Goal: Task Accomplishment & Management: Manage account settings

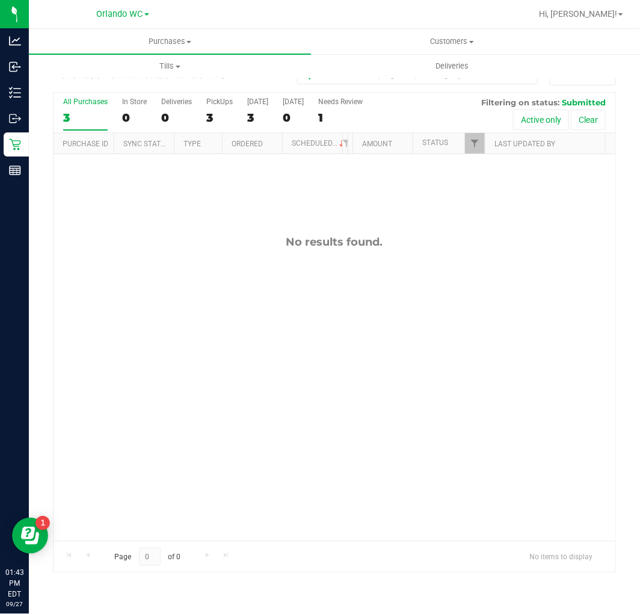
click at [75, 118] on div "3" at bounding box center [85, 118] width 45 height 14
click at [0, 0] on input "All Purchases 3" at bounding box center [0, 0] width 0 height 0
click at [333, 419] on div "No results found." at bounding box center [335, 388] width 562 height 468
click at [55, 116] on div "All Purchases 0 In Store 0 Deliveries 0 PickUps 0 Today 0 Tomorrow 0 Needs Revi…" at bounding box center [335, 113] width 562 height 40
click at [75, 116] on div "0" at bounding box center [85, 118] width 45 height 14
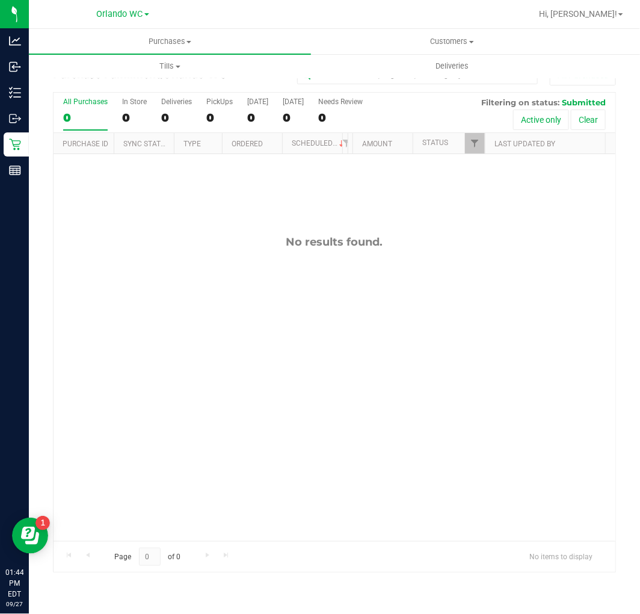
click at [0, 0] on input "All Purchases 0" at bounding box center [0, 0] width 0 height 0
click at [65, 112] on div "0" at bounding box center [85, 118] width 45 height 14
click at [0, 0] on input "All Purchases 0" at bounding box center [0, 0] width 0 height 0
click at [65, 111] on div "0" at bounding box center [85, 118] width 45 height 14
click at [0, 0] on input "All Purchases 0" at bounding box center [0, 0] width 0 height 0
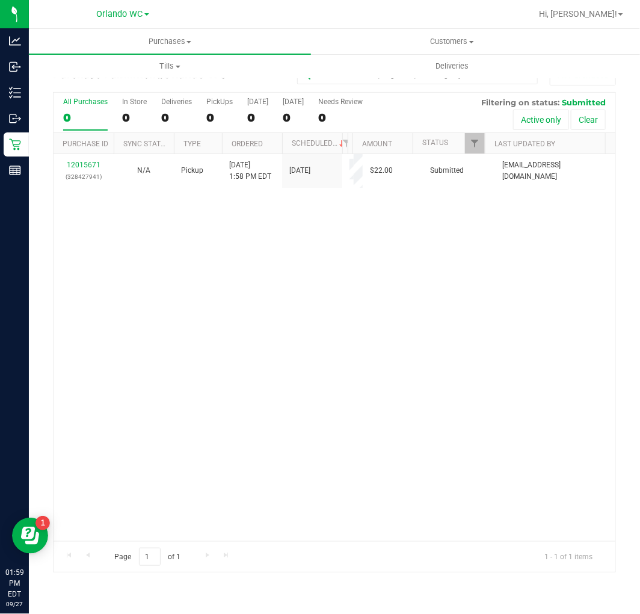
click at [87, 117] on div "0" at bounding box center [85, 118] width 45 height 14
click at [0, 0] on input "All Purchases 0" at bounding box center [0, 0] width 0 height 0
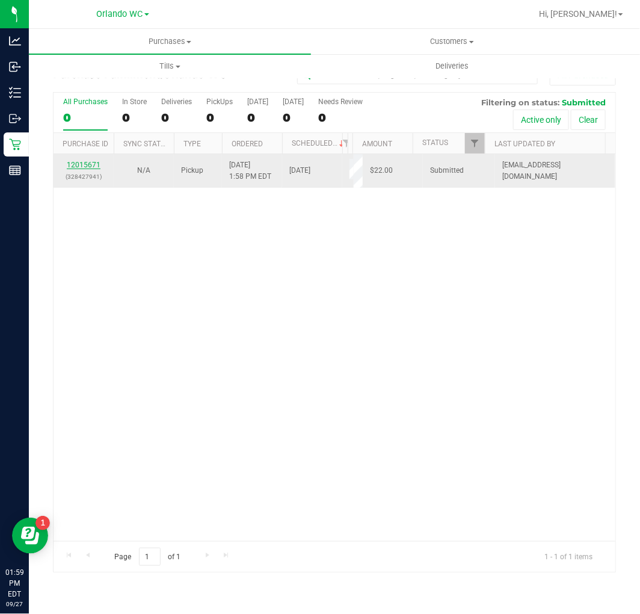
click at [87, 164] on link "12015671" at bounding box center [84, 165] width 34 height 8
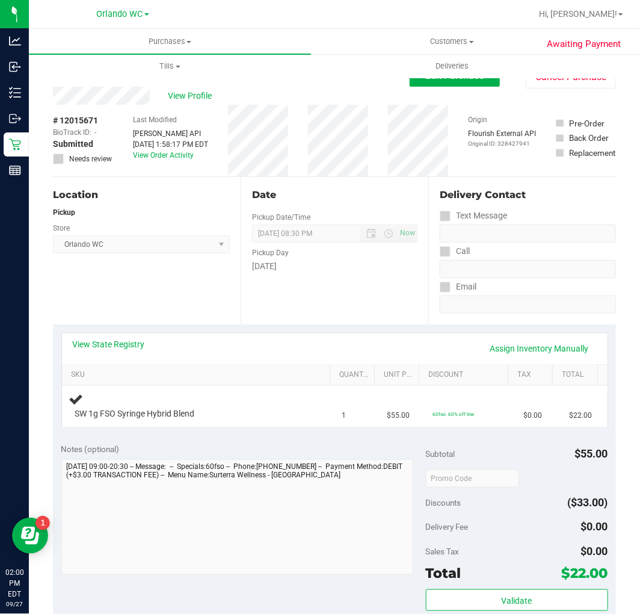
click at [182, 305] on div "Location Pickup Store [GEOGRAPHIC_DATA] WC Select Store [PERSON_NAME][GEOGRAPHI…" at bounding box center [147, 250] width 188 height 147
click at [206, 331] on div "View State Registry Assign Inventory Manually SKU Quantity Unit Price Discount …" at bounding box center [334, 379] width 563 height 110
drag, startPoint x: 206, startPoint y: 330, endPoint x: 176, endPoint y: 316, distance: 32.6
click at [181, 323] on purchase-details "Back Edit Purchase Cancel Purchase View Profile # 12015671 BioTrack ID: - Submi…" at bounding box center [334, 514] width 563 height 899
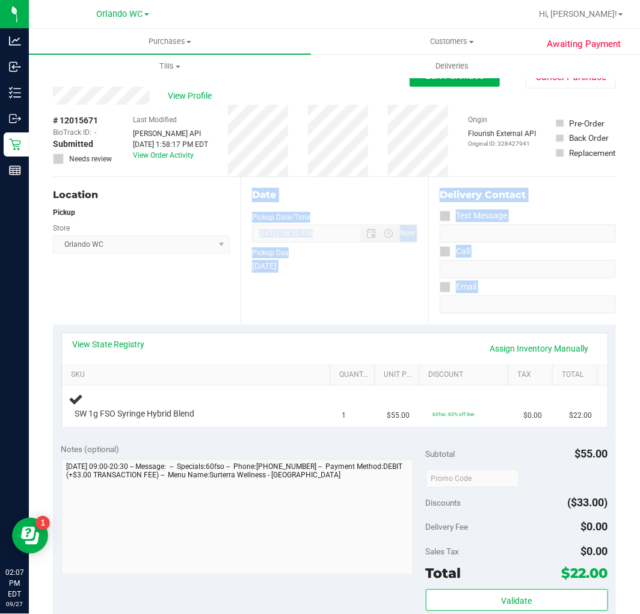
click at [211, 304] on div "Location Pickup Store [GEOGRAPHIC_DATA] WC Select Store [PERSON_NAME][GEOGRAPHI…" at bounding box center [147, 250] width 188 height 147
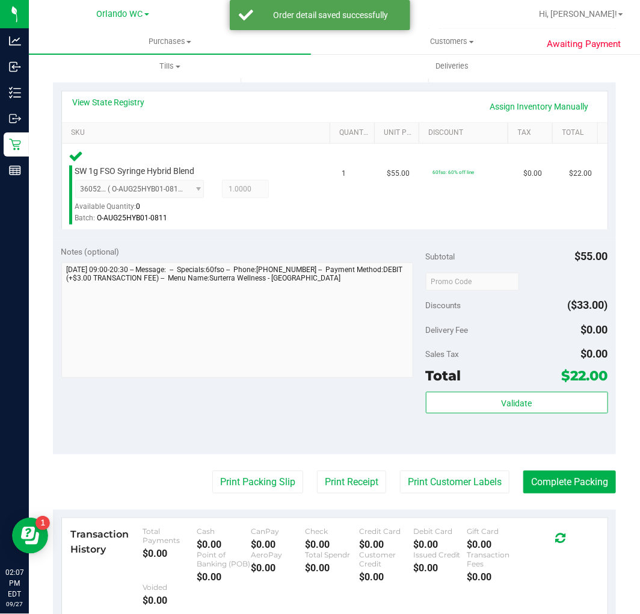
scroll to position [334, 0]
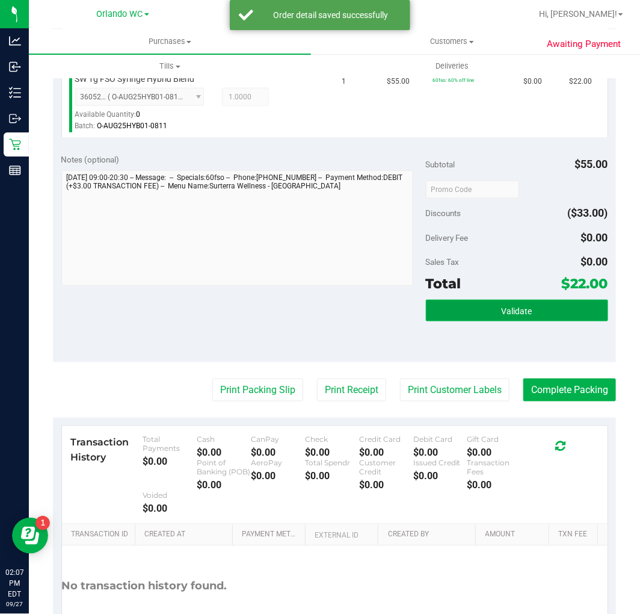
click at [494, 302] on button "Validate" at bounding box center [517, 311] width 182 height 22
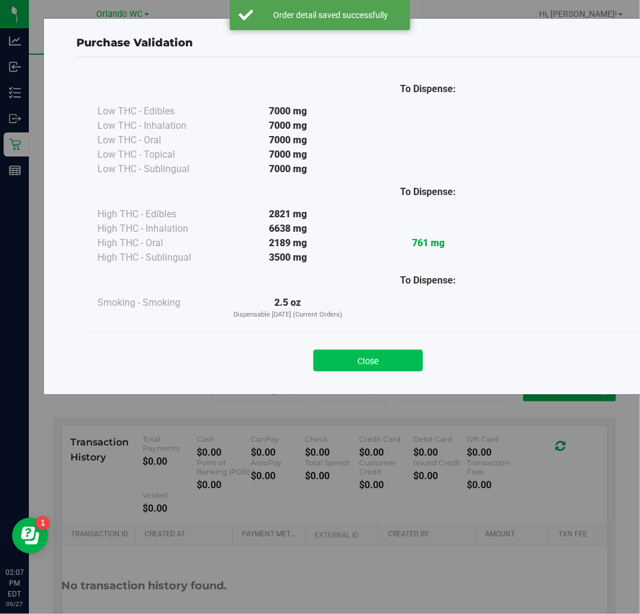
click at [354, 366] on button "Close" at bounding box center [367, 361] width 109 height 22
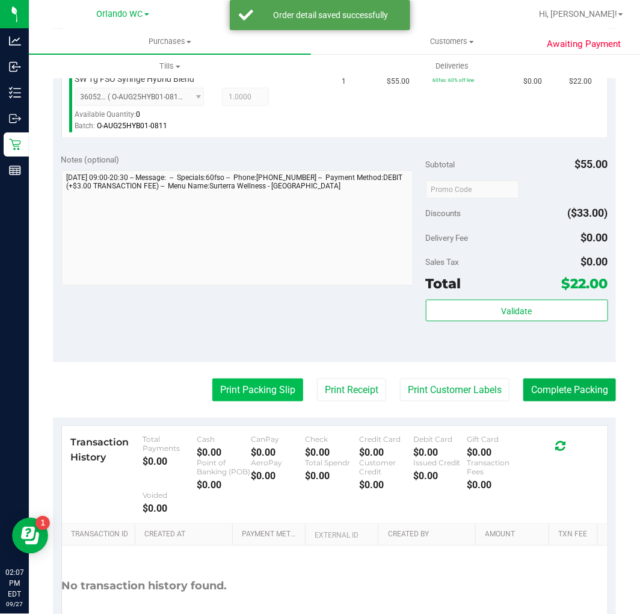
click at [236, 385] on button "Print Packing Slip" at bounding box center [257, 389] width 91 height 23
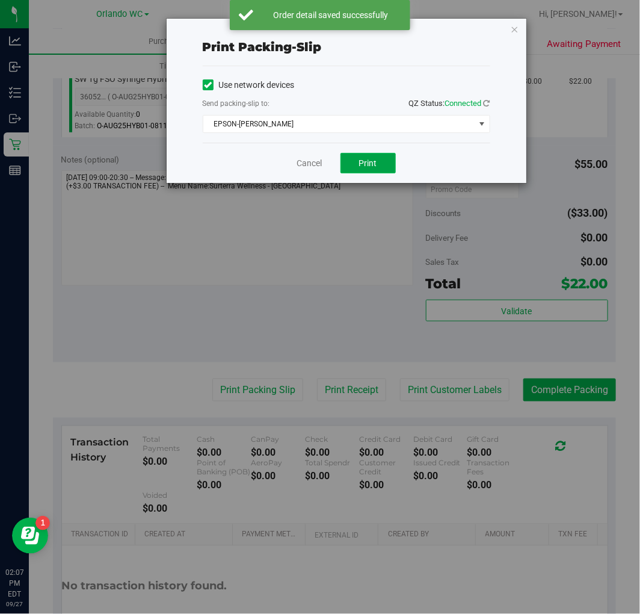
click at [371, 161] on span "Print" at bounding box center [368, 163] width 18 height 10
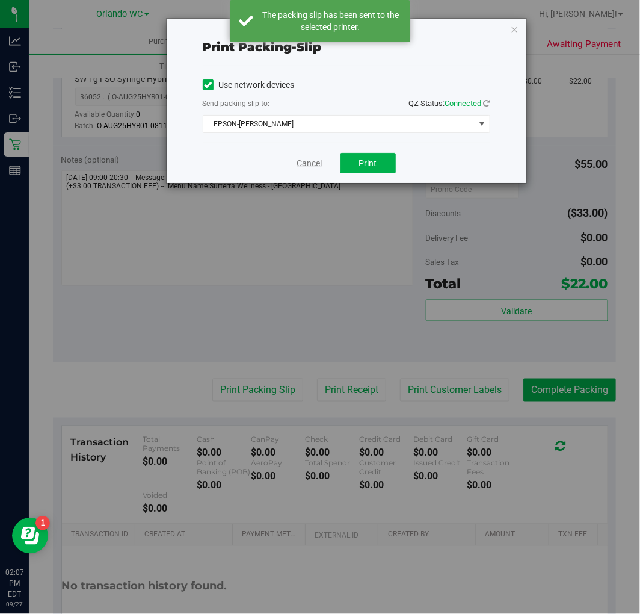
click at [307, 163] on link "Cancel" at bounding box center [309, 163] width 25 height 13
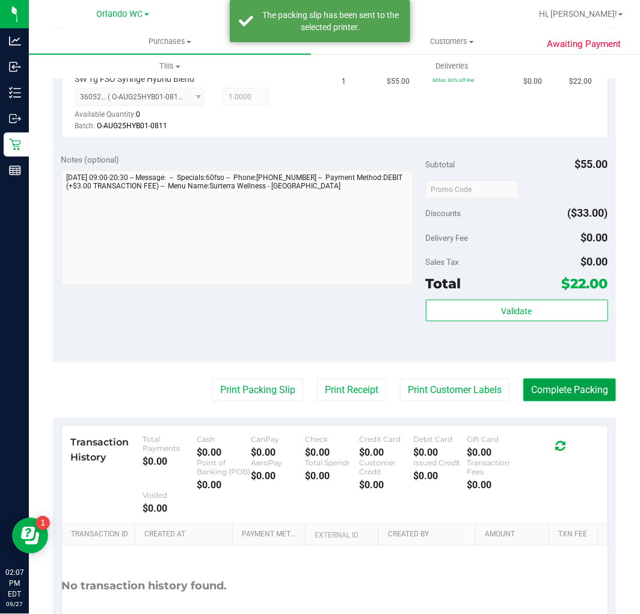
click at [576, 386] on button "Complete Packing" at bounding box center [569, 389] width 93 height 23
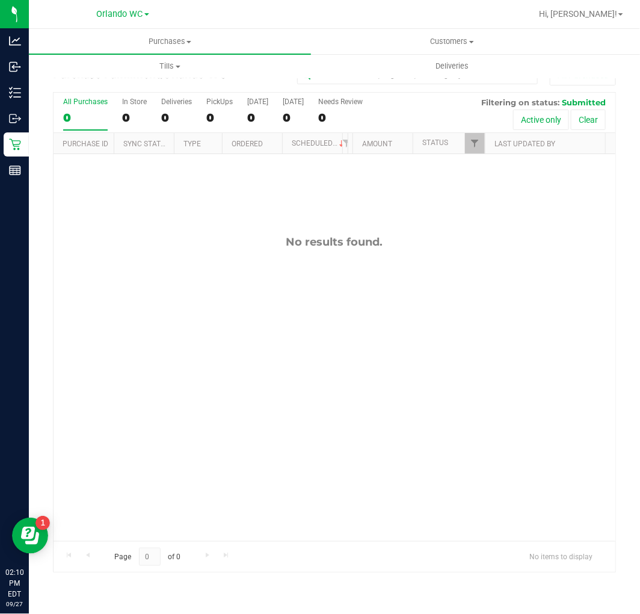
click at [81, 121] on div "0" at bounding box center [85, 118] width 45 height 14
click at [0, 0] on input "All Purchases 0" at bounding box center [0, 0] width 0 height 0
click at [263, 437] on div "No results found." at bounding box center [335, 388] width 562 height 468
click at [77, 108] on label "All Purchases 0" at bounding box center [85, 113] width 45 height 33
click at [0, 0] on input "All Purchases 0" at bounding box center [0, 0] width 0 height 0
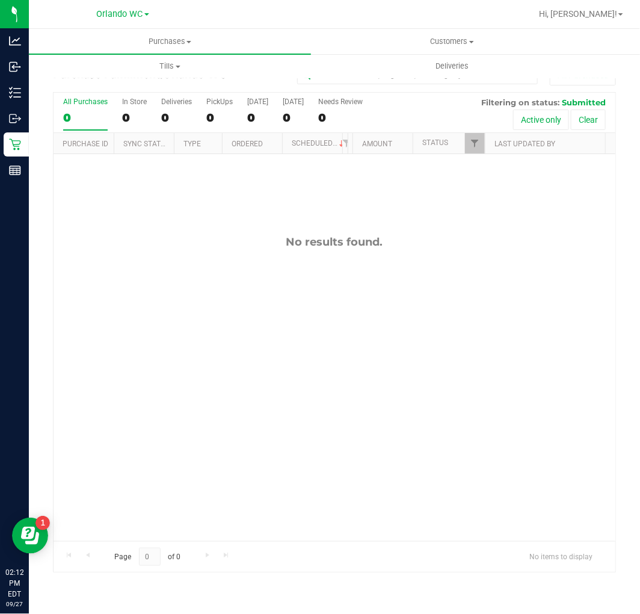
click at [85, 114] on div "0" at bounding box center [85, 118] width 45 height 14
click at [0, 0] on input "All Purchases 0" at bounding box center [0, 0] width 0 height 0
click at [89, 92] on div "All Purchases 0 In Store 0 Deliveries 0 PickUps 0 Today 0 Tomorrow 0 Needs Revi…" at bounding box center [334, 332] width 563 height 481
click at [85, 100] on div "All Purchases" at bounding box center [85, 101] width 45 height 8
click at [0, 0] on input "All Purchases 0" at bounding box center [0, 0] width 0 height 0
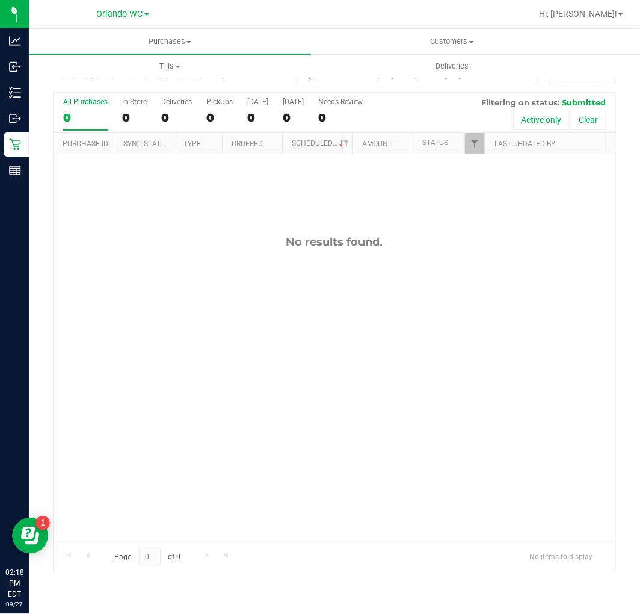
click at [83, 112] on div "0" at bounding box center [85, 118] width 45 height 14
click at [0, 0] on input "All Purchases 0" at bounding box center [0, 0] width 0 height 0
click at [191, 350] on div "No results found." at bounding box center [335, 388] width 562 height 468
click at [82, 111] on div "0" at bounding box center [85, 118] width 45 height 14
click at [0, 0] on input "All Purchases 0" at bounding box center [0, 0] width 0 height 0
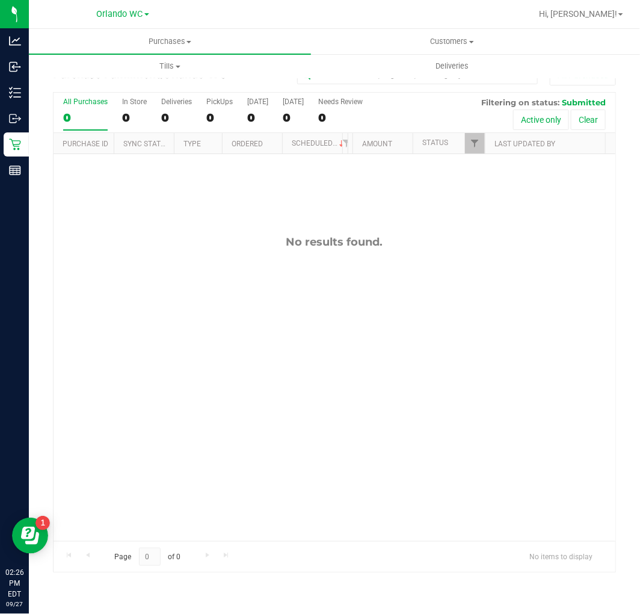
click at [70, 108] on label "All Purchases 0" at bounding box center [85, 113] width 45 height 33
click at [0, 0] on input "All Purchases 0" at bounding box center [0, 0] width 0 height 0
drag, startPoint x: 70, startPoint y: 108, endPoint x: 95, endPoint y: 51, distance: 62.5
click at [203, 297] on div at bounding box center [335, 332] width 562 height 479
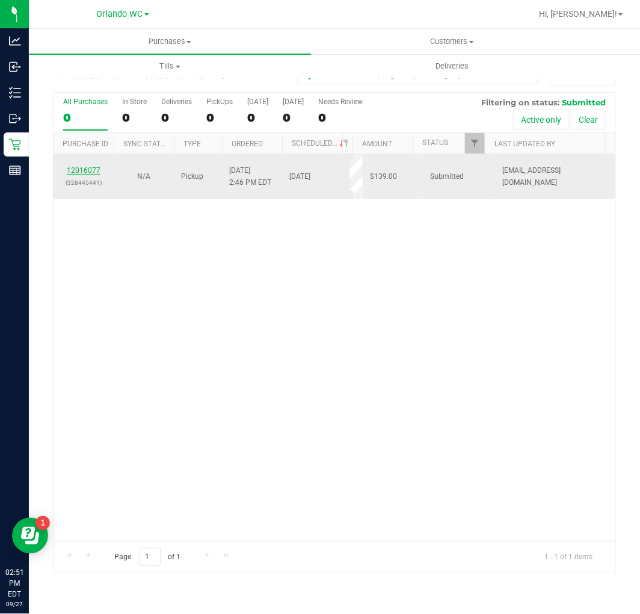
click at [82, 173] on link "12016077" at bounding box center [84, 170] width 34 height 8
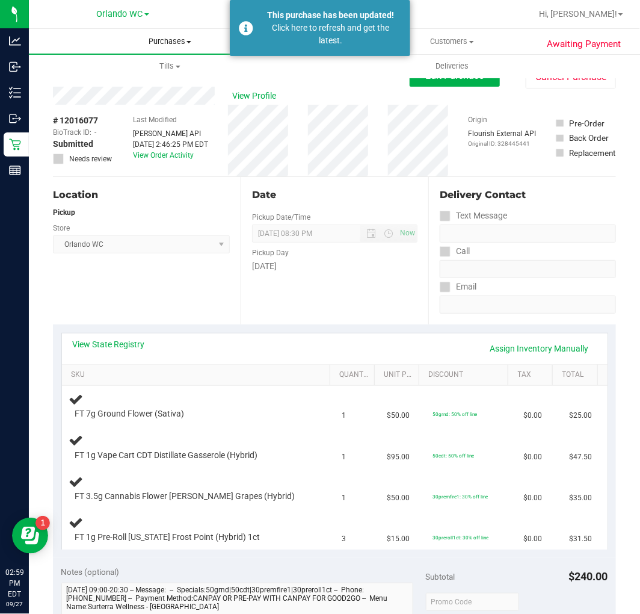
click at [171, 40] on span "Purchases" at bounding box center [170, 41] width 282 height 11
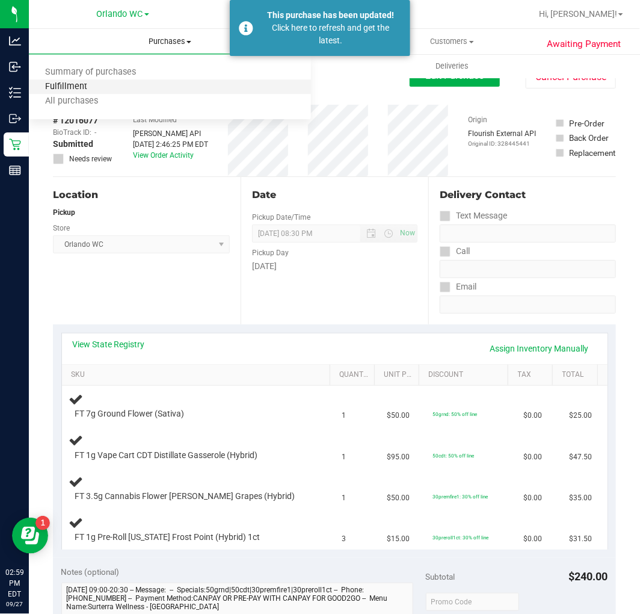
click at [94, 83] on span "Fulfillment" at bounding box center [66, 87] width 75 height 10
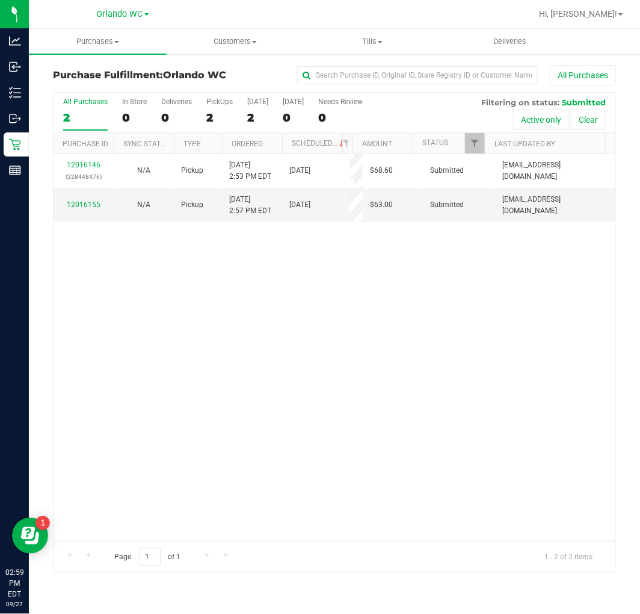
click at [301, 230] on div "12016146 (328448476) N/A Pickup 9/27/2025 2:53 PM EDT 9/27/2025 $68.60 Submitte…" at bounding box center [335, 347] width 562 height 387
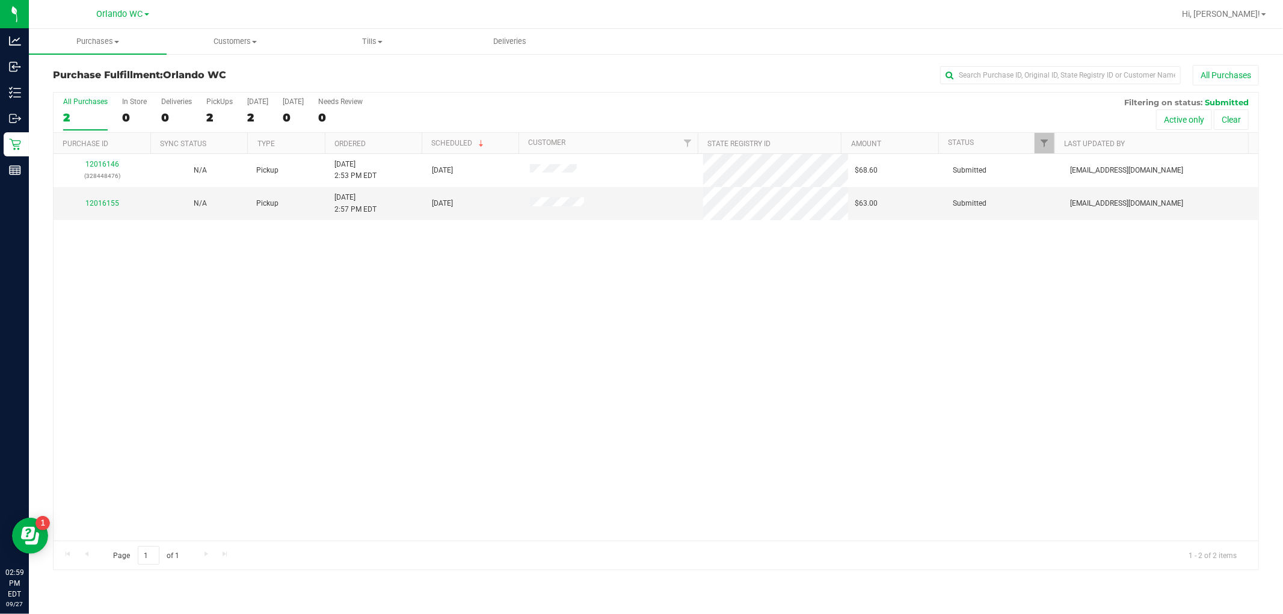
click at [569, 405] on div "12016146 (328448476) N/A Pickup 9/27/2025 2:53 PM EDT 9/27/2025 $68.60 Submitte…" at bounding box center [656, 347] width 1205 height 387
click at [1237, 9] on span "Hi, [PERSON_NAME]!" at bounding box center [1221, 14] width 78 height 10
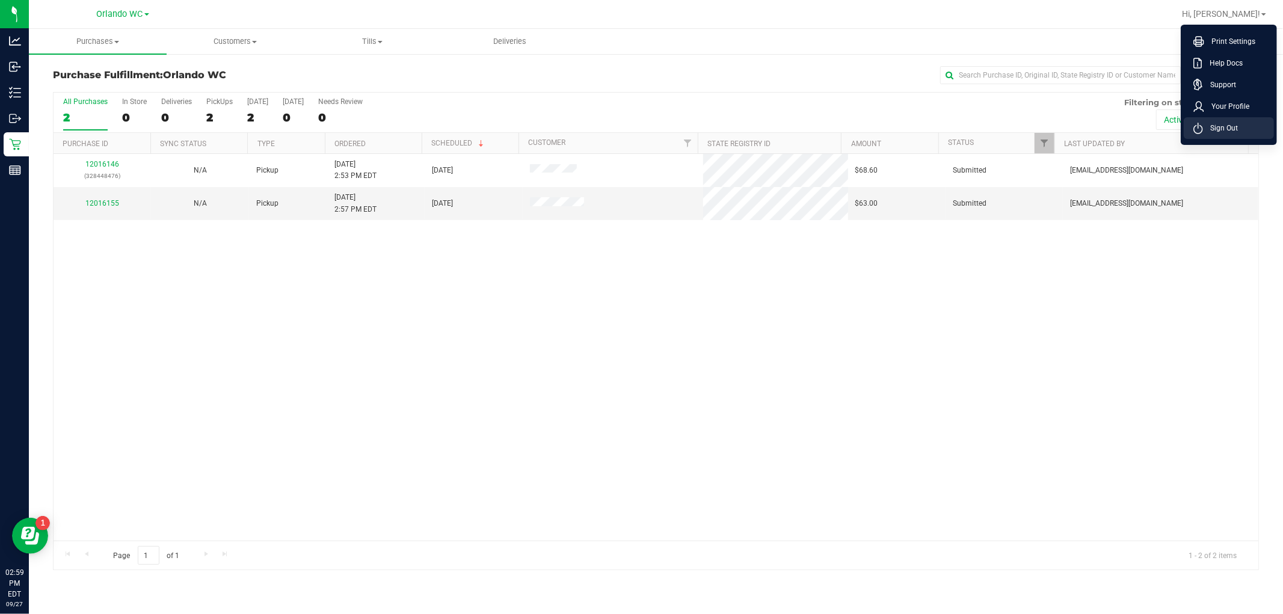
click at [1198, 131] on icon at bounding box center [1199, 128] width 10 height 11
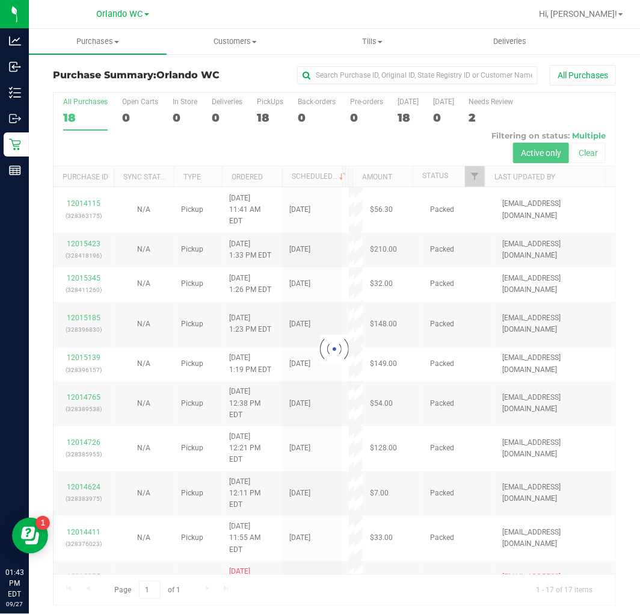
click at [79, 113] on div at bounding box center [335, 349] width 562 height 513
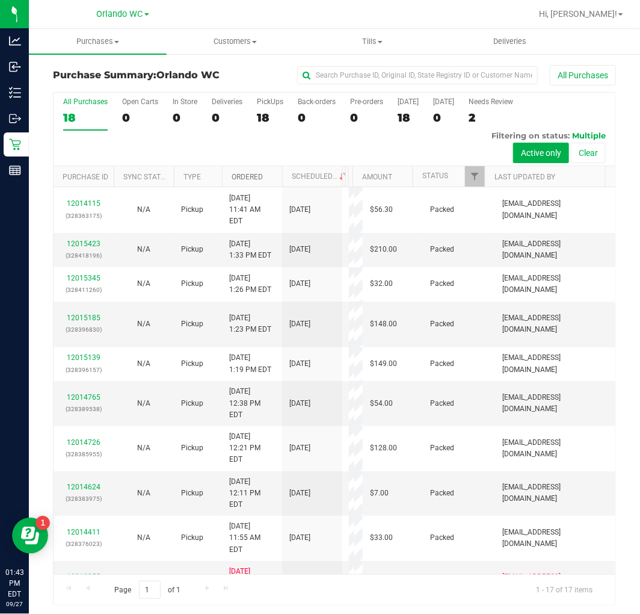
click at [236, 179] on link "Ordered" at bounding box center [247, 177] width 31 height 8
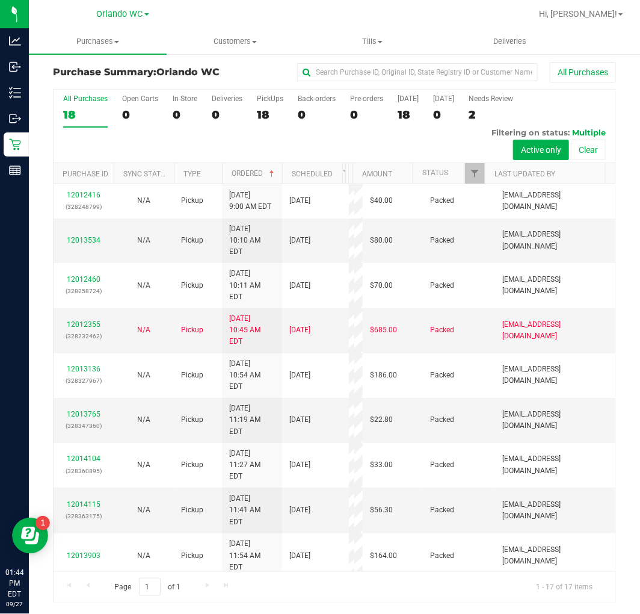
click at [81, 115] on div "18" at bounding box center [85, 115] width 45 height 14
click at [0, 0] on input "All Purchases 18" at bounding box center [0, 0] width 0 height 0
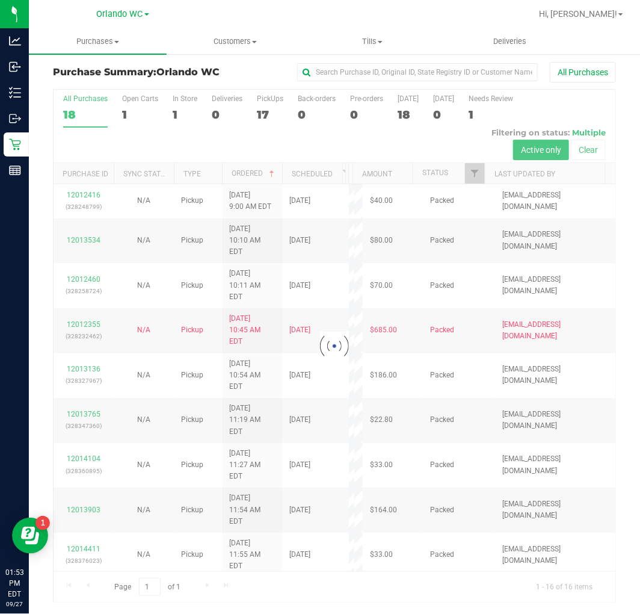
click at [82, 104] on div at bounding box center [335, 346] width 562 height 513
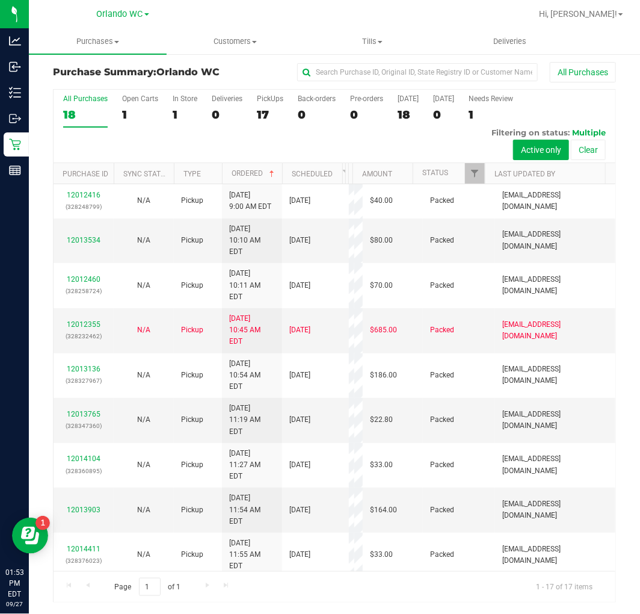
click at [88, 109] on div "18" at bounding box center [85, 115] width 45 height 14
click at [0, 0] on input "All Purchases 18" at bounding box center [0, 0] width 0 height 0
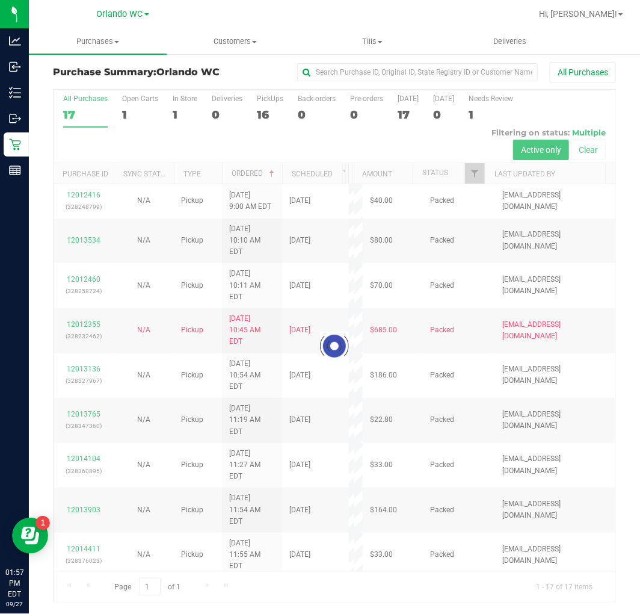
click at [85, 112] on div at bounding box center [335, 346] width 562 height 513
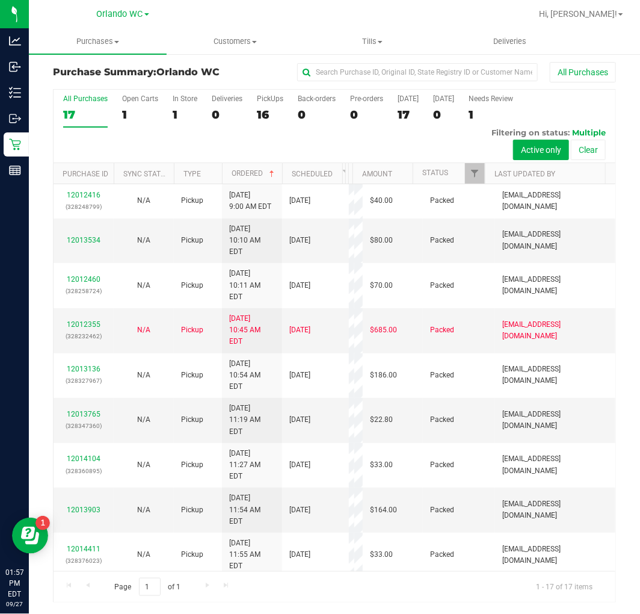
click at [68, 115] on div "17" at bounding box center [85, 115] width 45 height 14
click at [0, 0] on input "All Purchases 17" at bounding box center [0, 0] width 0 height 0
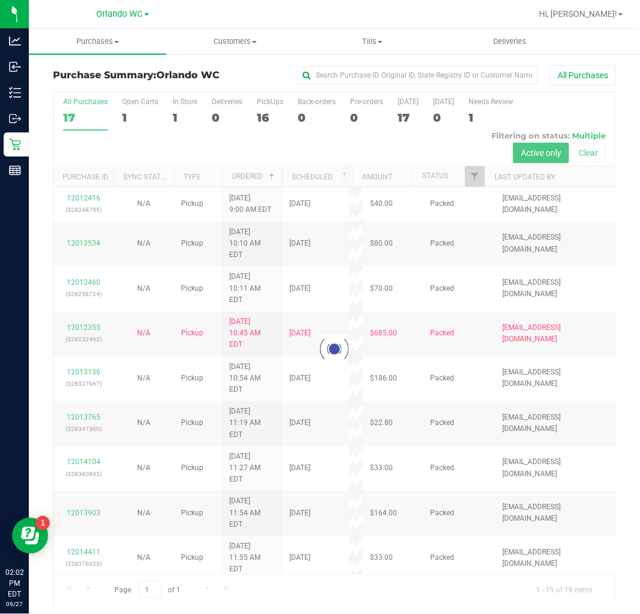
click at [78, 118] on div at bounding box center [335, 349] width 562 height 513
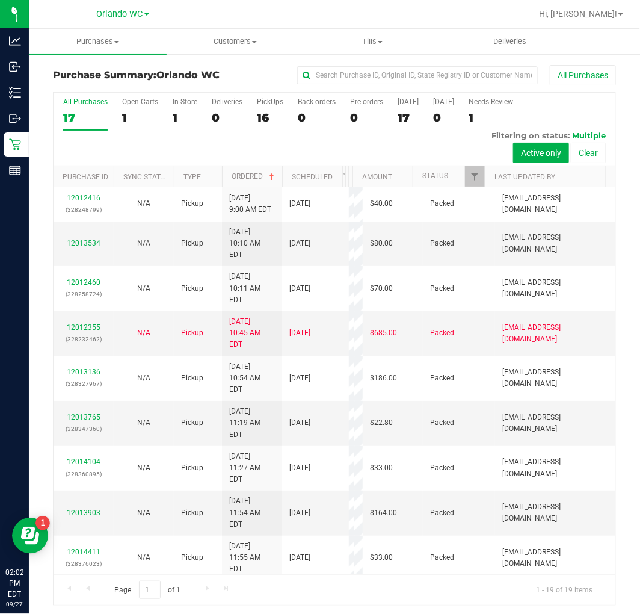
click at [79, 118] on div "17" at bounding box center [85, 118] width 45 height 14
click at [0, 0] on input "All Purchases 17" at bounding box center [0, 0] width 0 height 0
click at [238, 37] on span "Customers" at bounding box center [235, 41] width 137 height 11
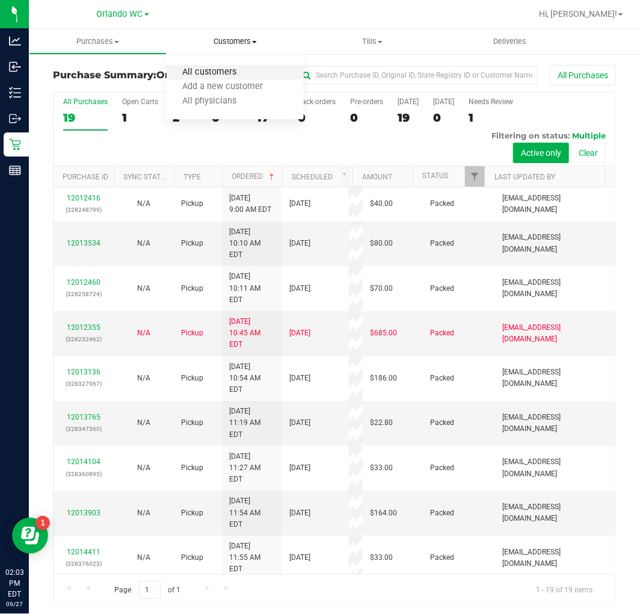
click at [214, 67] on span "All customers" at bounding box center [210, 72] width 87 height 10
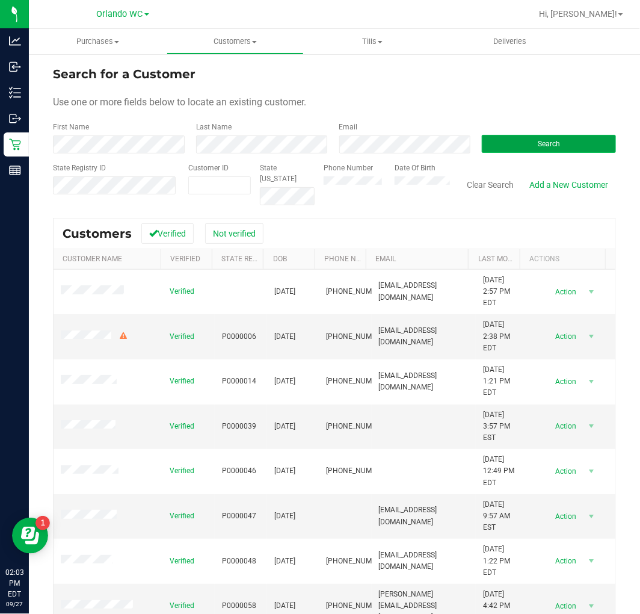
click at [523, 144] on button "Search" at bounding box center [549, 144] width 134 height 18
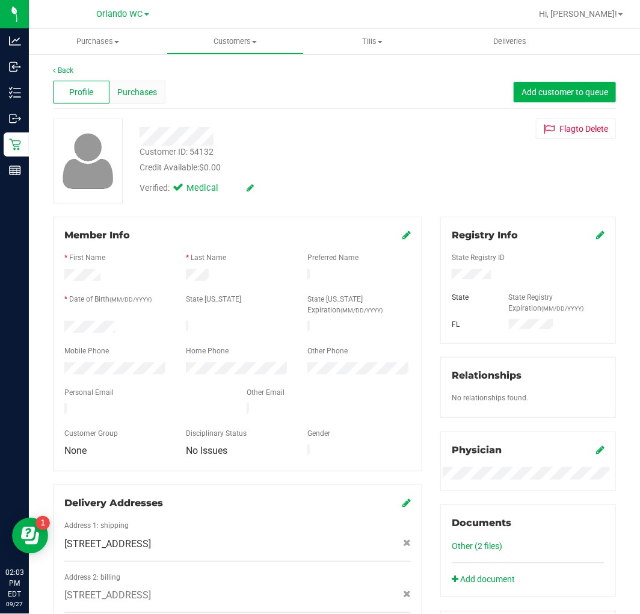
click at [152, 94] on span "Purchases" at bounding box center [137, 92] width 40 height 13
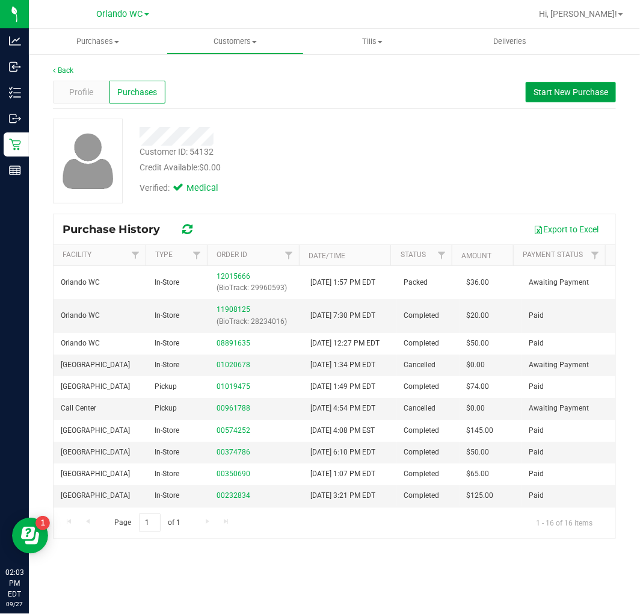
click at [548, 88] on span "Start New Purchase" at bounding box center [571, 92] width 75 height 10
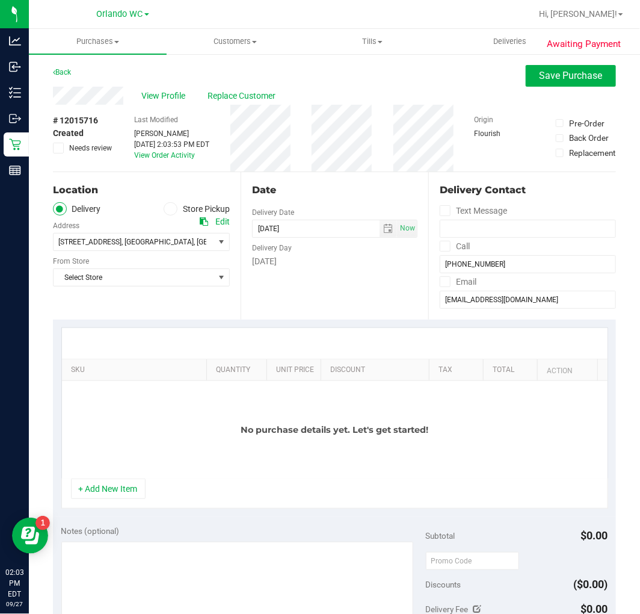
click at [175, 214] on label "Store Pickup" at bounding box center [197, 209] width 66 height 14
click at [0, 0] on input "Store Pickup" at bounding box center [0, 0] width 0 height 0
click at [104, 229] on div "Store" at bounding box center [141, 223] width 177 height 17
click at [103, 230] on div "Store" at bounding box center [141, 223] width 177 height 17
click at [107, 249] on span "Select Store" at bounding box center [134, 241] width 161 height 17
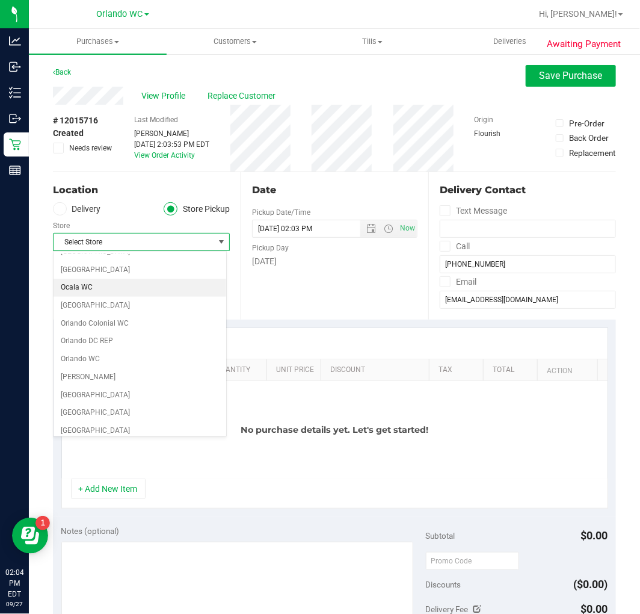
scroll to position [534, 0]
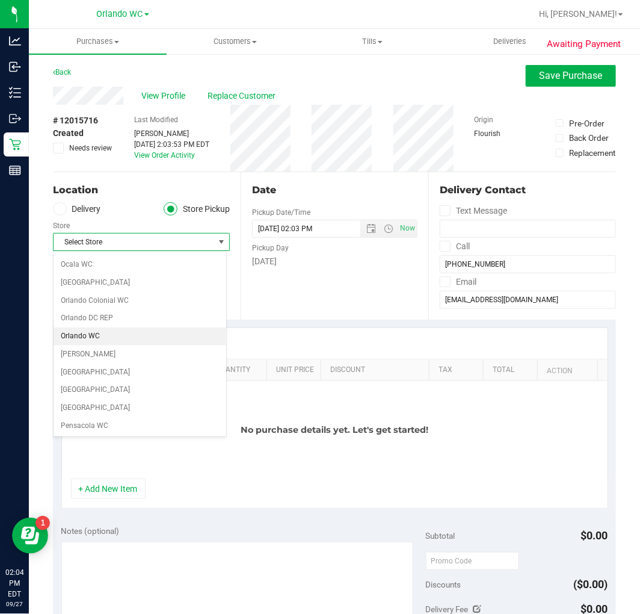
click at [96, 337] on li "Orlando WC" at bounding box center [140, 336] width 173 height 18
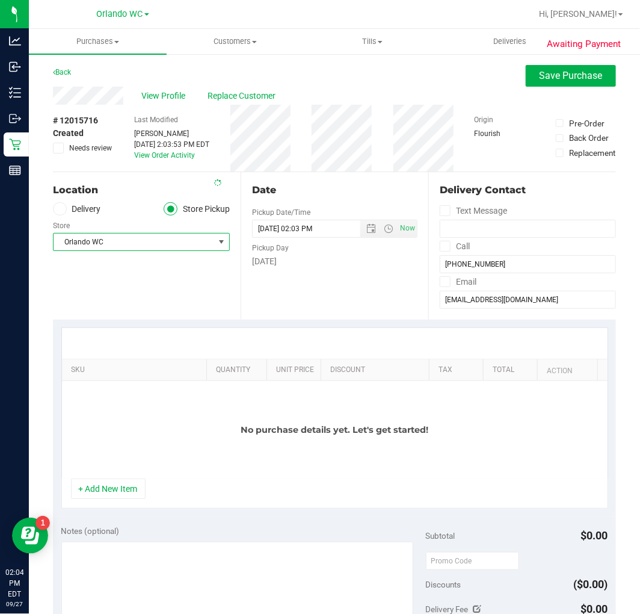
click at [120, 289] on div "Location Delivery Store Pickup Store Orlando WC Select Store Bonita Springs WC …" at bounding box center [147, 245] width 188 height 147
click at [91, 292] on div "Location Delivery Store Pickup Store Orlando WC Select Store Bonita Springs WC …" at bounding box center [147, 245] width 188 height 147
click at [71, 279] on div "Location Delivery Store Pickup Store Orlando WC Select Store Bonita Springs WC …" at bounding box center [147, 245] width 188 height 147
click at [38, 271] on div "Awaiting Payment Back Save Purchase View Profile Replace Customer # 12015716 Cr…" at bounding box center [334, 561] width 611 height 1017
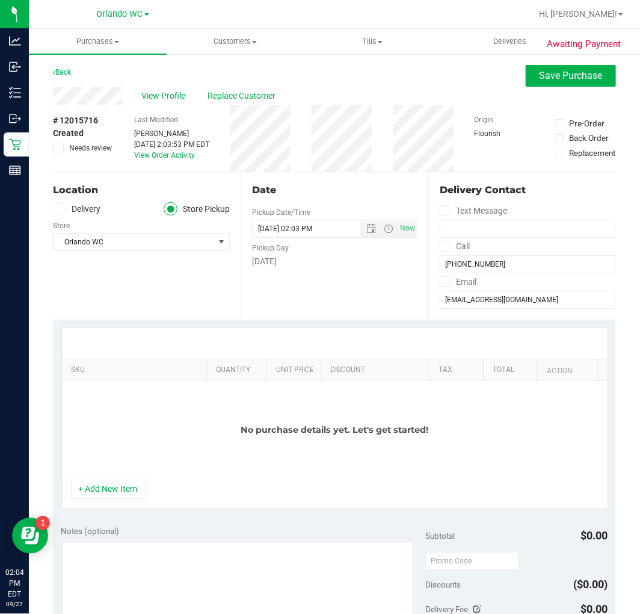
click at [146, 298] on div "Location Delivery Store Pickup Store Orlando WC Select Store Bonita Springs WC …" at bounding box center [147, 245] width 188 height 147
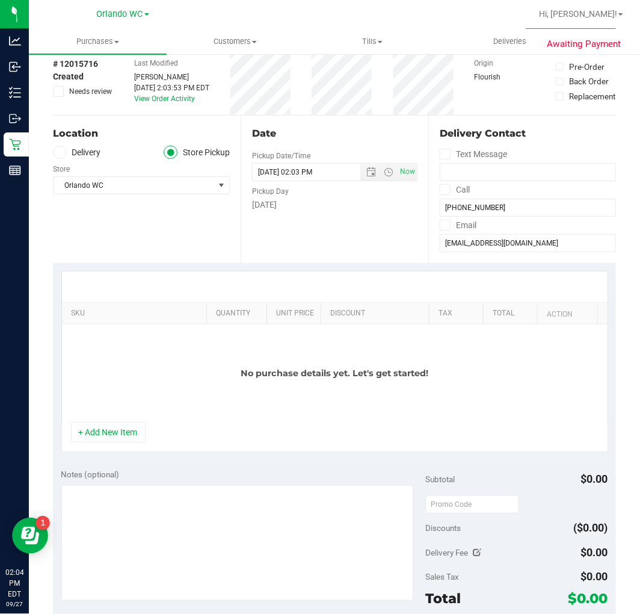
scroll to position [134, 0]
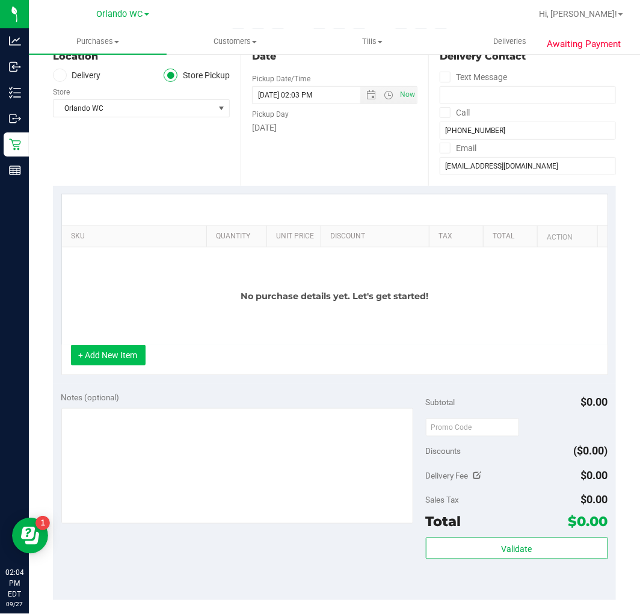
click at [108, 357] on button "+ Add New Item" at bounding box center [108, 355] width 75 height 20
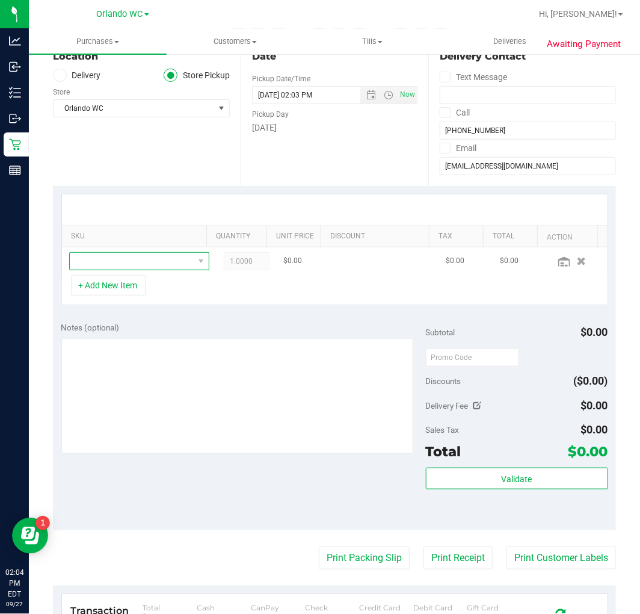
click at [99, 259] on span "NO DATA FOUND" at bounding box center [132, 261] width 124 height 17
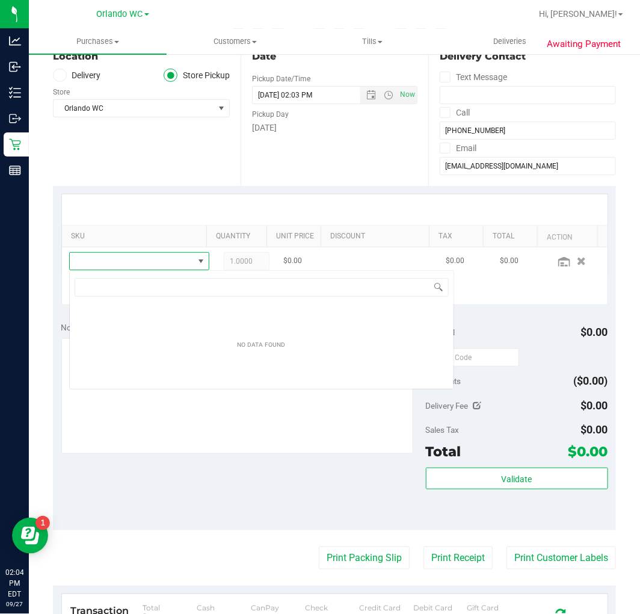
scroll to position [18, 120]
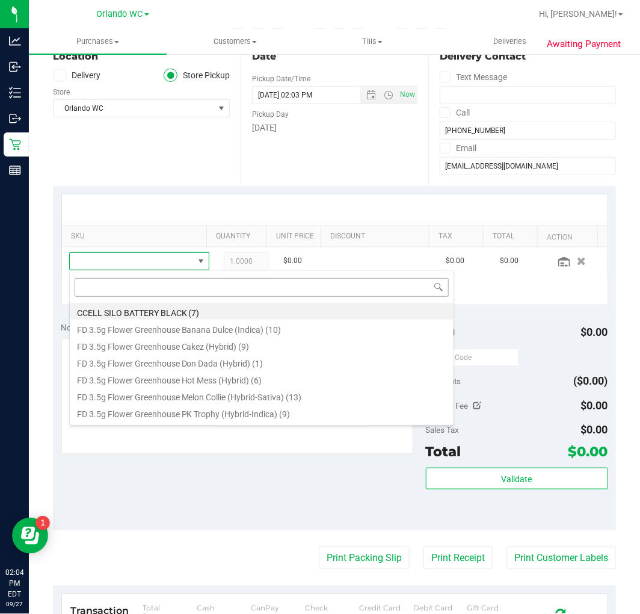
click at [100, 289] on input at bounding box center [262, 287] width 374 height 19
type input "pinea"
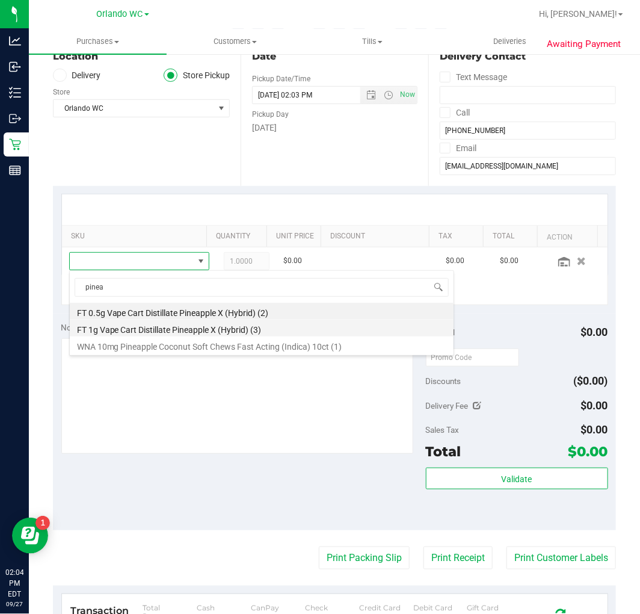
click at [141, 325] on li "FT 1g Vape Cart Distillate Pineapple X (Hybrid) (3)" at bounding box center [262, 327] width 384 height 17
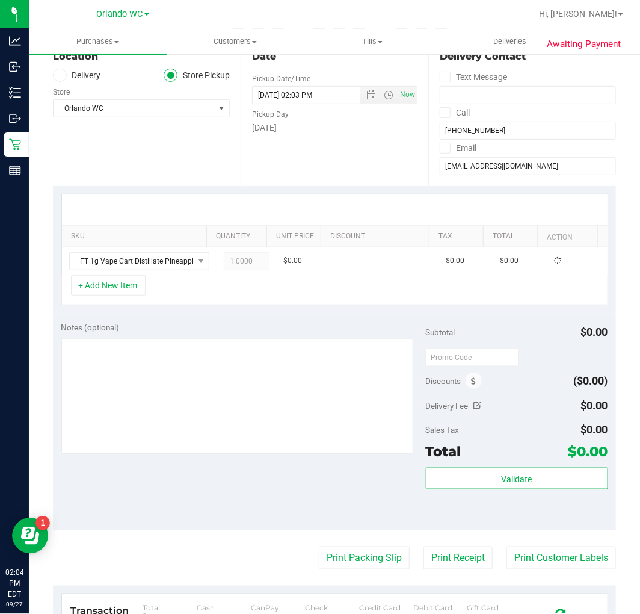
click at [274, 326] on div "Notes (optional)" at bounding box center [243, 327] width 365 height 12
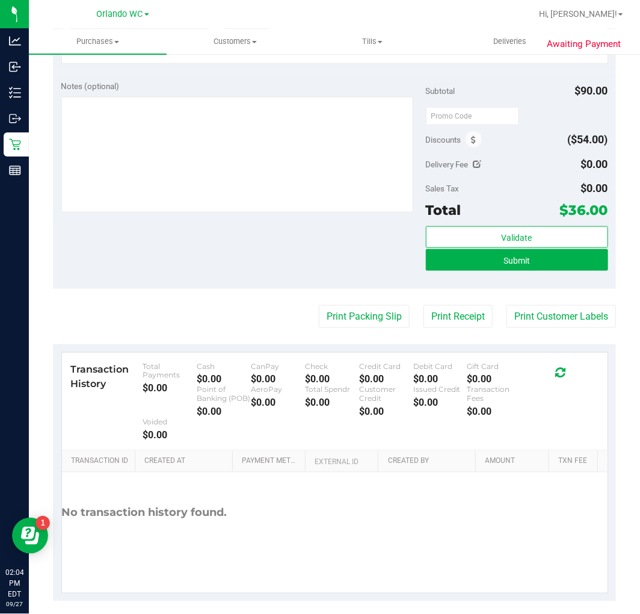
scroll to position [387, 0]
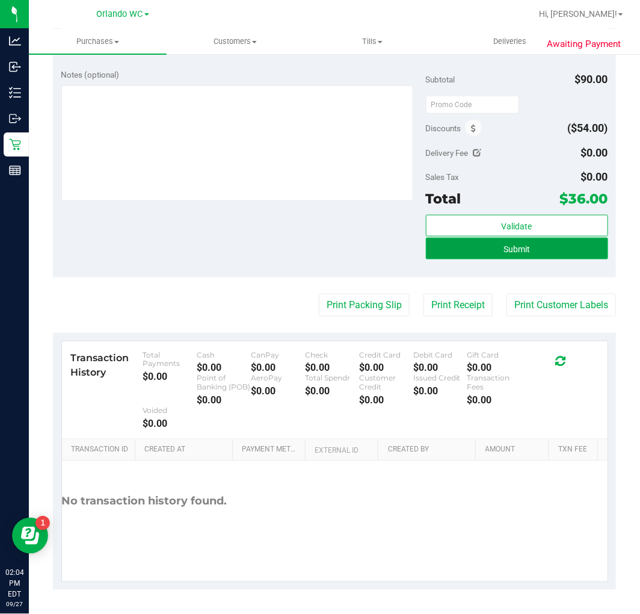
click at [515, 256] on button "Submit" at bounding box center [517, 249] width 182 height 22
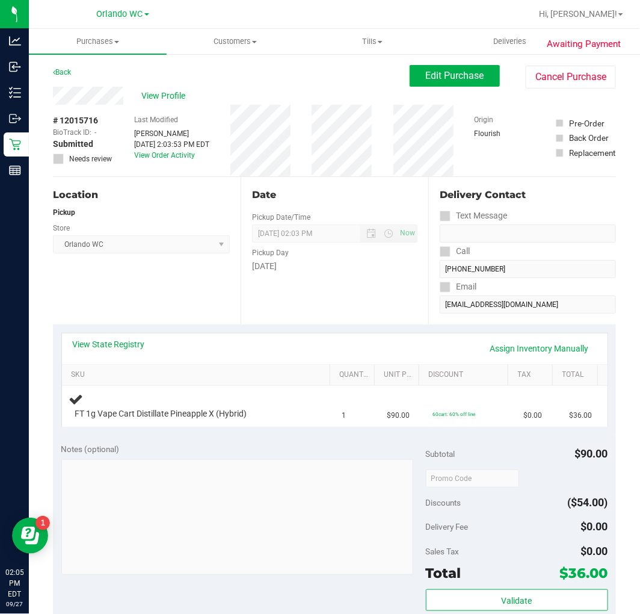
click at [241, 292] on div "Date Pickup Date/Time 09/27/2025 Now 09/27/2025 02:03 PM Now Pickup Day Saturday" at bounding box center [335, 250] width 188 height 147
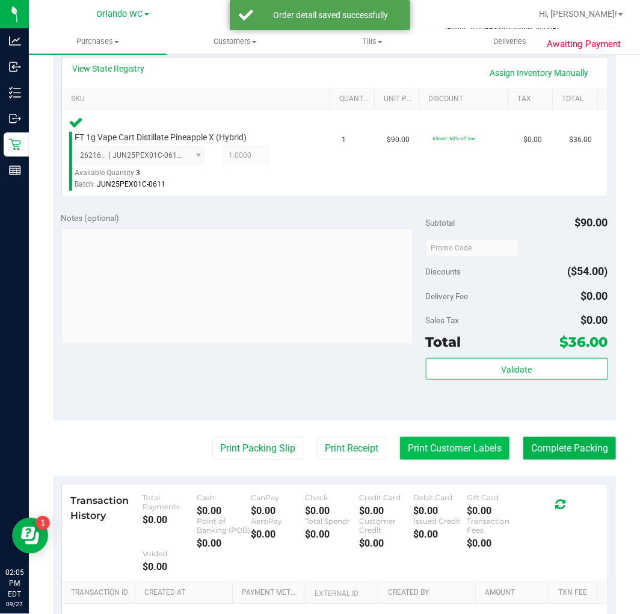
scroll to position [334, 0]
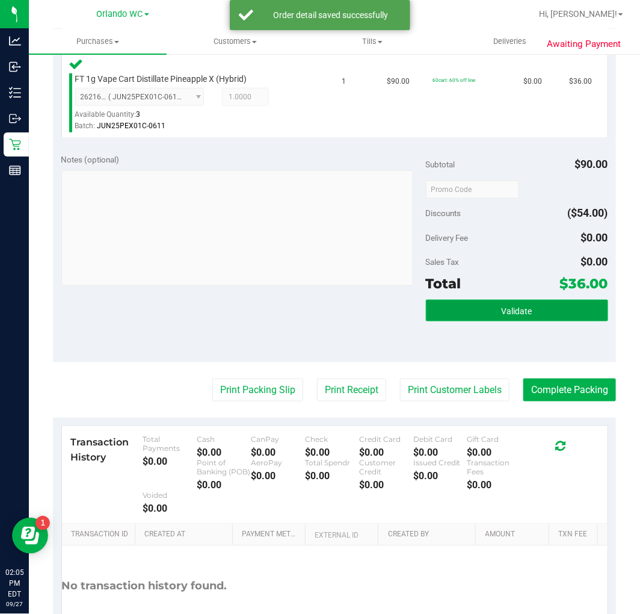
click at [484, 305] on button "Validate" at bounding box center [517, 311] width 182 height 22
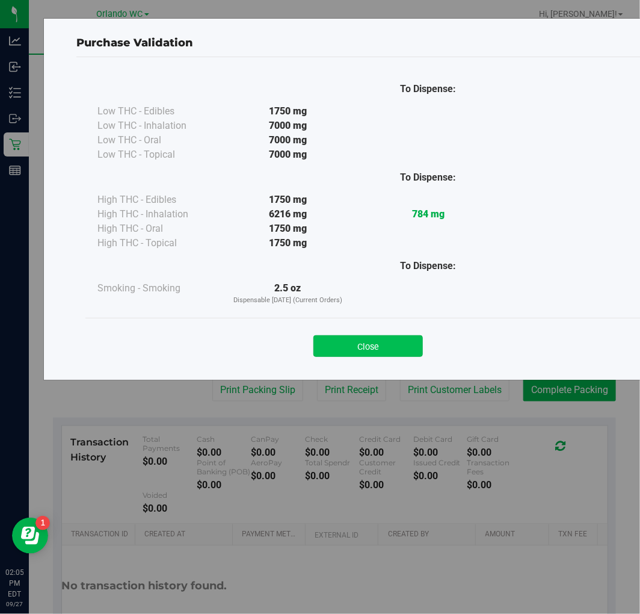
click at [356, 336] on button "Close" at bounding box center [367, 346] width 109 height 22
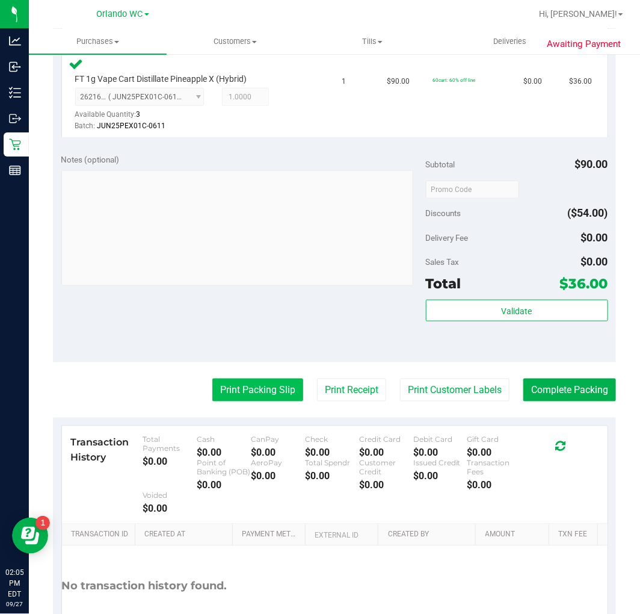
click at [218, 387] on button "Print Packing Slip" at bounding box center [257, 389] width 91 height 23
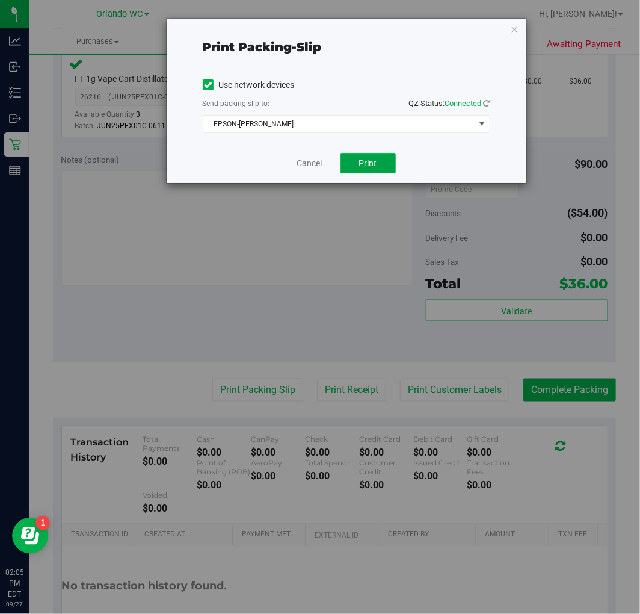
click at [365, 170] on button "Print" at bounding box center [367, 163] width 55 height 20
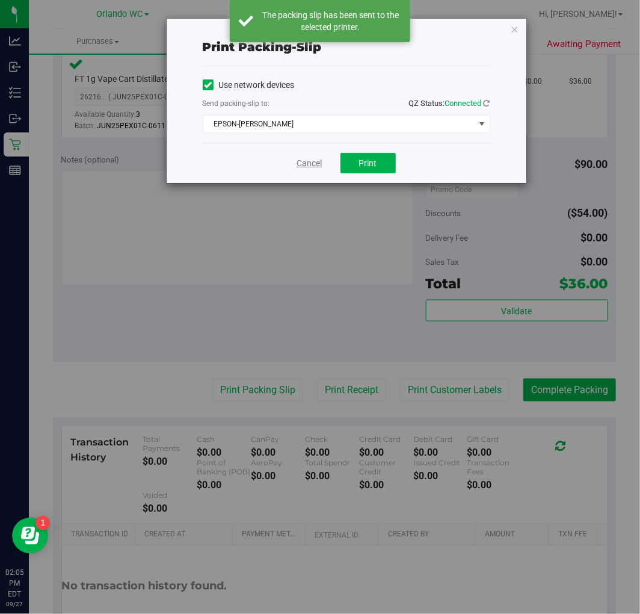
click at [297, 157] on link "Cancel" at bounding box center [309, 163] width 25 height 13
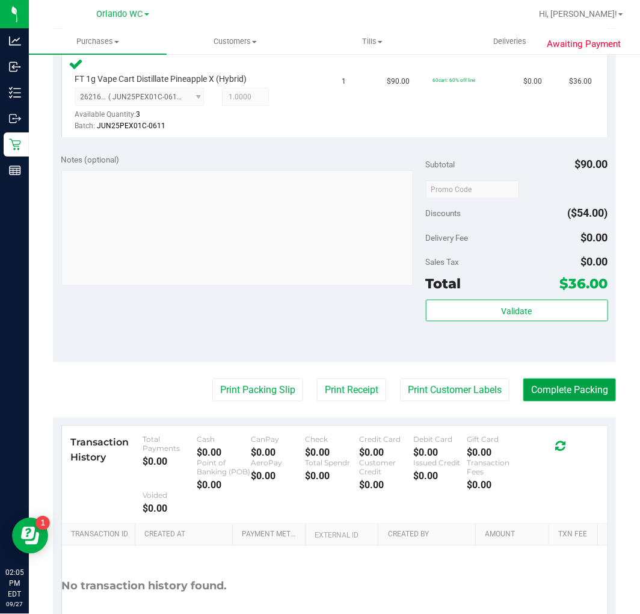
click at [559, 389] on button "Complete Packing" at bounding box center [569, 389] width 93 height 23
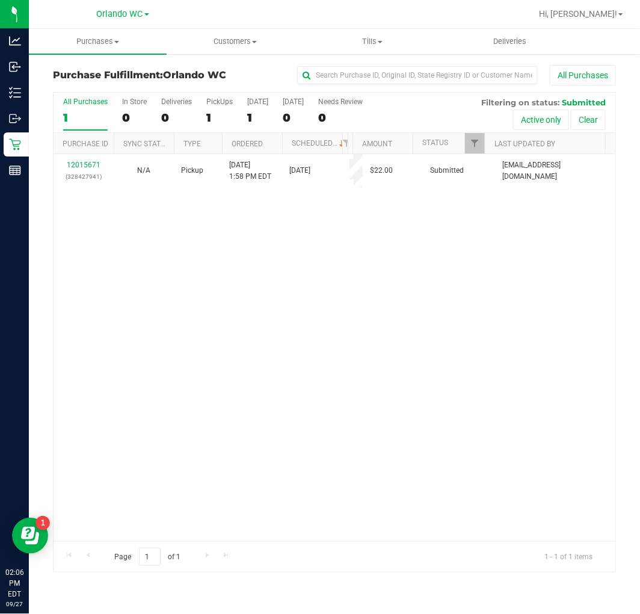
click at [67, 110] on label "All Purchases 1" at bounding box center [85, 113] width 45 height 33
click at [0, 0] on input "All Purchases 1" at bounding box center [0, 0] width 0 height 0
click at [217, 371] on div "12015671 (328427941) N/A Pickup 9/27/2025 1:58 PM EDT 9/27/2025 $22.00 Submitte…" at bounding box center [335, 347] width 562 height 387
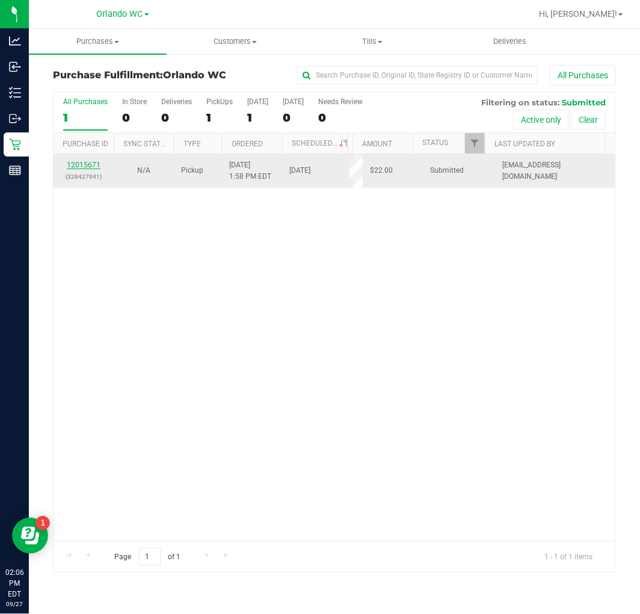
click at [81, 165] on link "12015671" at bounding box center [84, 165] width 34 height 8
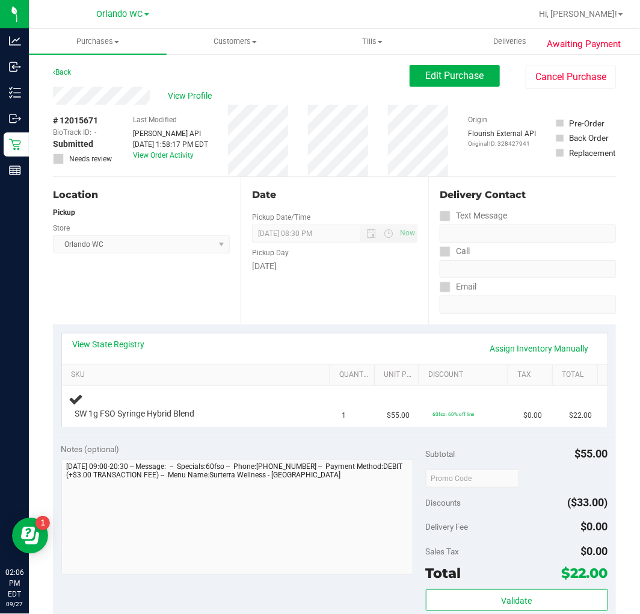
click at [152, 310] on div "Location Pickup Store Orlando WC Select Store Bonita Springs WC Boynton Beach W…" at bounding box center [147, 250] width 188 height 147
click at [109, 295] on div "Location Pickup Store Orlando WC Select Store Bonita Springs WC Boynton Beach W…" at bounding box center [147, 250] width 188 height 147
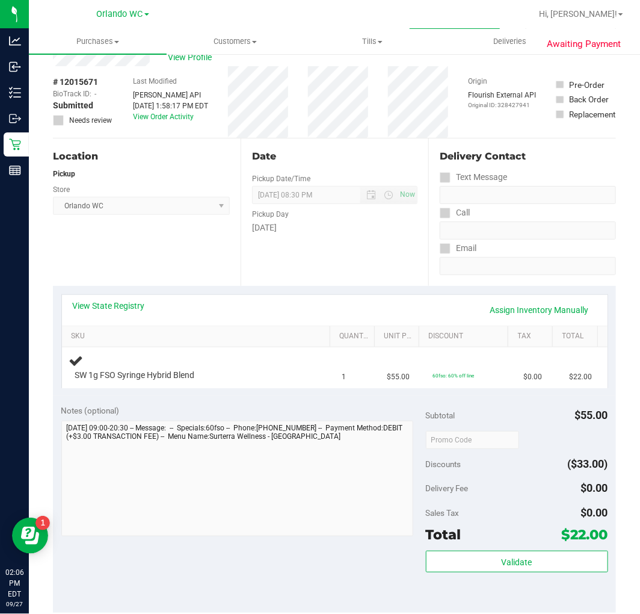
scroll to position [67, 0]
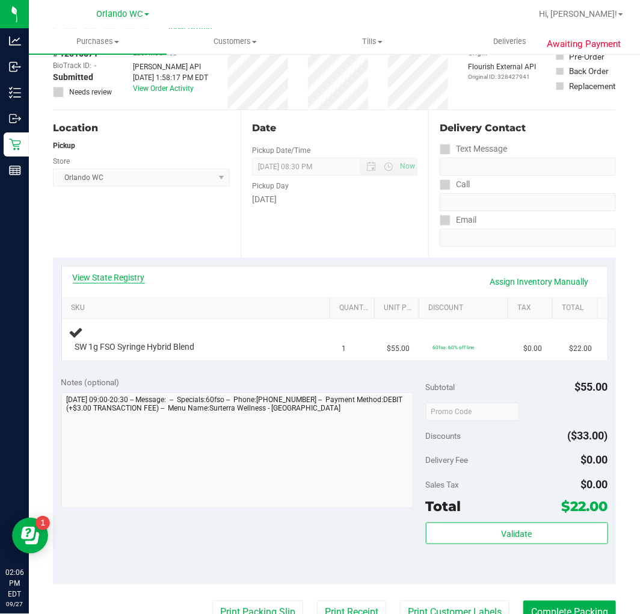
click at [114, 282] on link "View State Registry" at bounding box center [109, 277] width 72 height 12
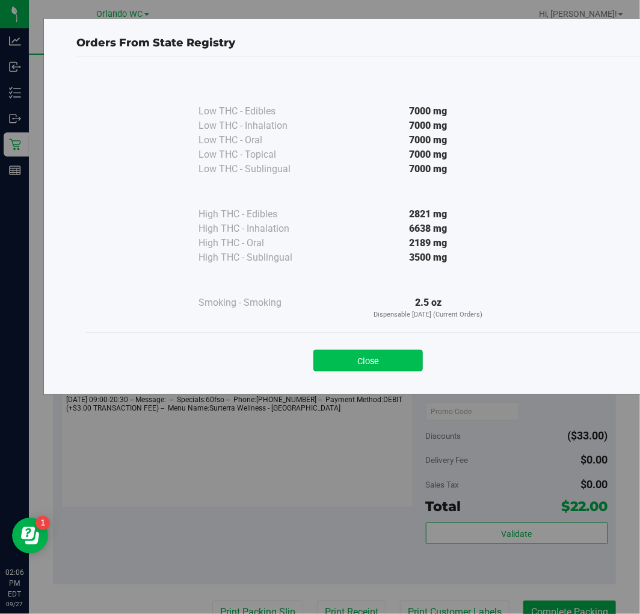
click at [357, 365] on button "Close" at bounding box center [367, 361] width 109 height 22
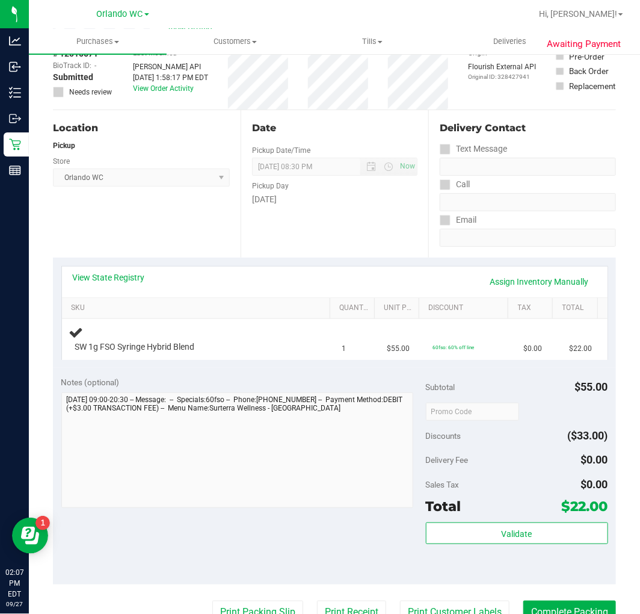
click at [186, 241] on div "Location Pickup Store Orlando WC Select Store Bonita Springs WC Boynton Beach W…" at bounding box center [147, 183] width 188 height 147
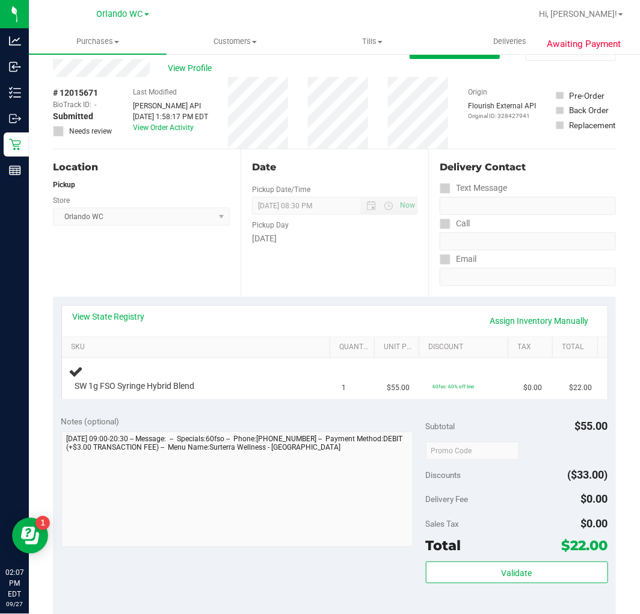
scroll to position [0, 0]
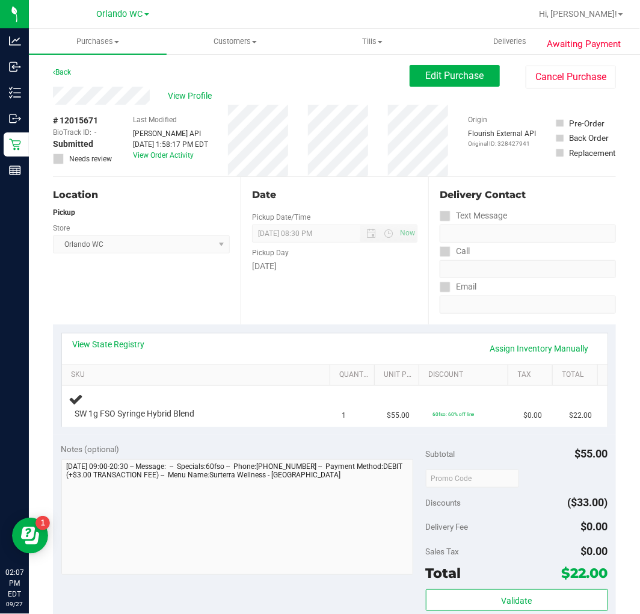
click at [205, 182] on div "Location Pickup Store Orlando WC Select Store Bonita Springs WC Boynton Beach W…" at bounding box center [147, 250] width 188 height 147
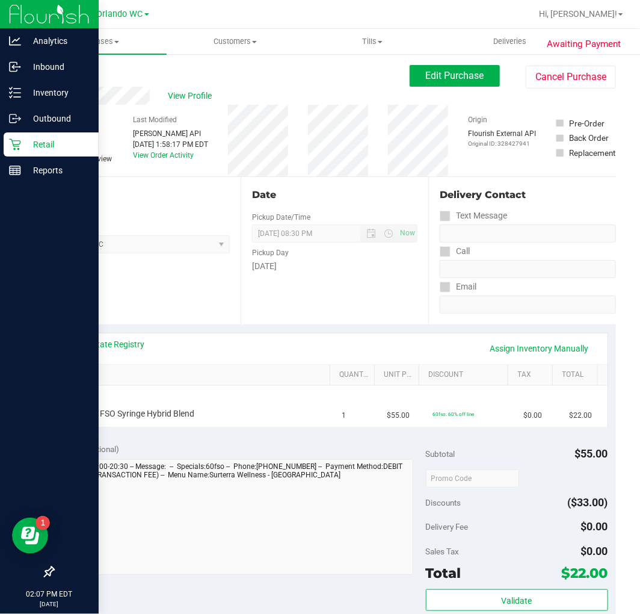
click at [32, 147] on p "Retail" at bounding box center [57, 144] width 72 height 14
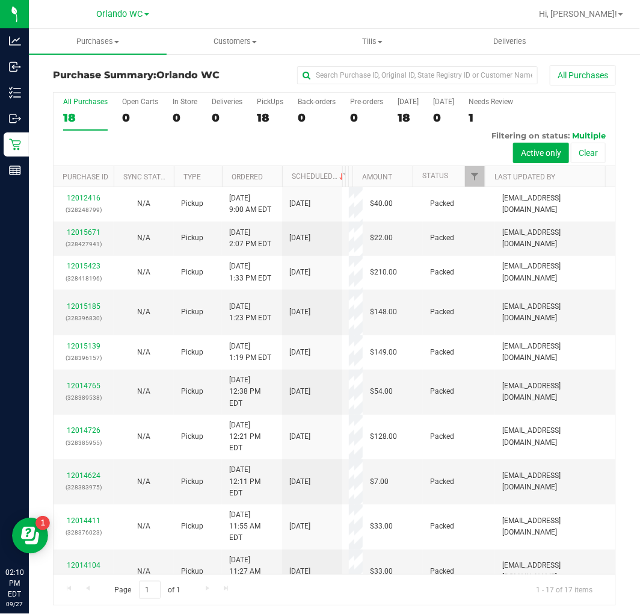
click at [82, 108] on label "All Purchases 18" at bounding box center [85, 113] width 45 height 33
click at [0, 0] on input "All Purchases 18" at bounding box center [0, 0] width 0 height 0
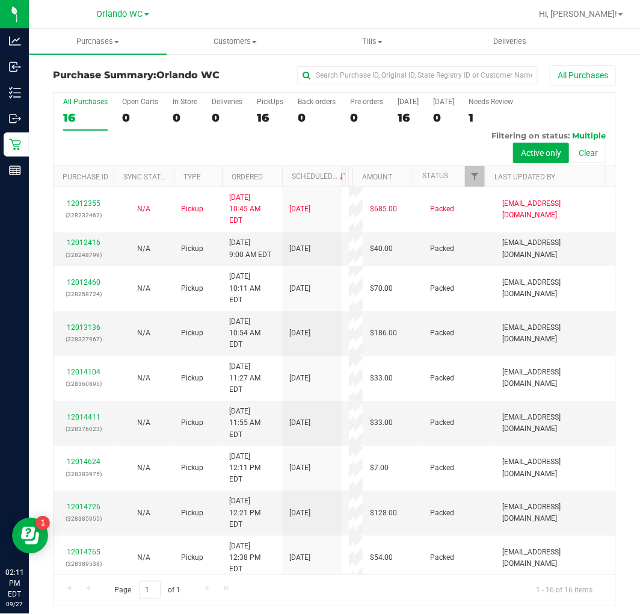
click at [77, 112] on div "16" at bounding box center [85, 118] width 45 height 14
click at [0, 0] on input "All Purchases 16" at bounding box center [0, 0] width 0 height 0
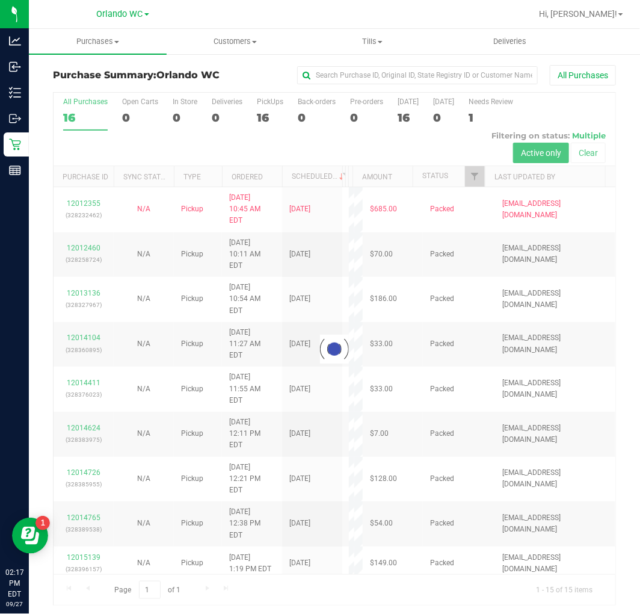
click at [76, 117] on div at bounding box center [335, 349] width 562 height 513
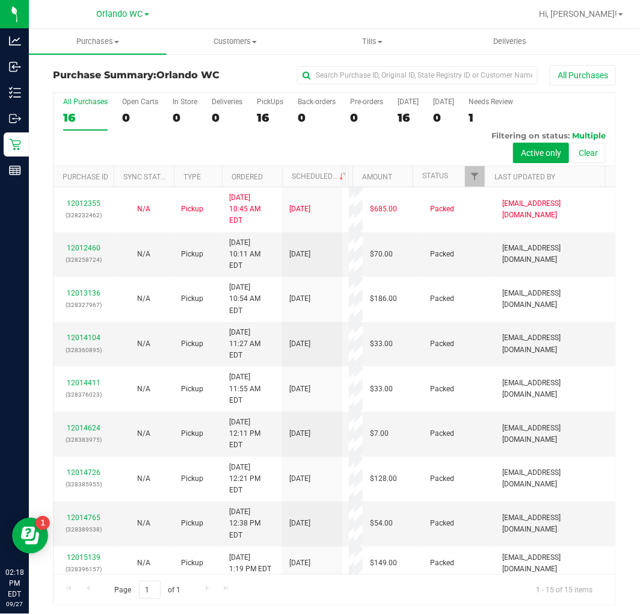
click at [74, 112] on div "16" at bounding box center [85, 118] width 45 height 14
click at [0, 0] on input "All Purchases 16" at bounding box center [0, 0] width 0 height 0
click at [250, 176] on link "Ordered" at bounding box center [247, 177] width 31 height 8
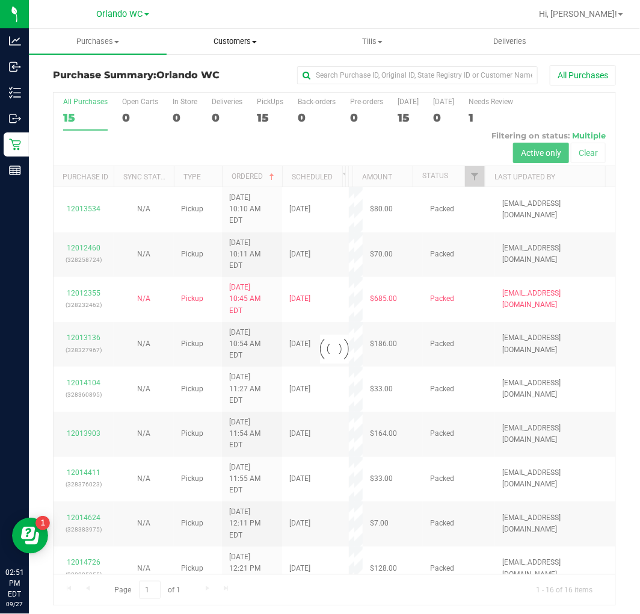
click at [249, 45] on span "Customers" at bounding box center [235, 41] width 137 height 11
click at [215, 69] on span "All customers" at bounding box center [210, 72] width 87 height 10
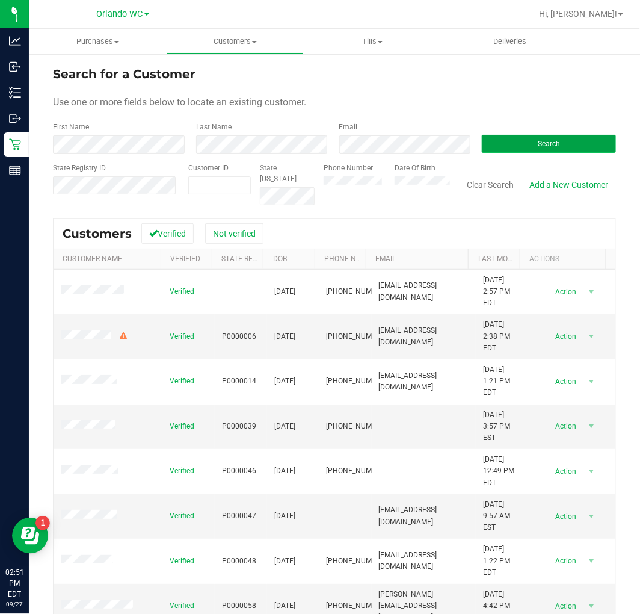
click at [538, 142] on span "Search" at bounding box center [549, 144] width 22 height 8
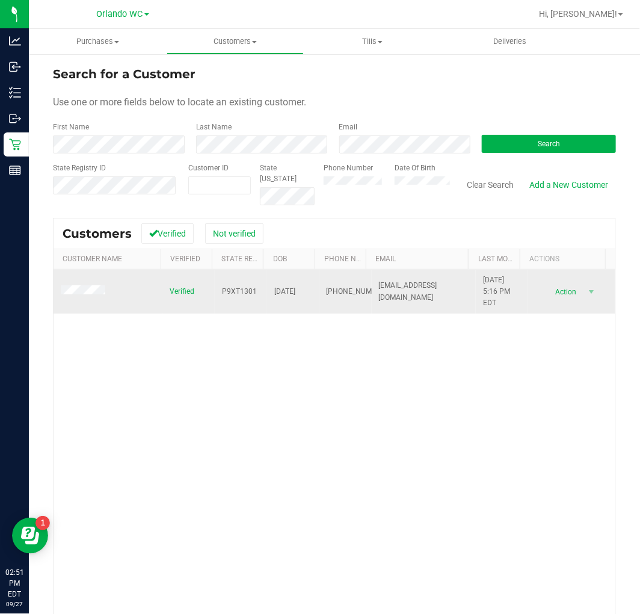
click at [89, 298] on td at bounding box center [108, 292] width 109 height 45
click at [89, 297] on td at bounding box center [108, 292] width 109 height 45
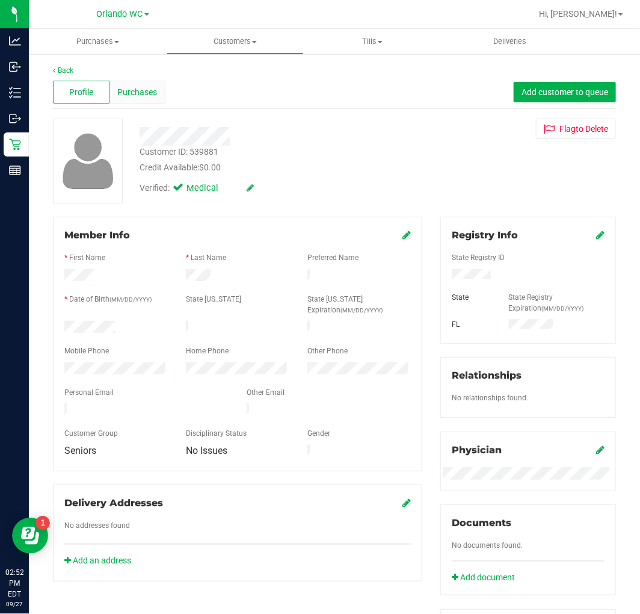
click at [133, 97] on span "Purchases" at bounding box center [137, 92] width 40 height 13
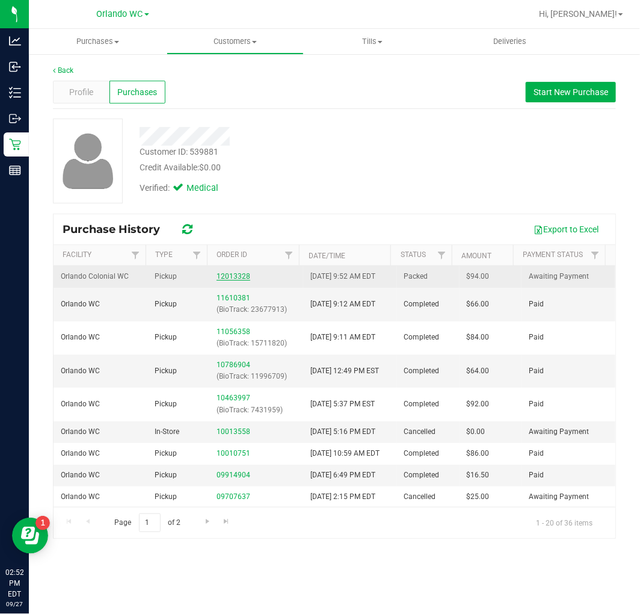
click at [218, 280] on link "12013328" at bounding box center [234, 276] width 34 height 8
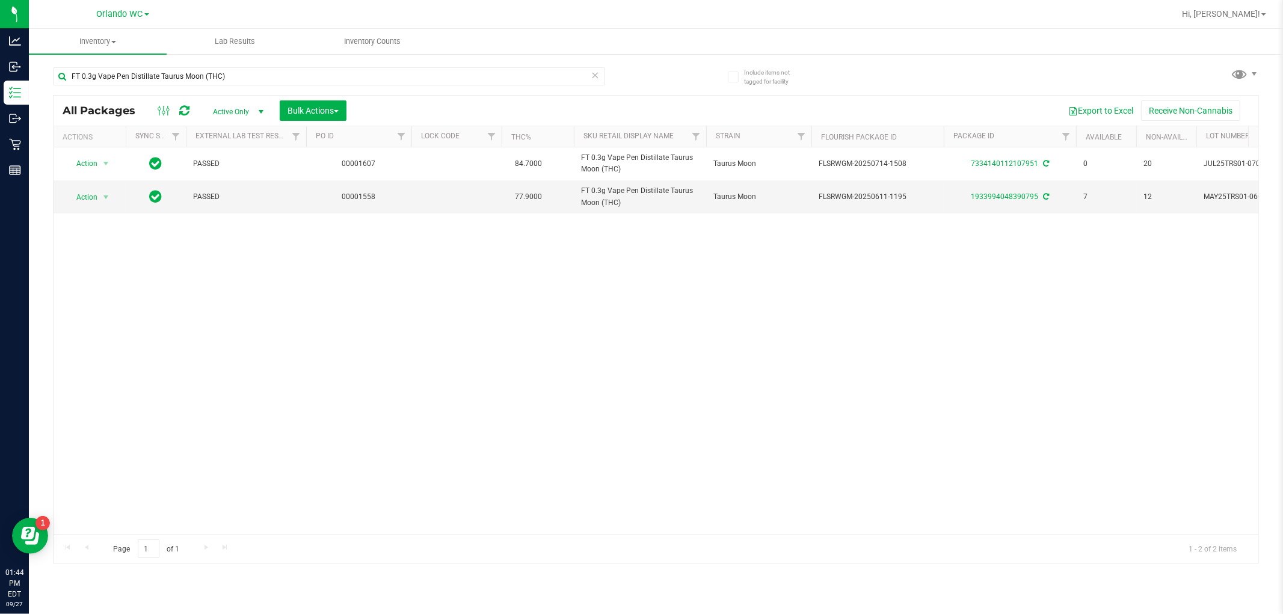
click at [594, 79] on icon at bounding box center [595, 74] width 8 height 14
click at [440, 88] on div at bounding box center [329, 81] width 552 height 28
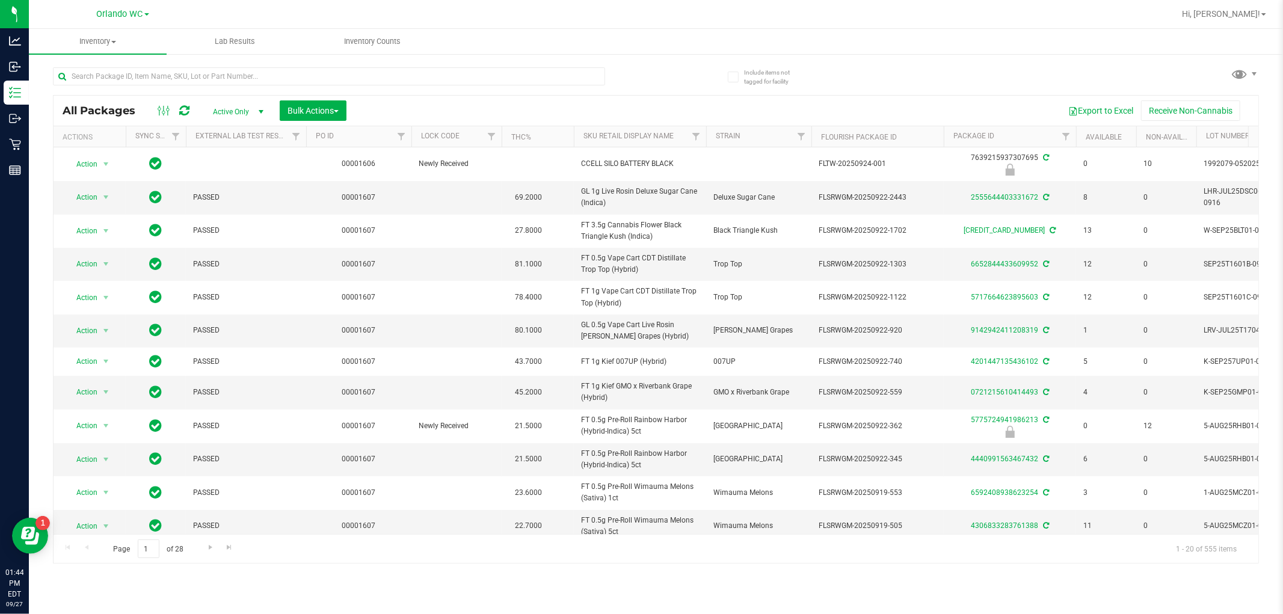
click at [436, 87] on div at bounding box center [329, 81] width 552 height 28
click at [431, 87] on div at bounding box center [329, 81] width 552 height 28
click at [416, 80] on input "text" at bounding box center [329, 76] width 552 height 18
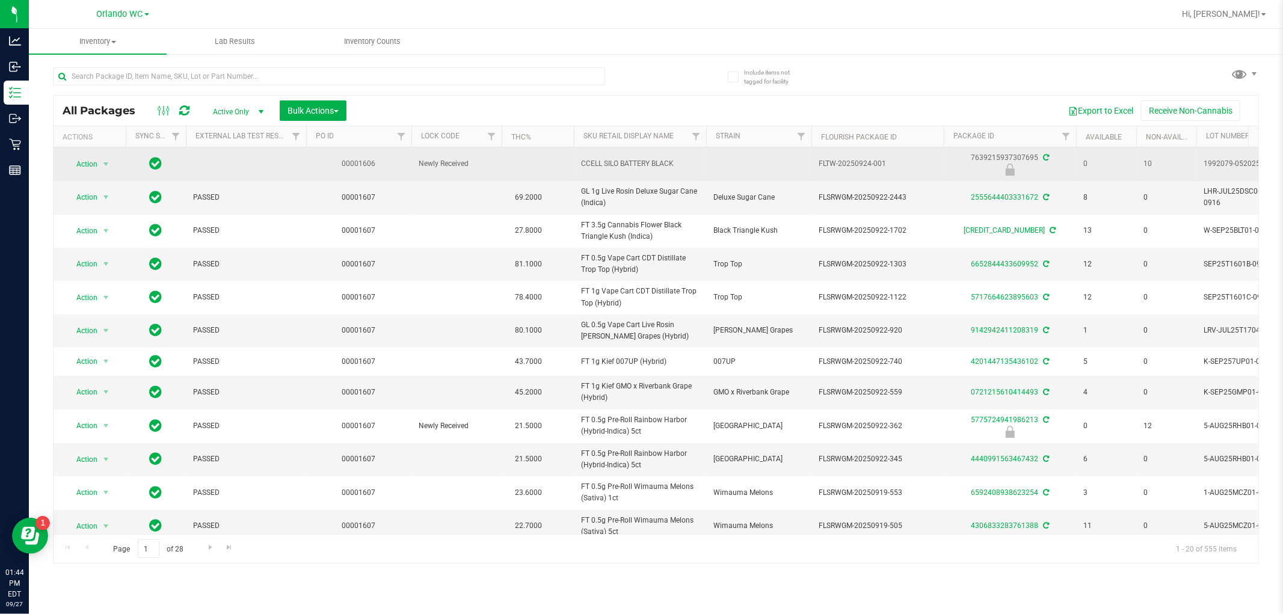
click at [615, 147] on td "CCELL SILO BATTERY BLACK" at bounding box center [640, 164] width 132 height 34
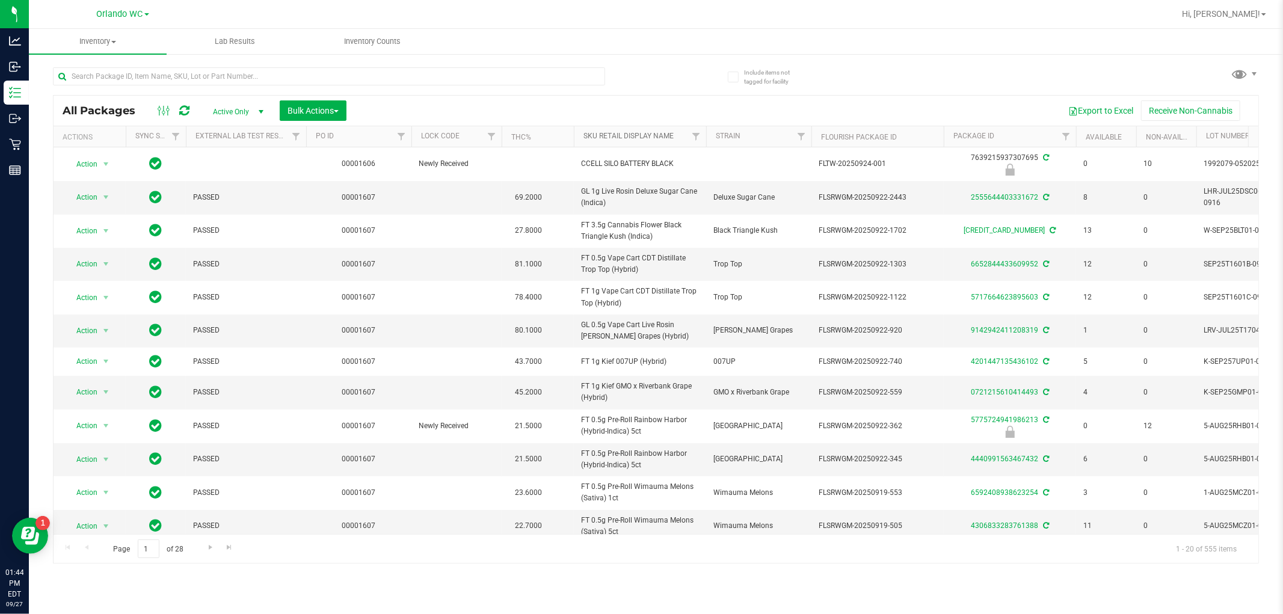
click at [620, 136] on link "Sku Retail Display Name" at bounding box center [629, 136] width 90 height 8
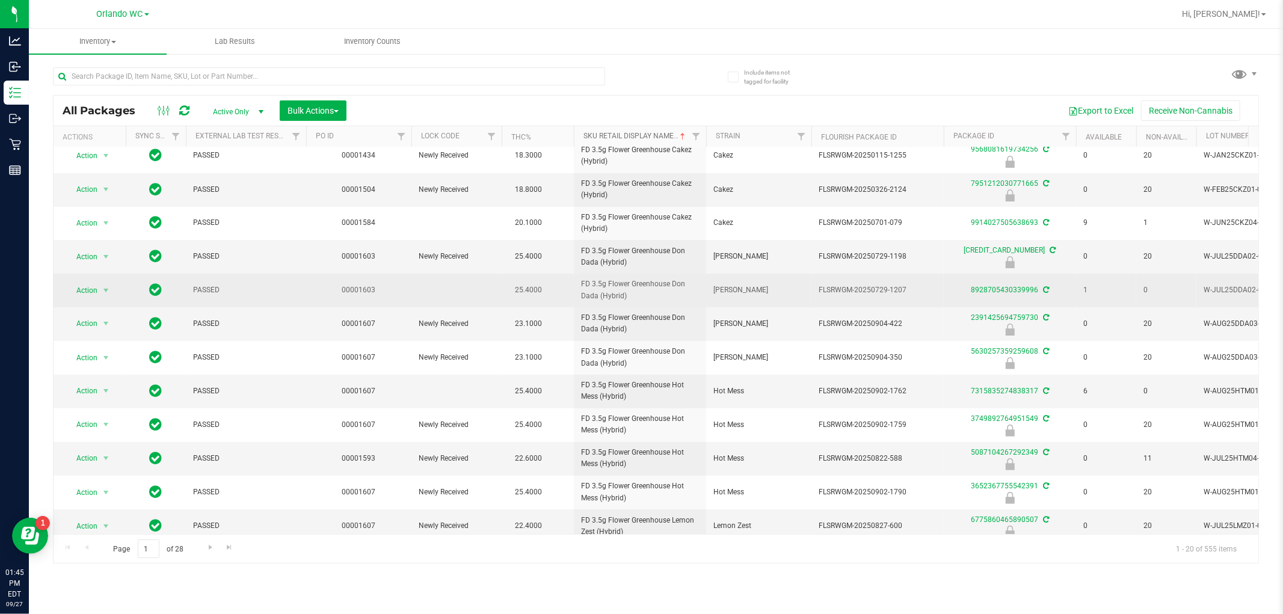
scroll to position [286, 0]
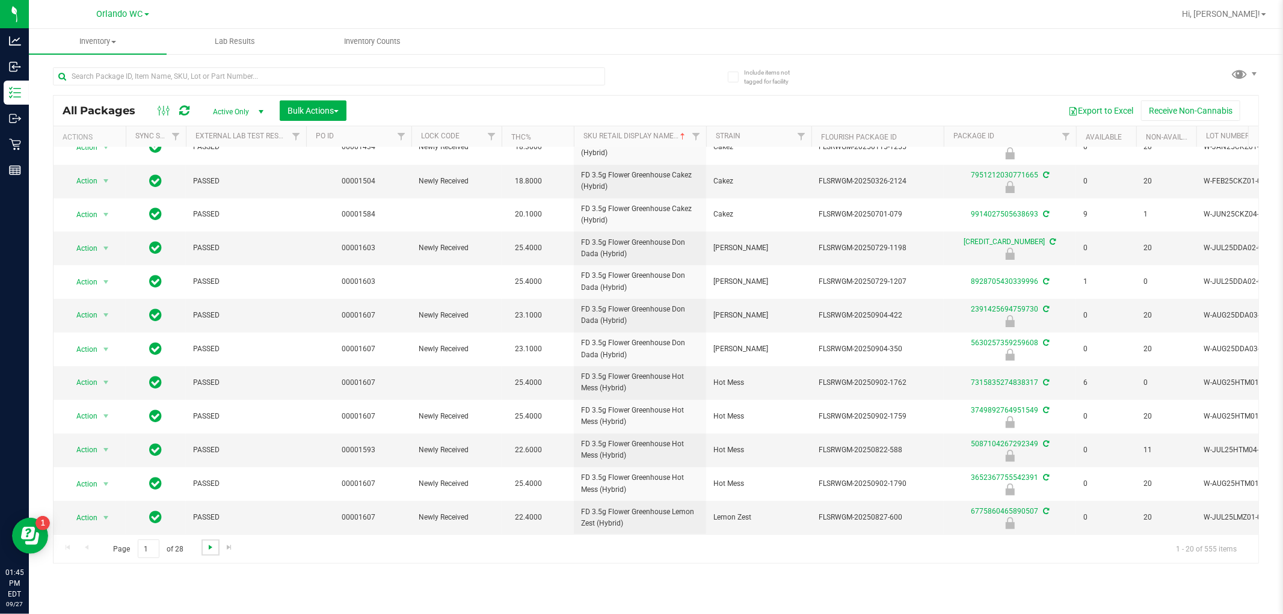
click at [206, 546] on span "Go to the next page" at bounding box center [211, 548] width 10 height 10
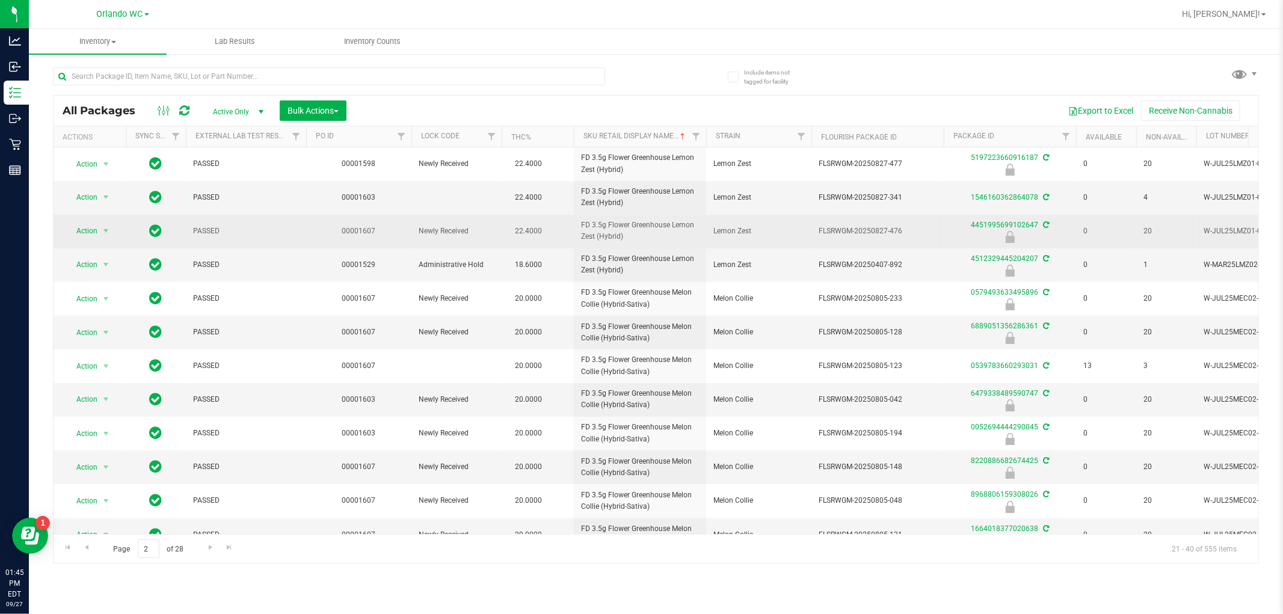
click at [605, 221] on span "FD 3.5g Flower Greenhouse Lemon Zest (Hybrid)" at bounding box center [640, 231] width 118 height 23
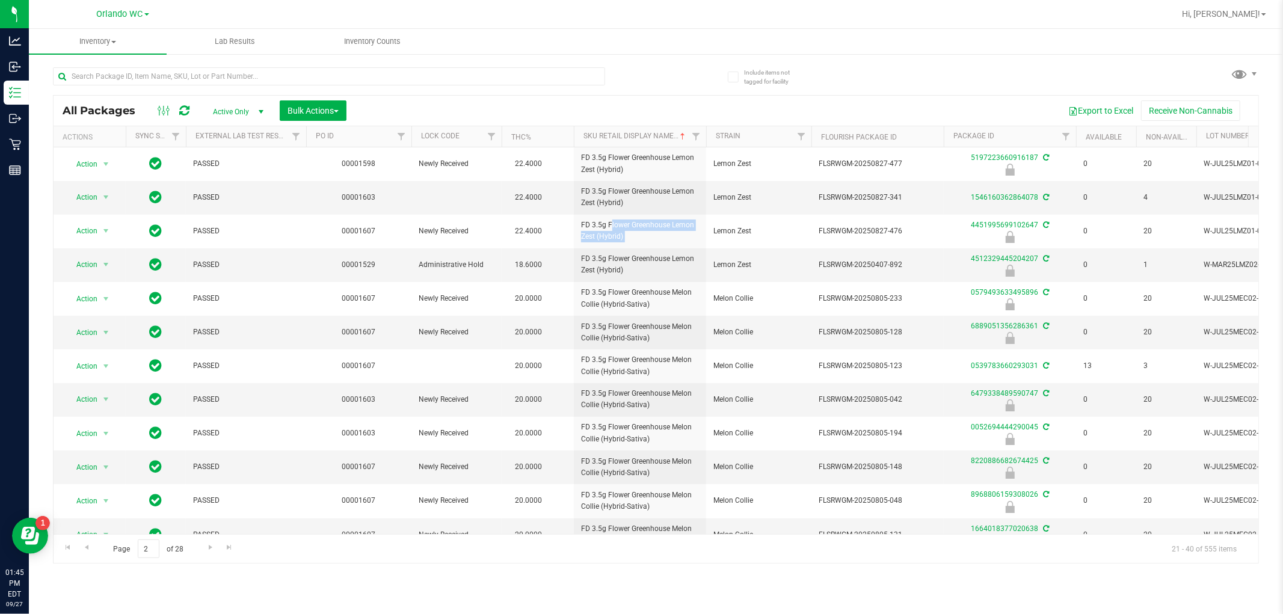
copy tr "FD 3.5g Flower Greenhouse Lemon Zest (Hybrid)"
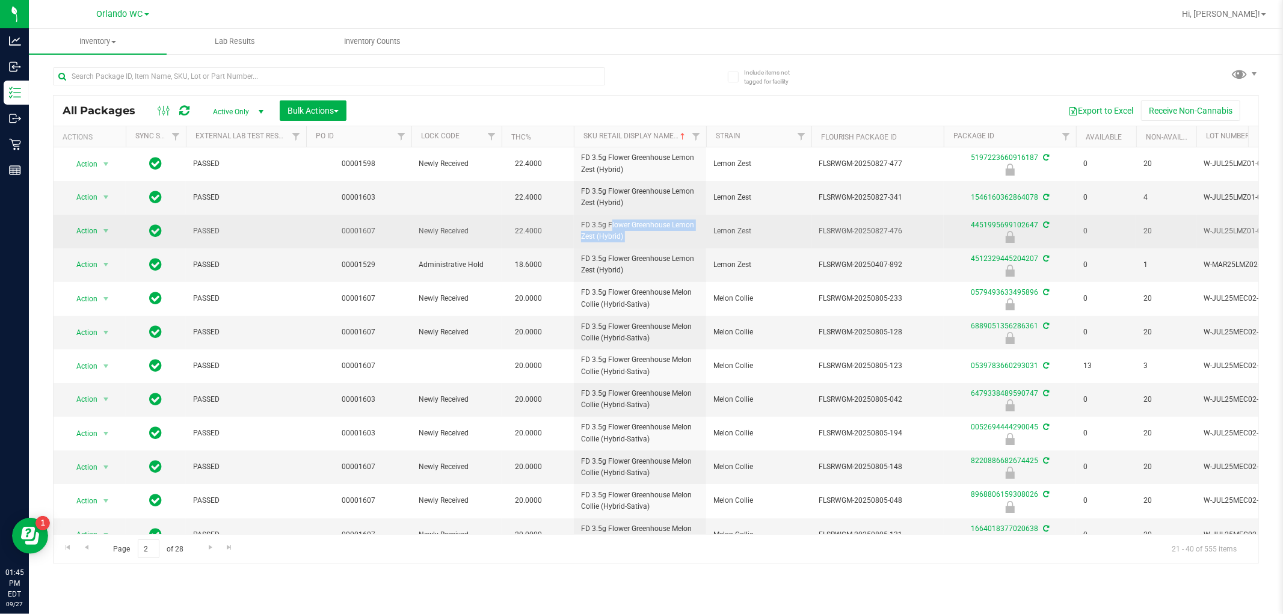
click at [383, 245] on td "00001607" at bounding box center [358, 232] width 105 height 34
drag, startPoint x: 817, startPoint y: 227, endPoint x: 911, endPoint y: 224, distance: 93.9
click at [911, 224] on td "FLSRWGM-20250827-476" at bounding box center [878, 232] width 132 height 34
copy span "FLSRWGM-20250827-476"
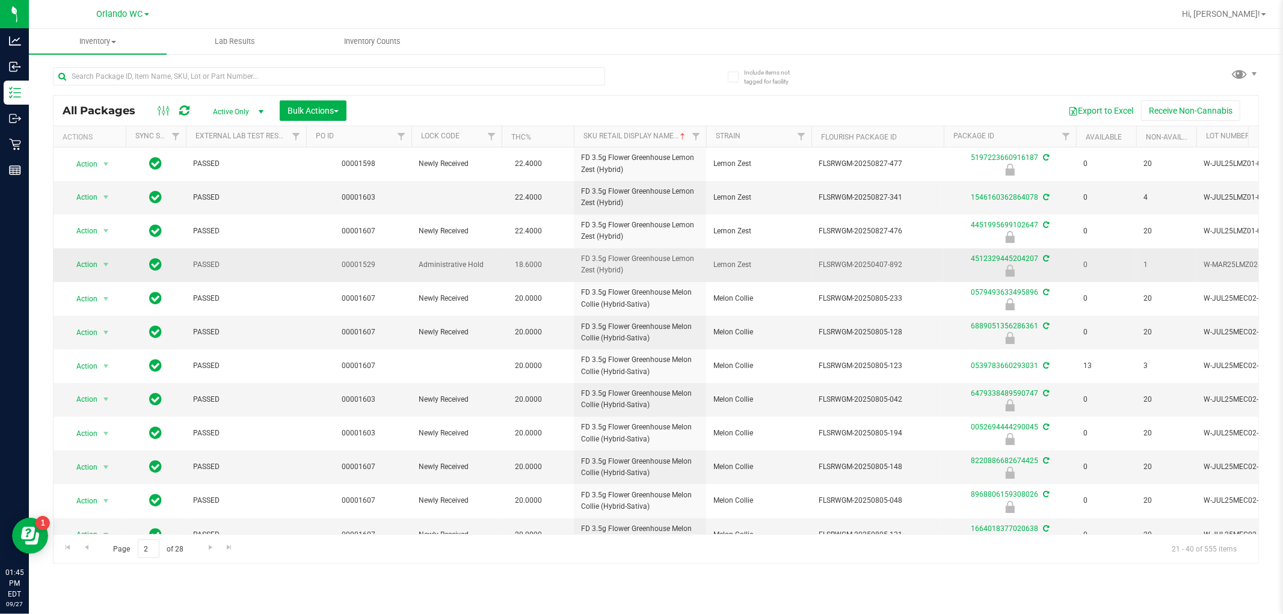
click at [310, 262] on td "00001529" at bounding box center [358, 265] width 105 height 34
click at [85, 559] on div "Page 2 of 28 21 - 40 of 555 items" at bounding box center [656, 548] width 1205 height 29
click at [85, 550] on span "Go to the previous page" at bounding box center [87, 548] width 10 height 10
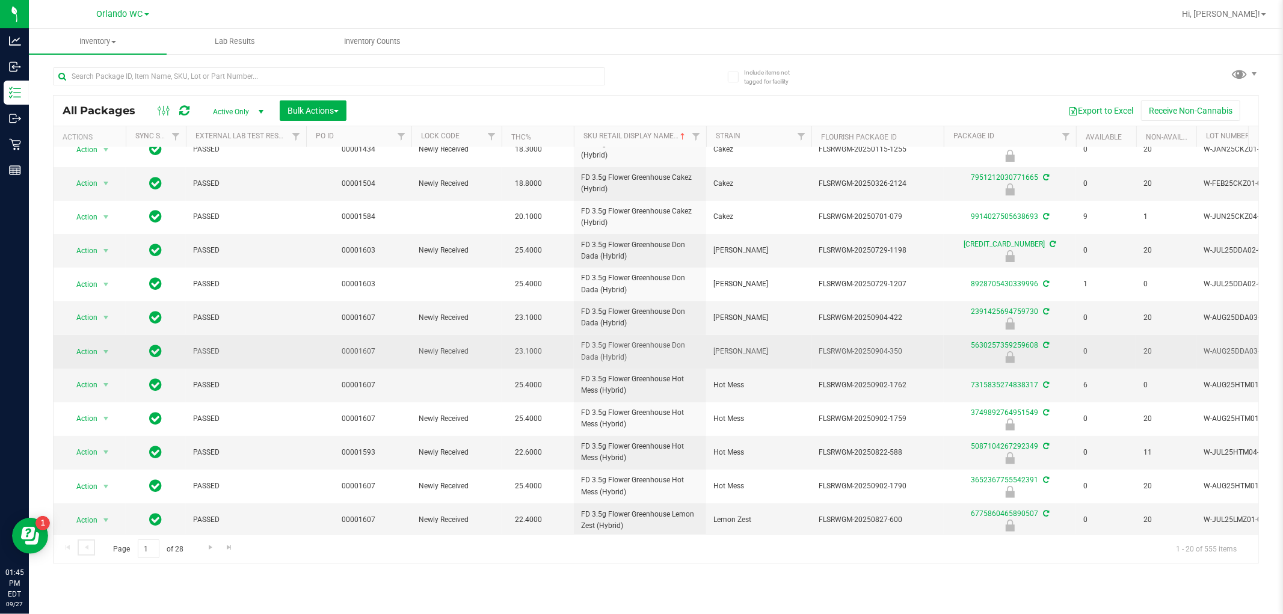
scroll to position [286, 0]
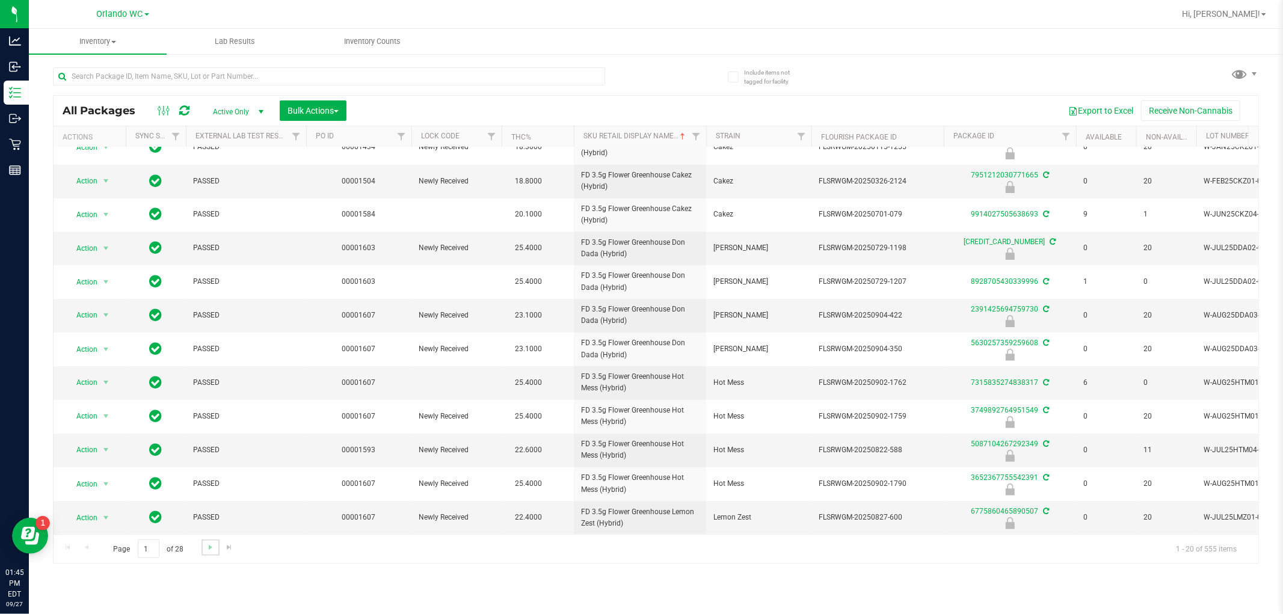
click at [203, 550] on link "Go to the next page" at bounding box center [210, 548] width 17 height 16
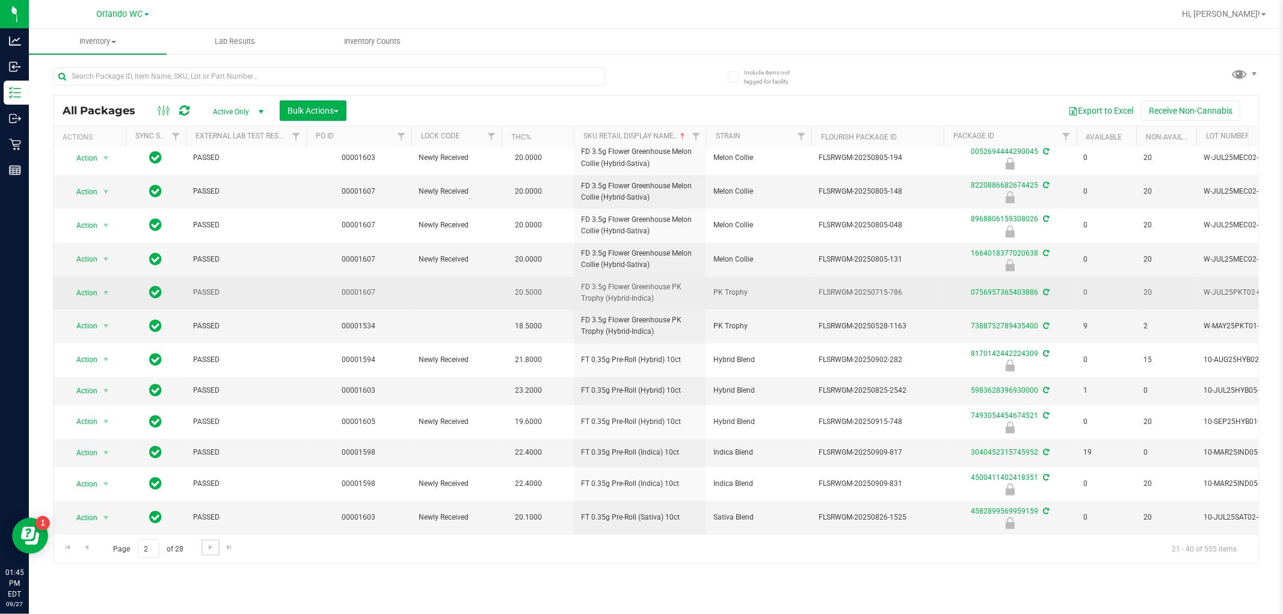
scroll to position [286, 0]
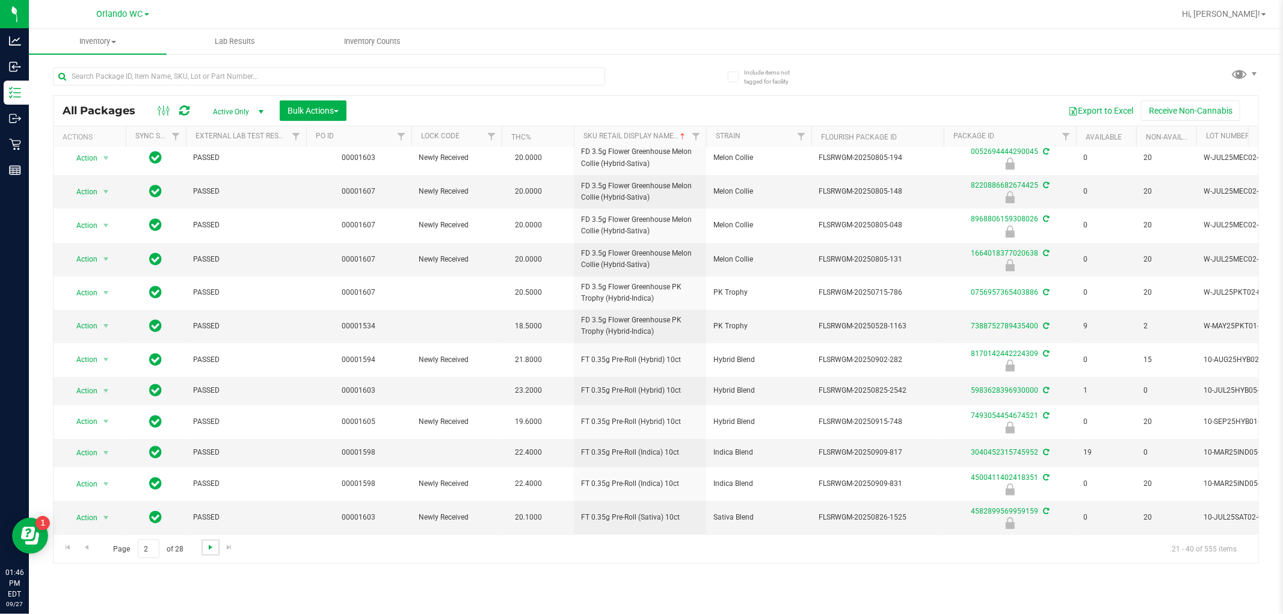
click at [206, 543] on span "Go to the next page" at bounding box center [211, 548] width 10 height 10
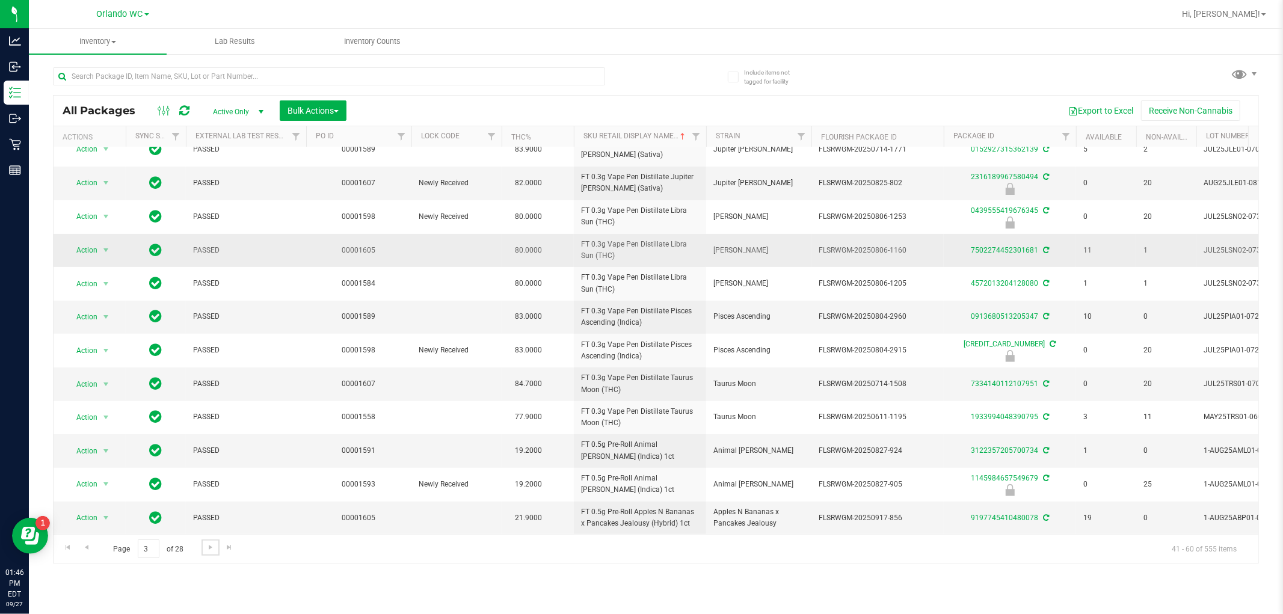
scroll to position [288, 0]
click at [209, 560] on div "Page 3 of 28 41 - 60 of 555 items" at bounding box center [656, 548] width 1205 height 29
click at [209, 556] on link "Go to the next page" at bounding box center [210, 548] width 17 height 16
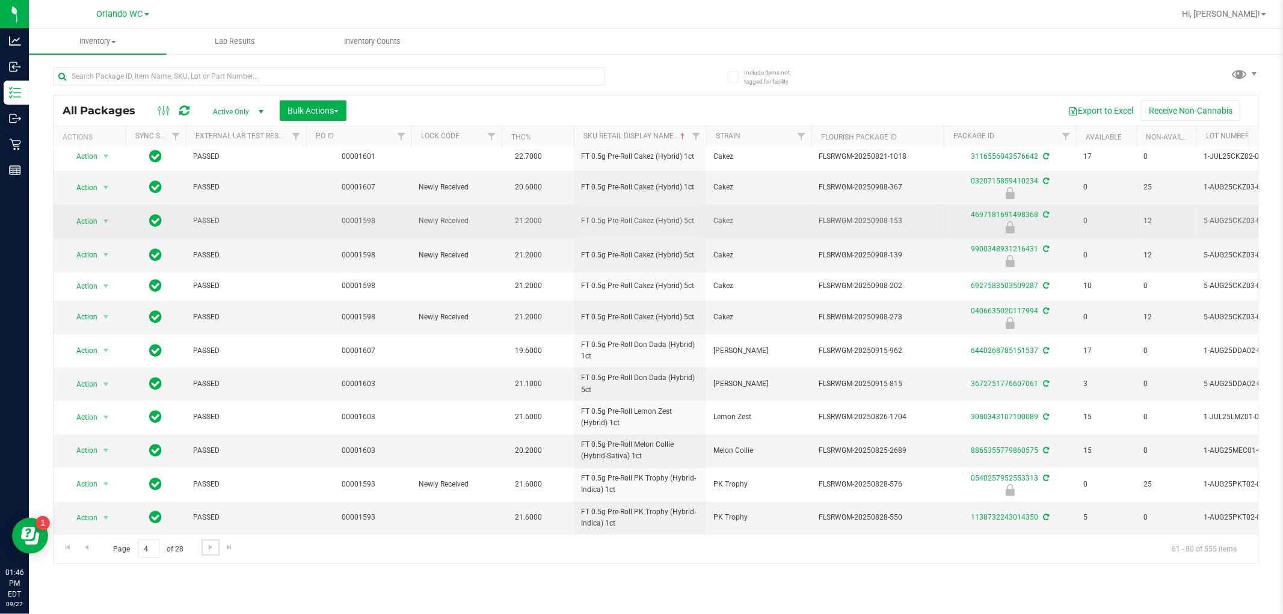
scroll to position [285, 0]
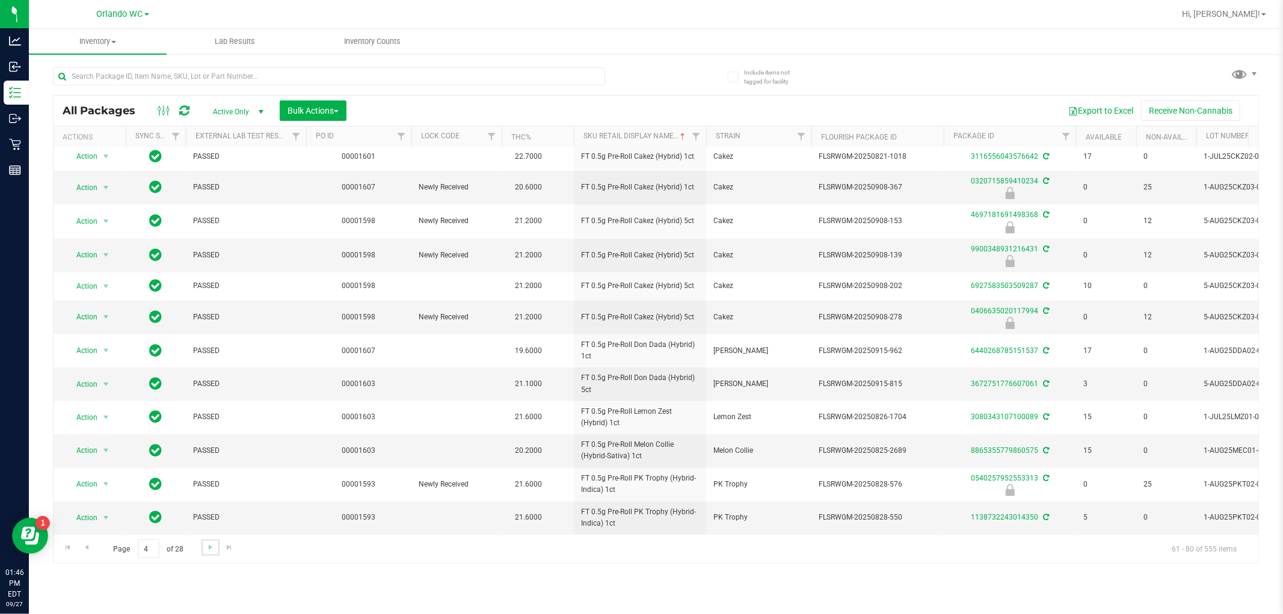
click at [215, 550] on link "Go to the next page" at bounding box center [210, 548] width 17 height 16
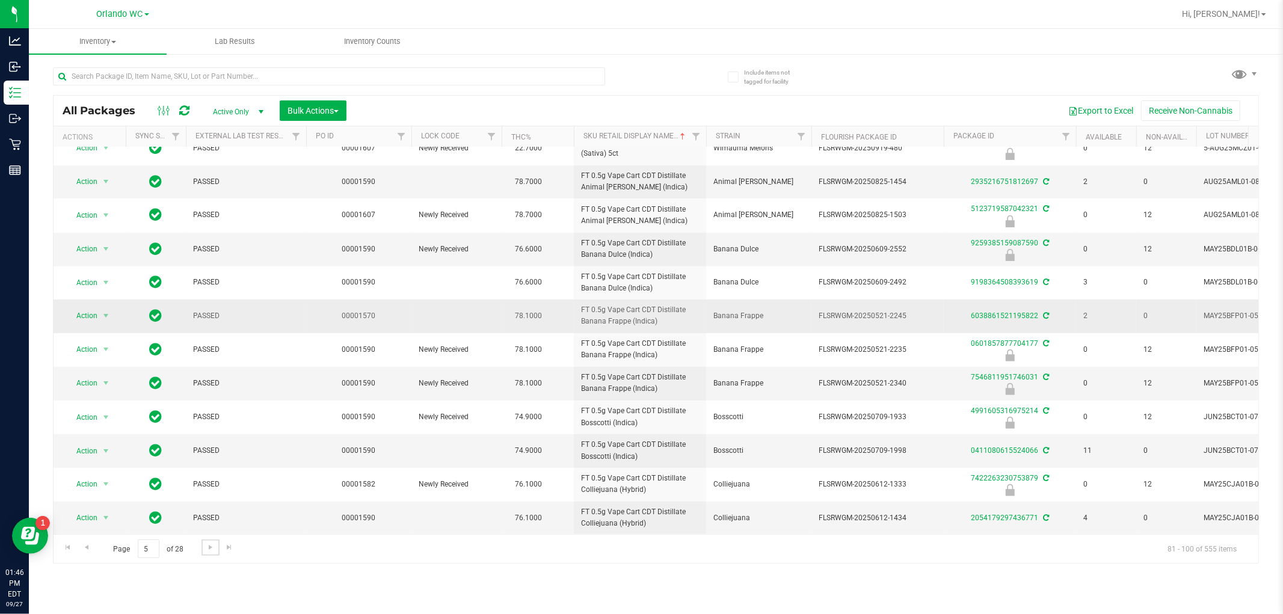
scroll to position [294, 0]
click at [209, 549] on span "Go to the next page" at bounding box center [211, 548] width 10 height 10
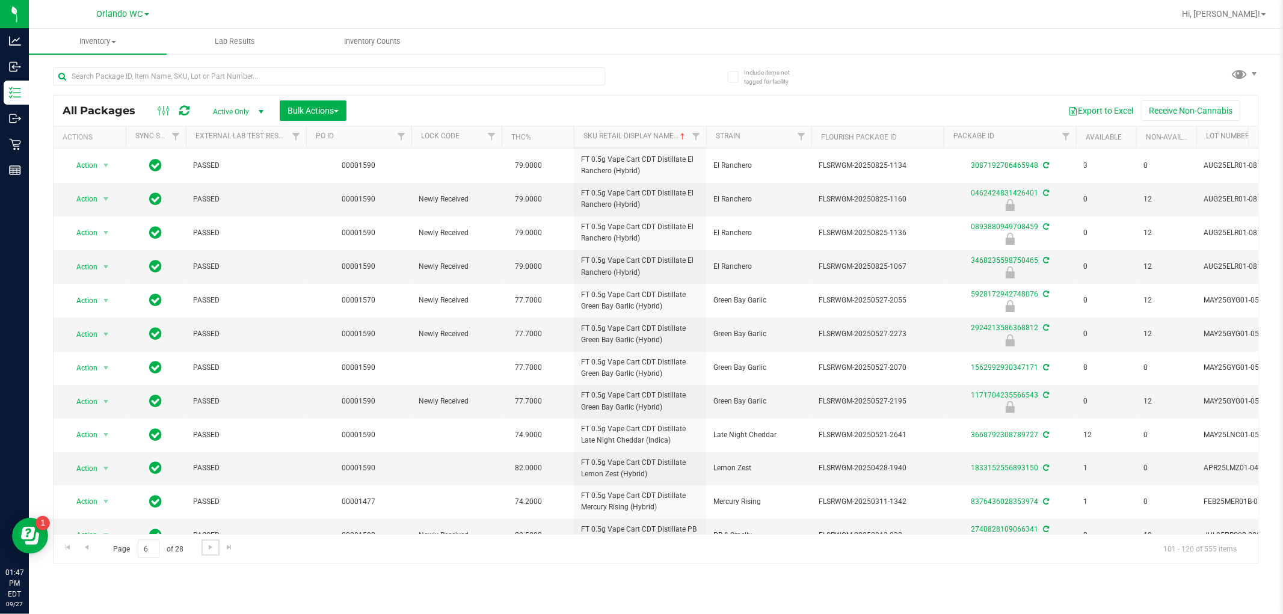
scroll to position [295, 0]
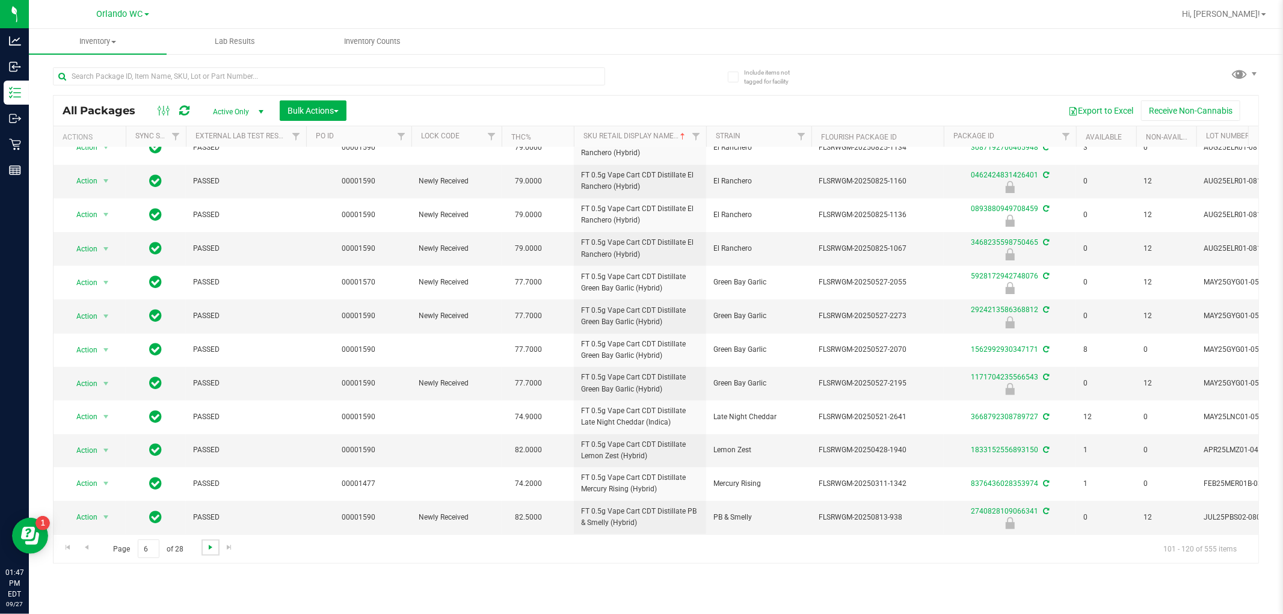
click at [214, 549] on span "Go to the next page" at bounding box center [211, 548] width 10 height 10
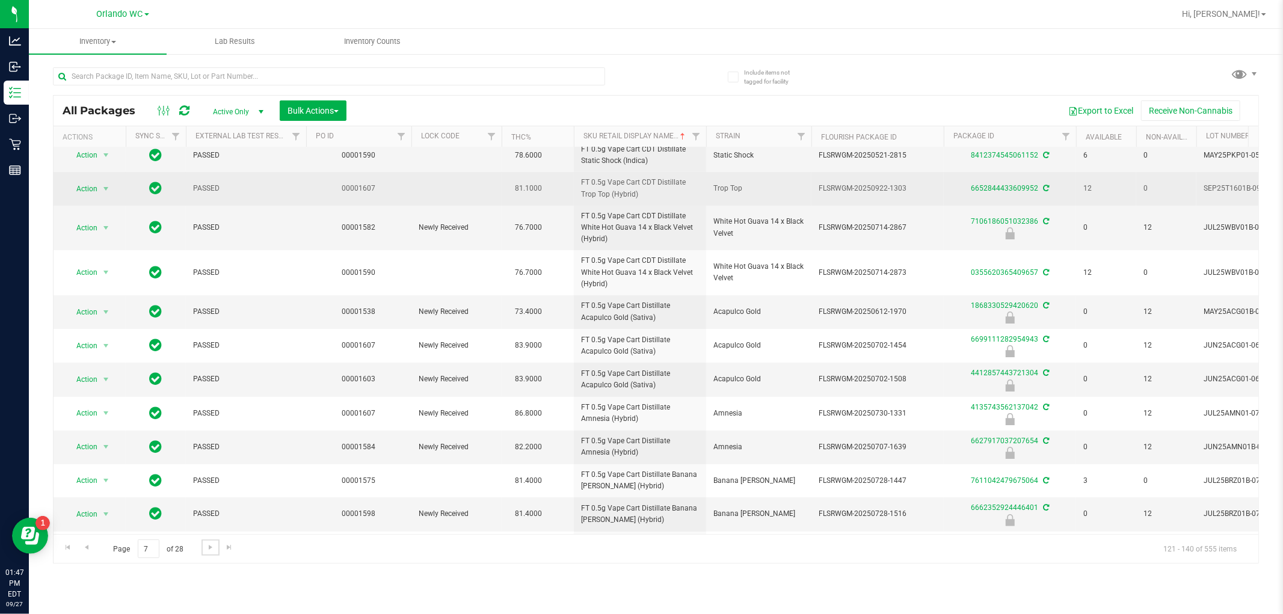
scroll to position [134, 0]
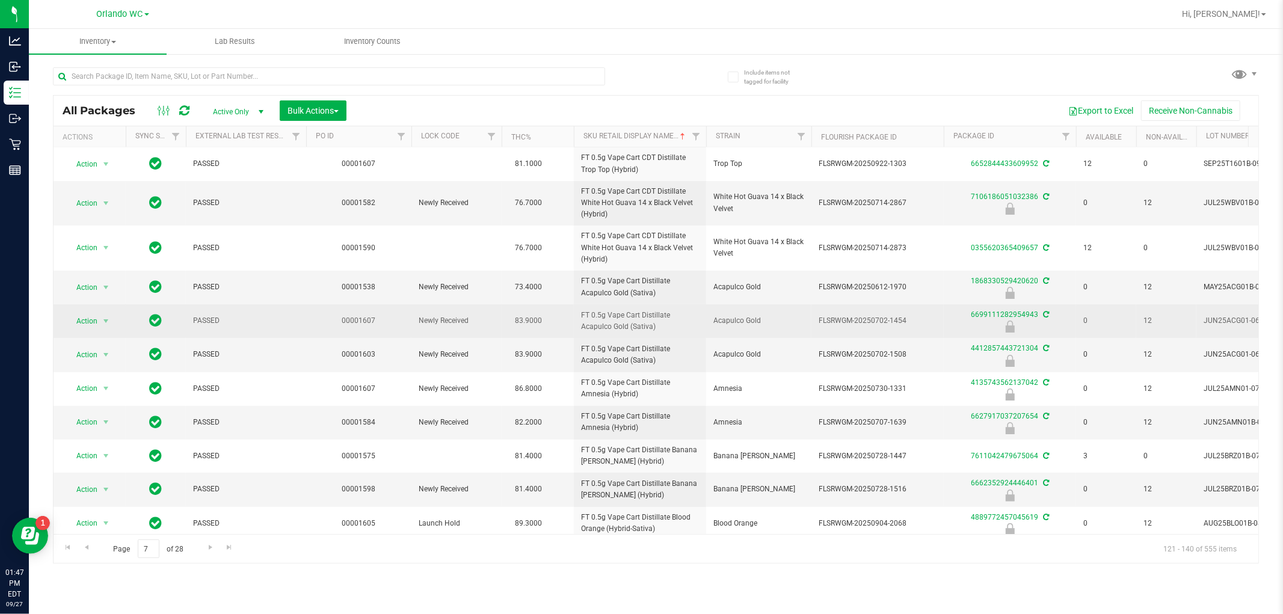
drag, startPoint x: 575, startPoint y: 314, endPoint x: 660, endPoint y: 327, distance: 86.4
click at [660, 327] on td "FT 0.5g Vape Cart Distillate Acapulco Gold (Sativa)" at bounding box center [640, 321] width 132 height 34
copy span "FT 0.5g Vape Cart Distillate Acapulco Gold (Sativa)"
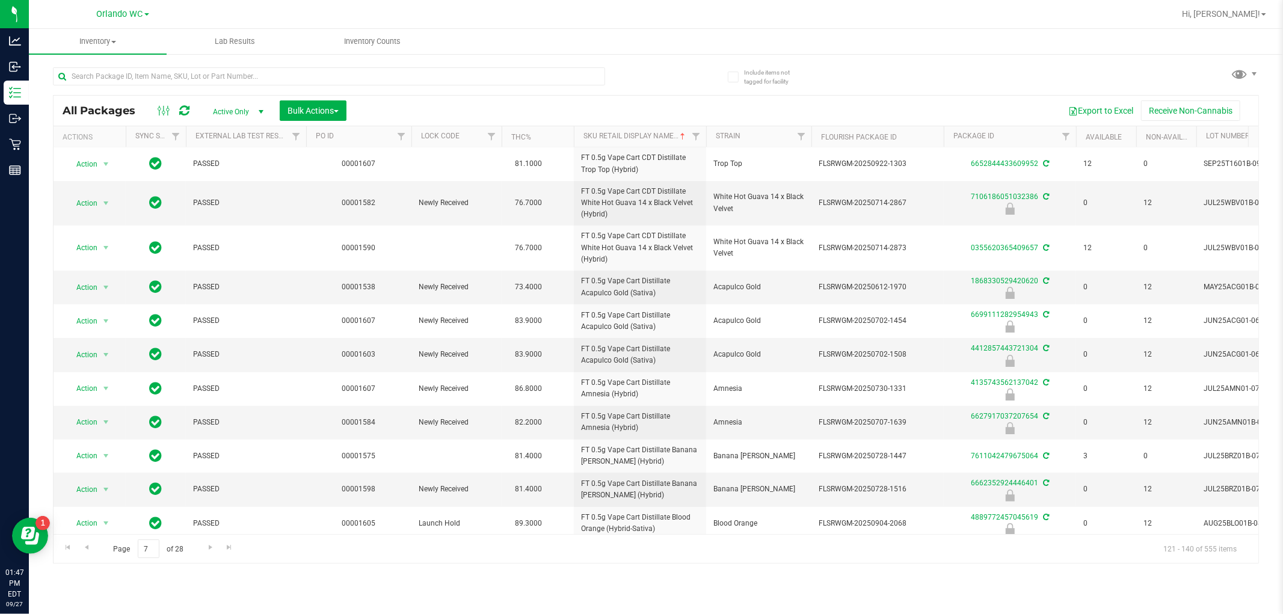
click at [823, 582] on div "Inventory All packages All inventory Waste log Create inventory Lab Results Inv…" at bounding box center [656, 321] width 1254 height 585
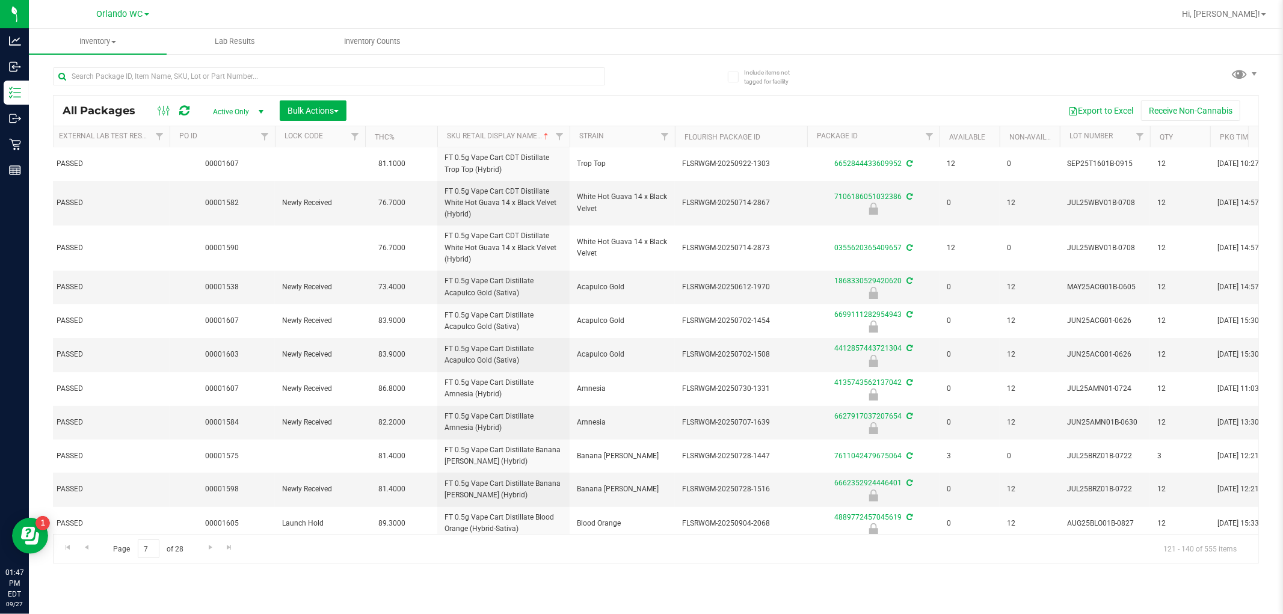
scroll to position [0, 0]
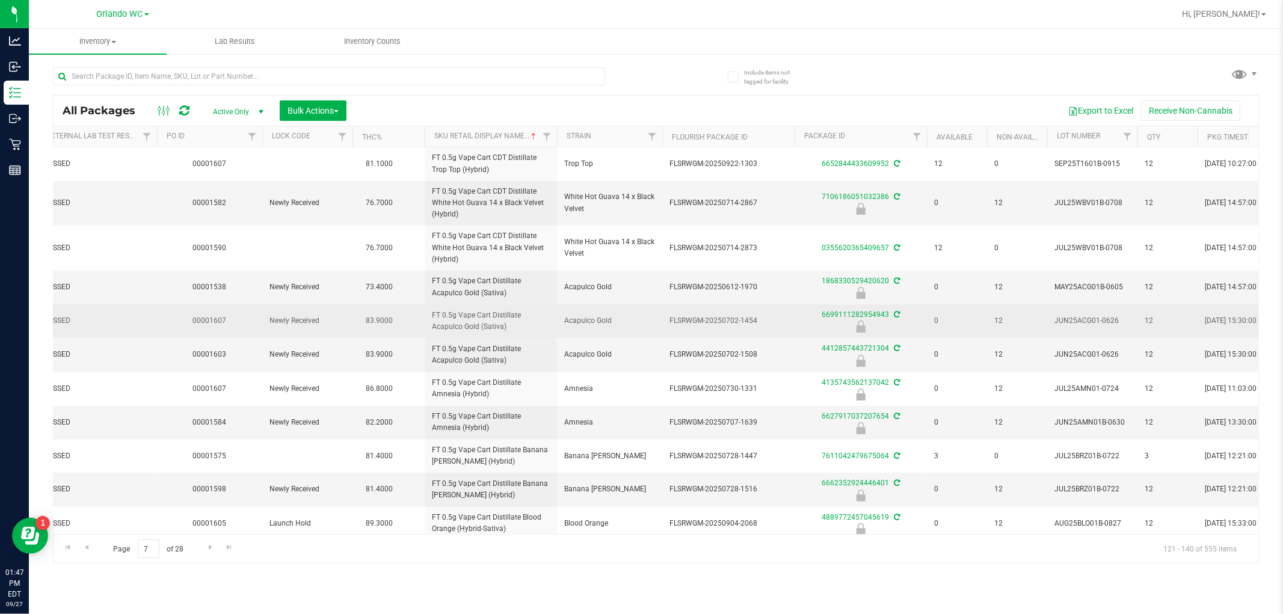
drag, startPoint x: 662, startPoint y: 320, endPoint x: 778, endPoint y: 320, distance: 115.5
click at [778, 320] on td "FLSRWGM-20250702-1454" at bounding box center [728, 321] width 132 height 34
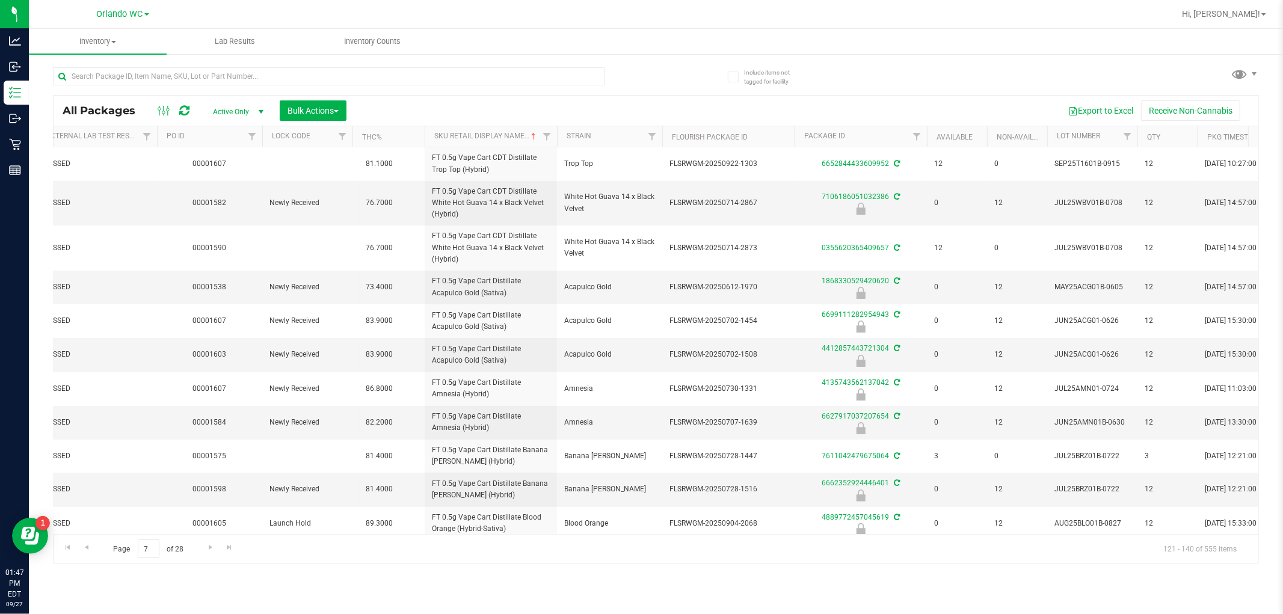
copy span "FLSRWGM-20250702-1454"
drag, startPoint x: 496, startPoint y: 608, endPoint x: 496, endPoint y: 602, distance: 6.0
click at [496, 608] on div "Inventory All packages All inventory Waste log Create inventory Lab Results Inv…" at bounding box center [656, 321] width 1254 height 585
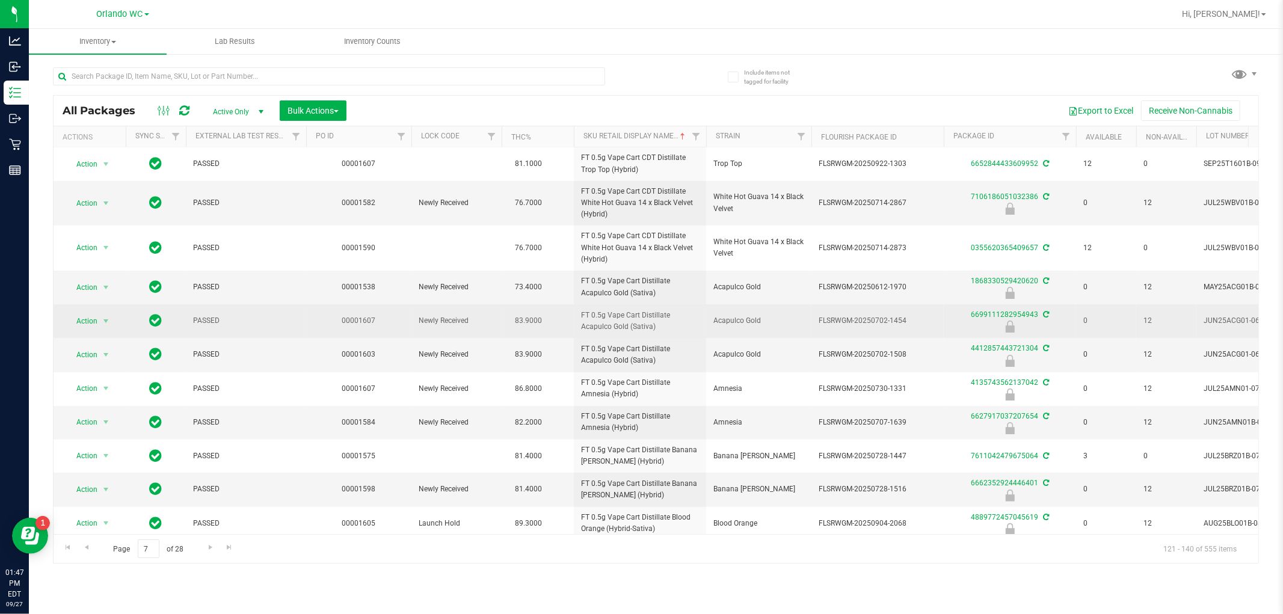
scroll to position [200, 0]
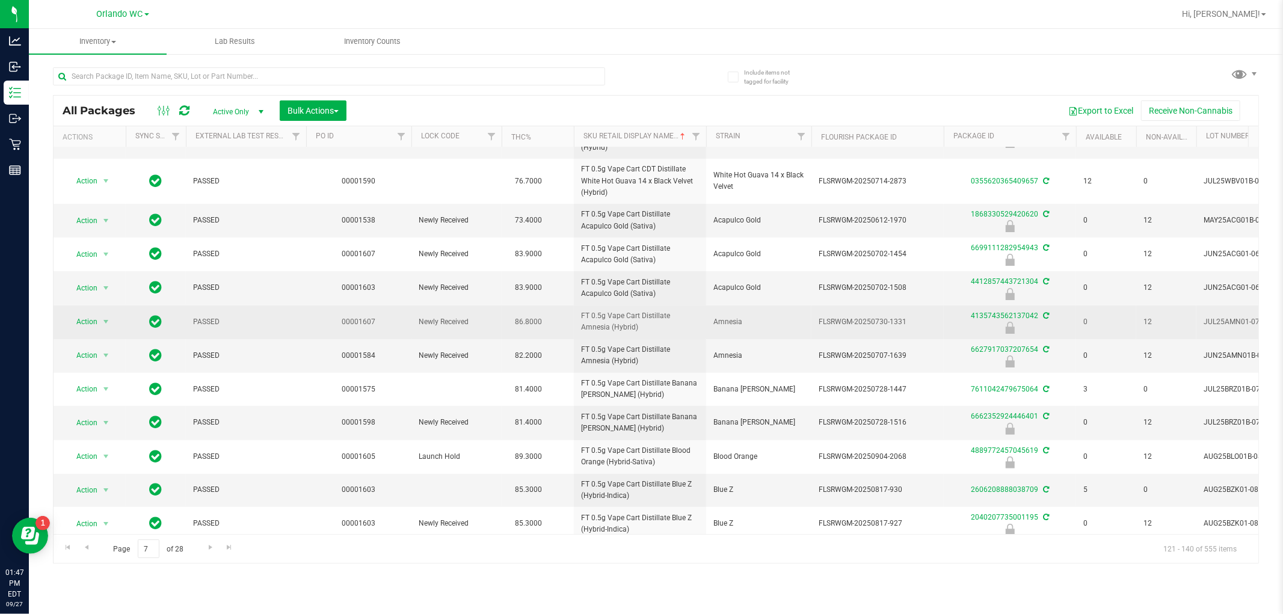
drag, startPoint x: 581, startPoint y: 313, endPoint x: 624, endPoint y: 333, distance: 48.4
click at [624, 333] on span "FT 0.5g Vape Cart Distillate Amnesia (Hybrid)" at bounding box center [640, 321] width 118 height 23
copy span "FT 0.5g Vape Cart Distillate Amnesia (Hybrid)"
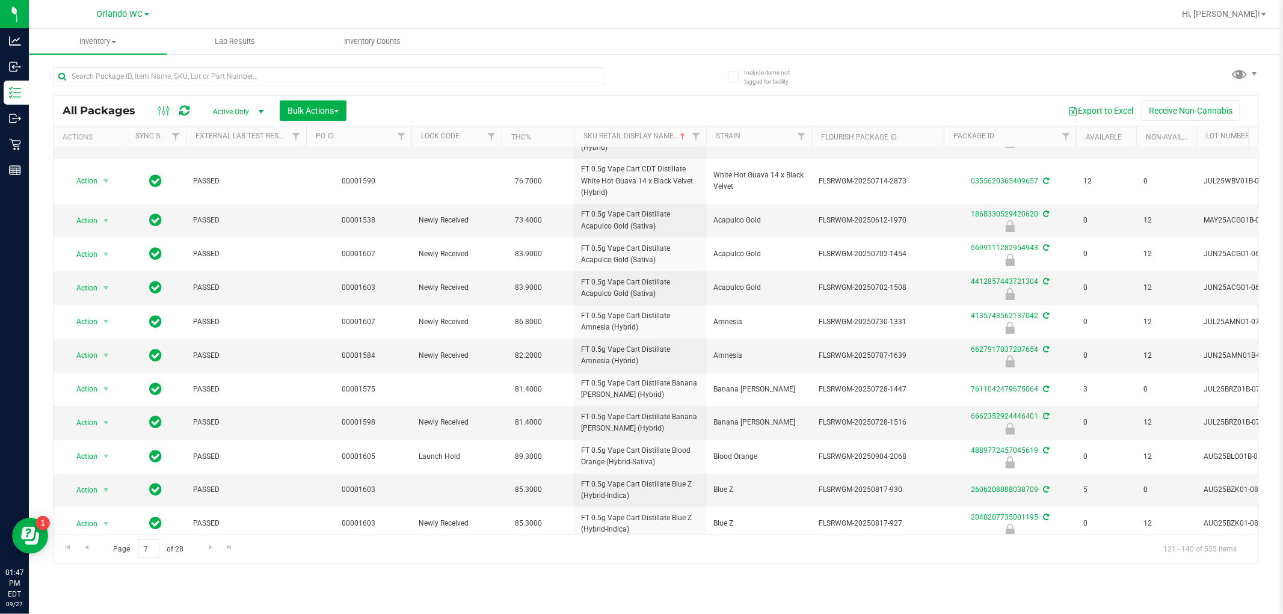
click at [627, 600] on div "Inventory All packages All inventory Waste log Create inventory Lab Results Inv…" at bounding box center [656, 321] width 1254 height 585
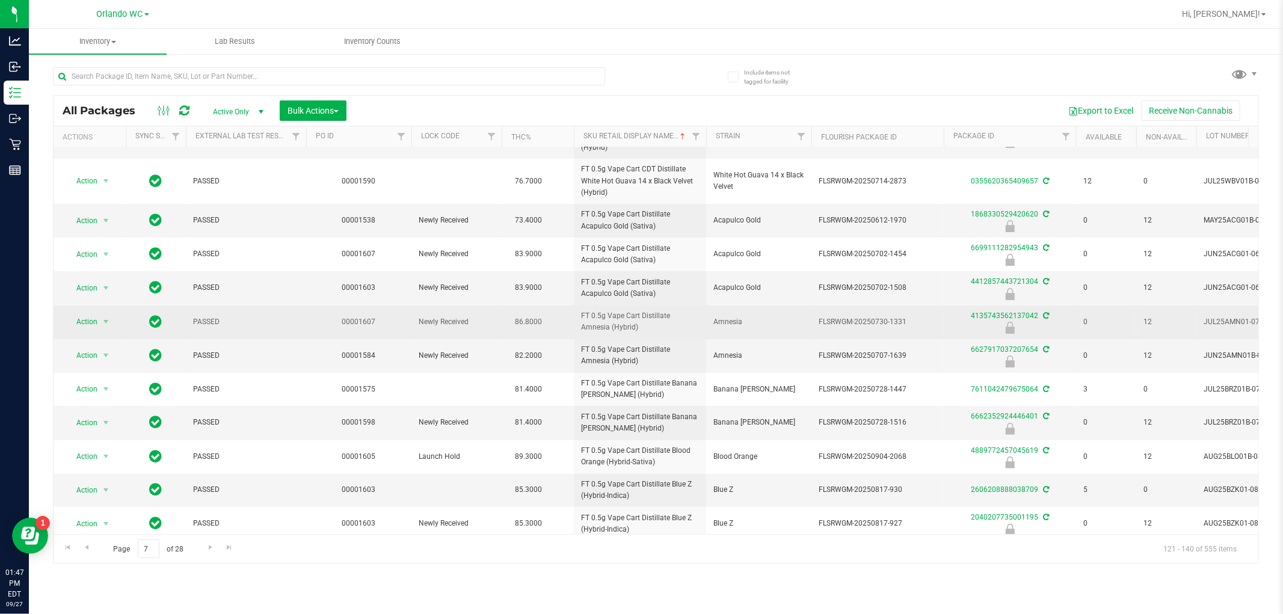
drag, startPoint x: 813, startPoint y: 323, endPoint x: 919, endPoint y: 325, distance: 105.9
click at [919, 325] on td "FLSRWGM-20250730-1331" at bounding box center [878, 323] width 132 height 34
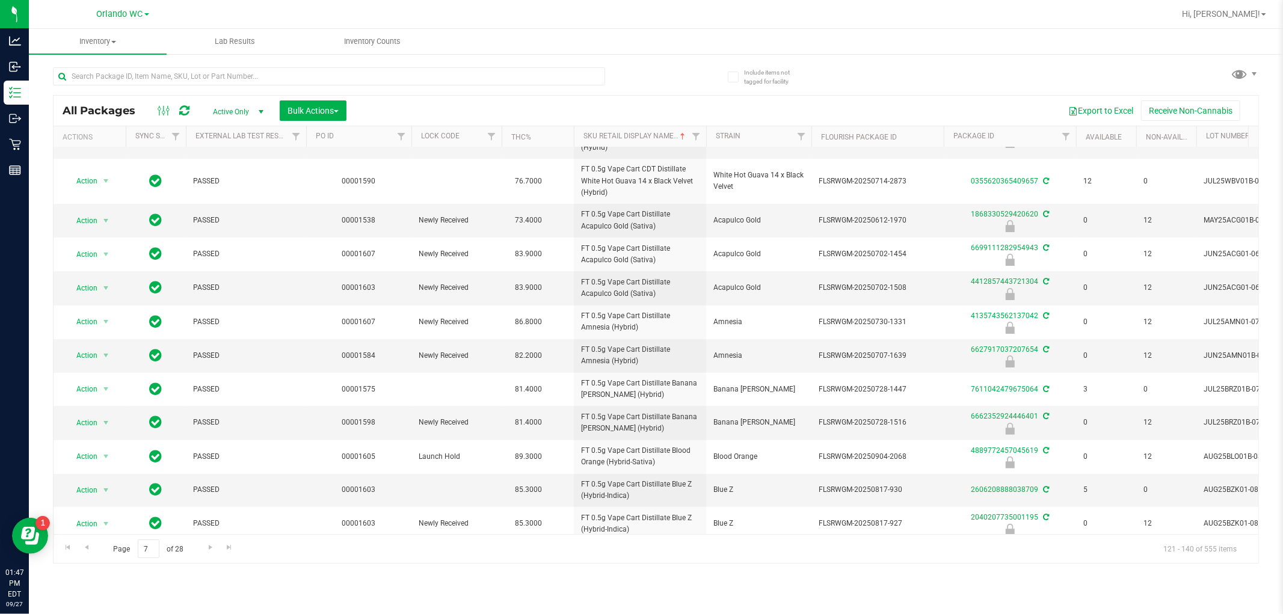
copy span "FLSRWGM-20250730-1331"
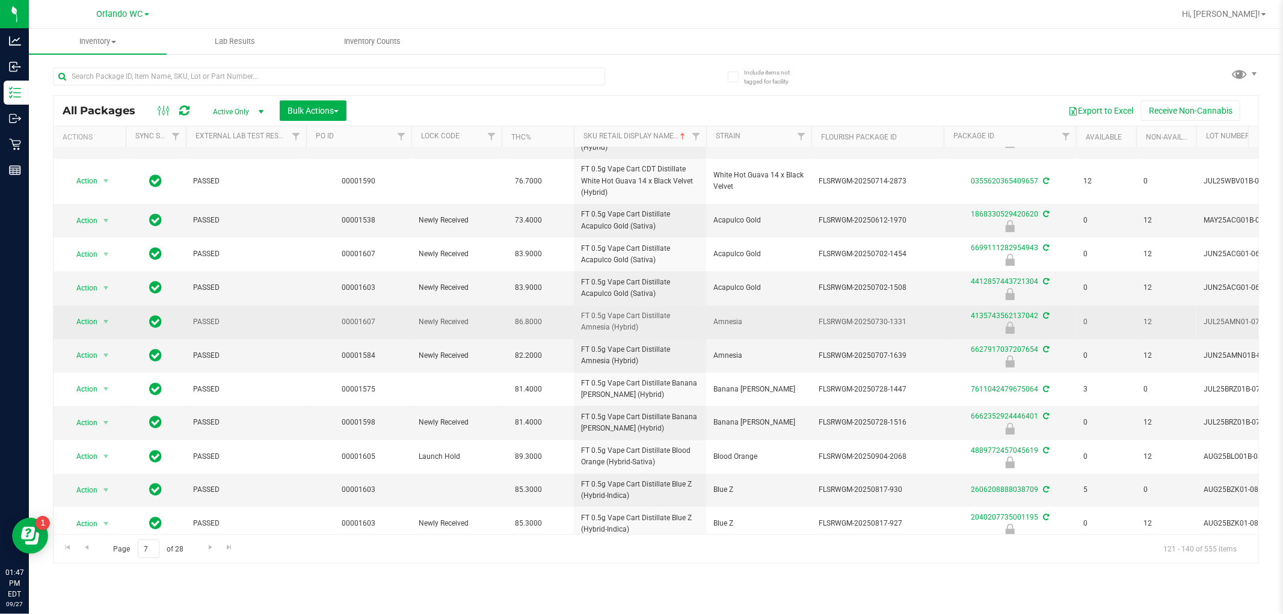
click at [395, 311] on td "00001607" at bounding box center [358, 323] width 105 height 34
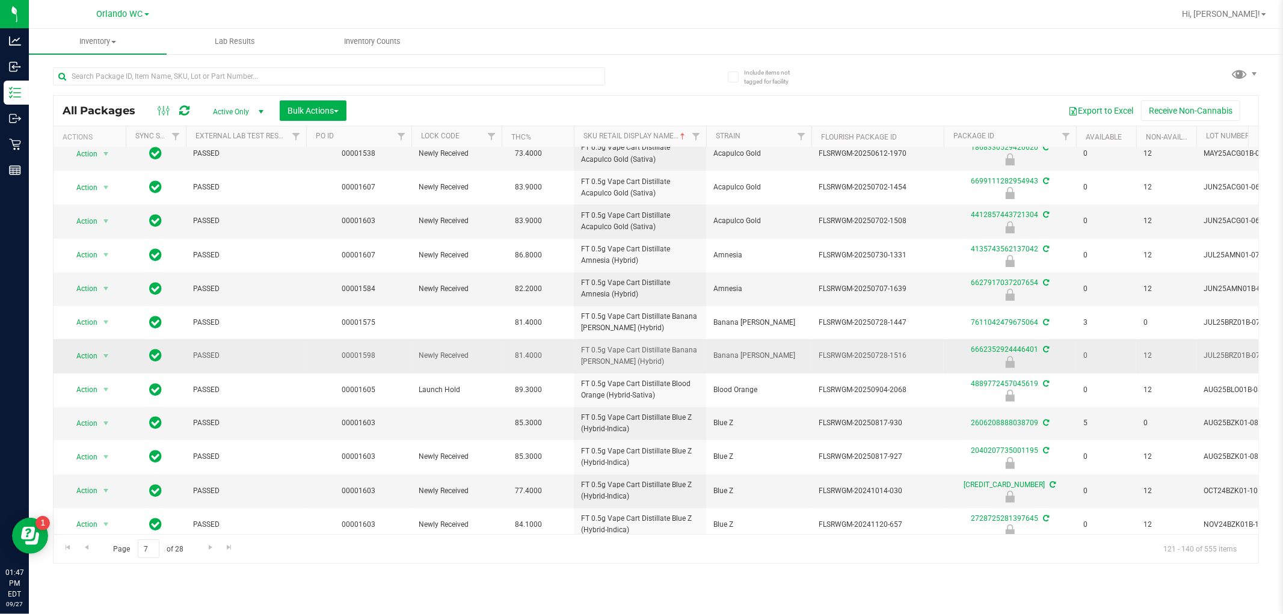
scroll to position [319, 0]
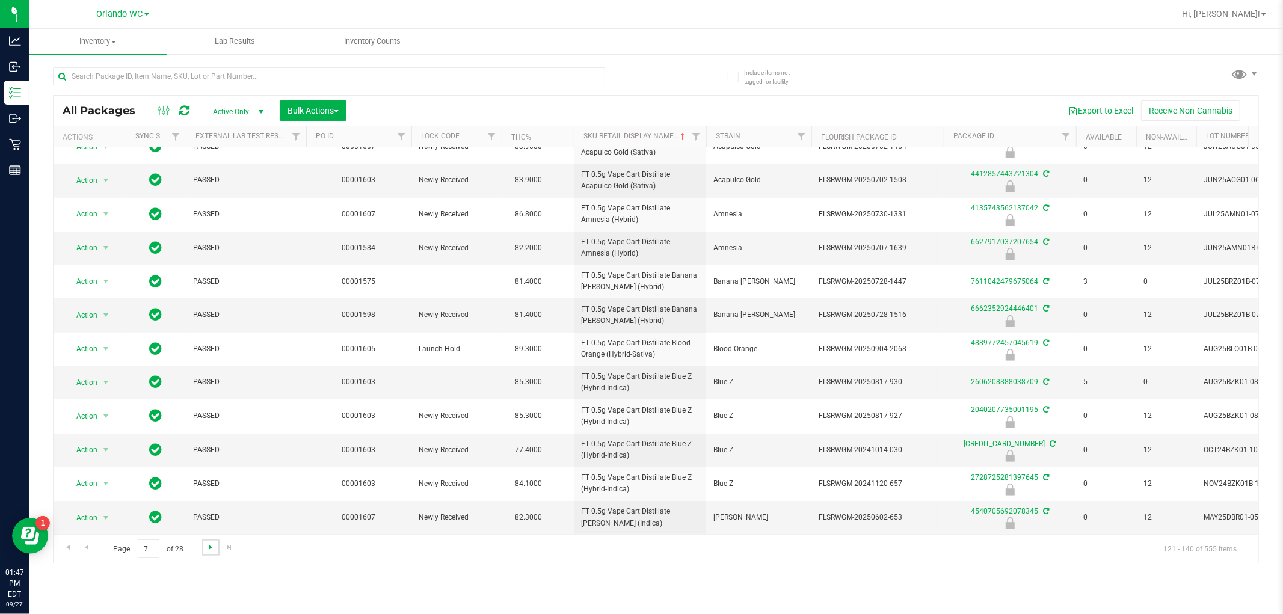
click at [206, 548] on span "Go to the next page" at bounding box center [211, 548] width 10 height 10
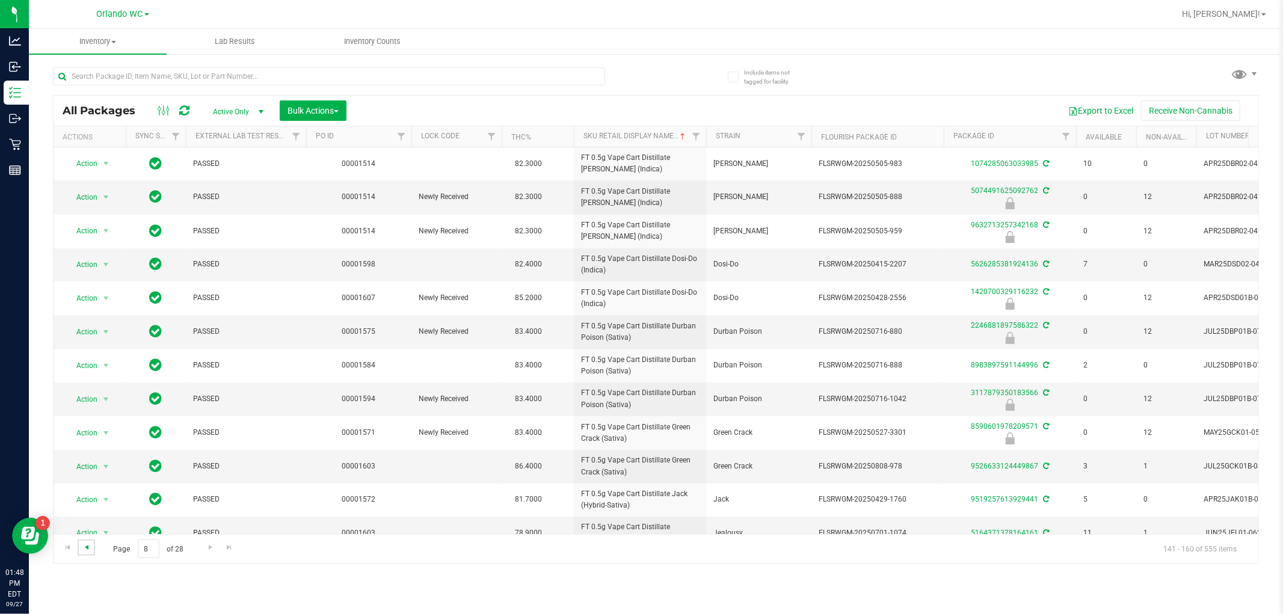
click at [83, 549] on span "Go to the previous page" at bounding box center [87, 548] width 10 height 10
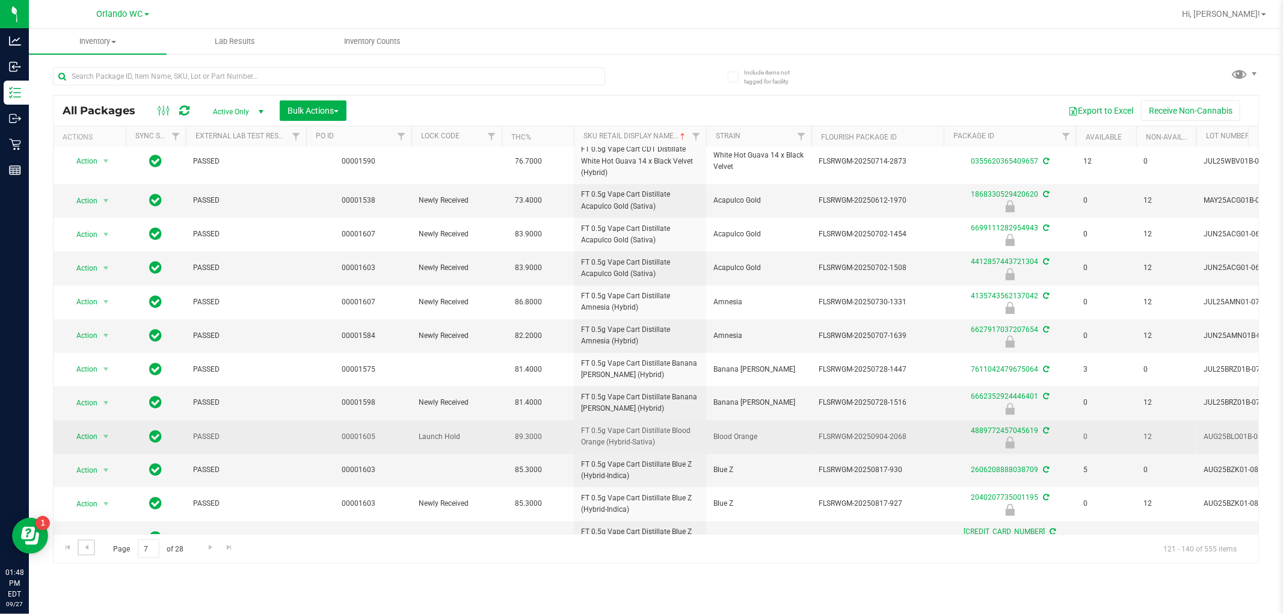
scroll to position [319, 0]
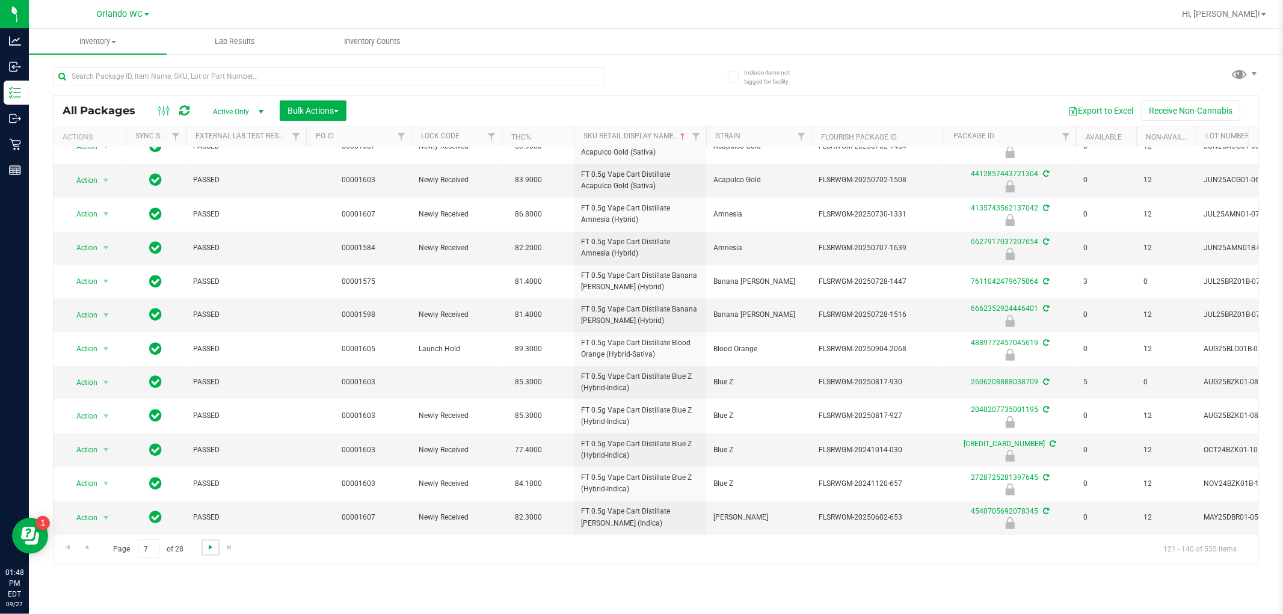
click at [211, 550] on span "Go to the next page" at bounding box center [211, 548] width 10 height 10
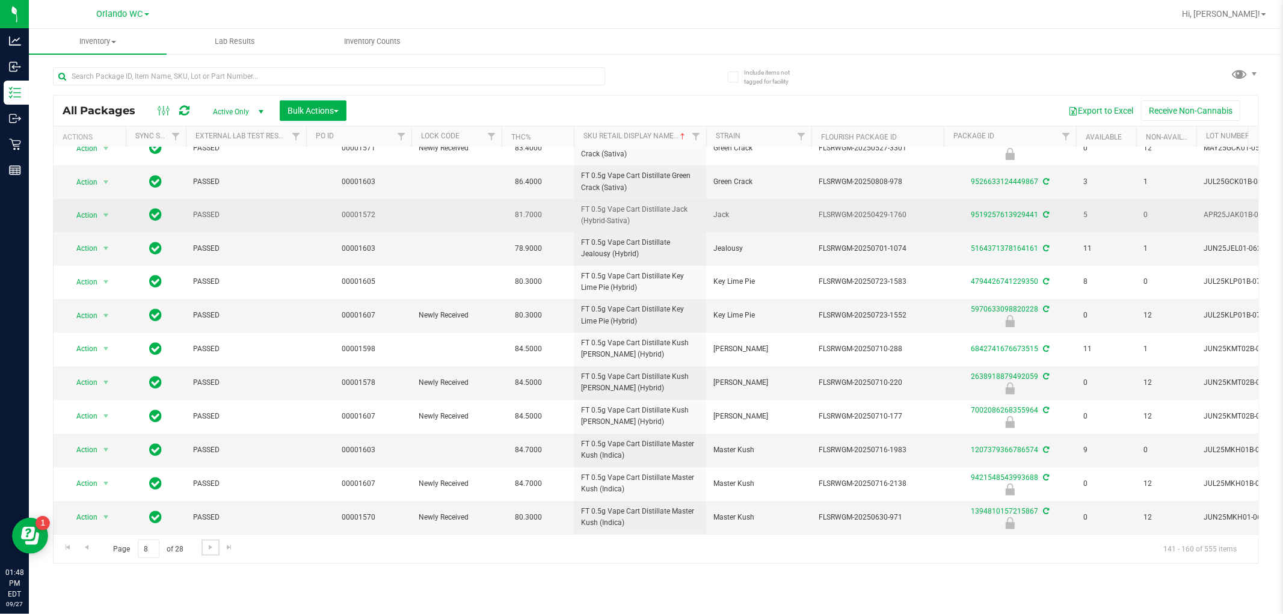
scroll to position [295, 0]
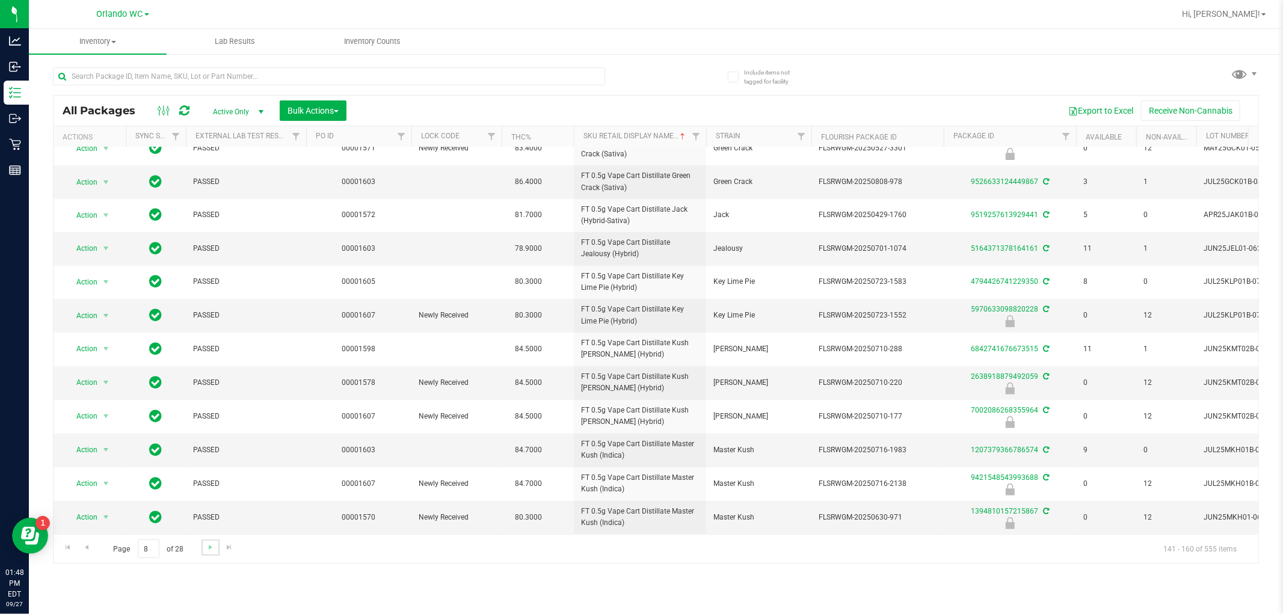
click at [217, 546] on link "Go to the next page" at bounding box center [210, 548] width 17 height 16
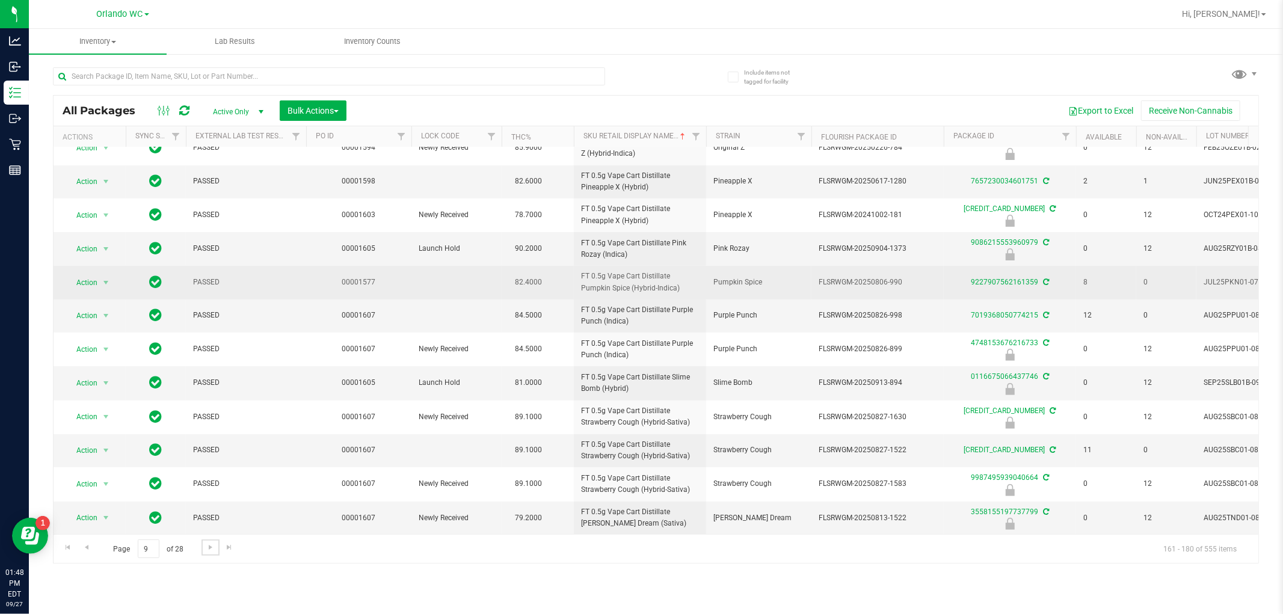
scroll to position [295, 0]
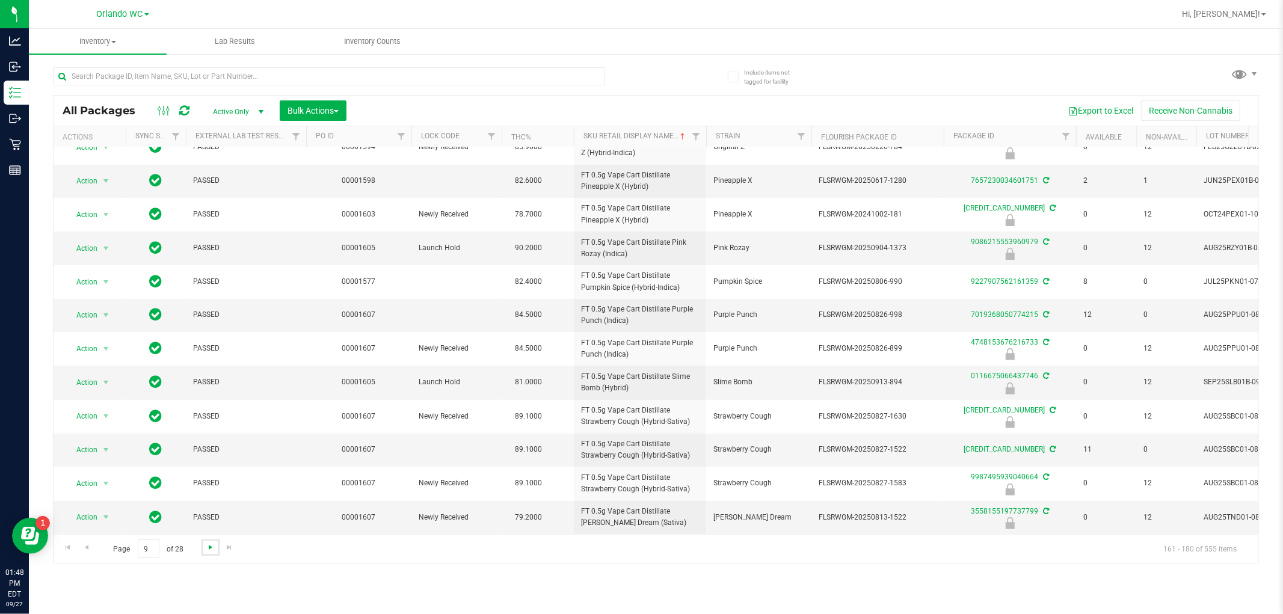
click at [207, 550] on span "Go to the next page" at bounding box center [211, 548] width 10 height 10
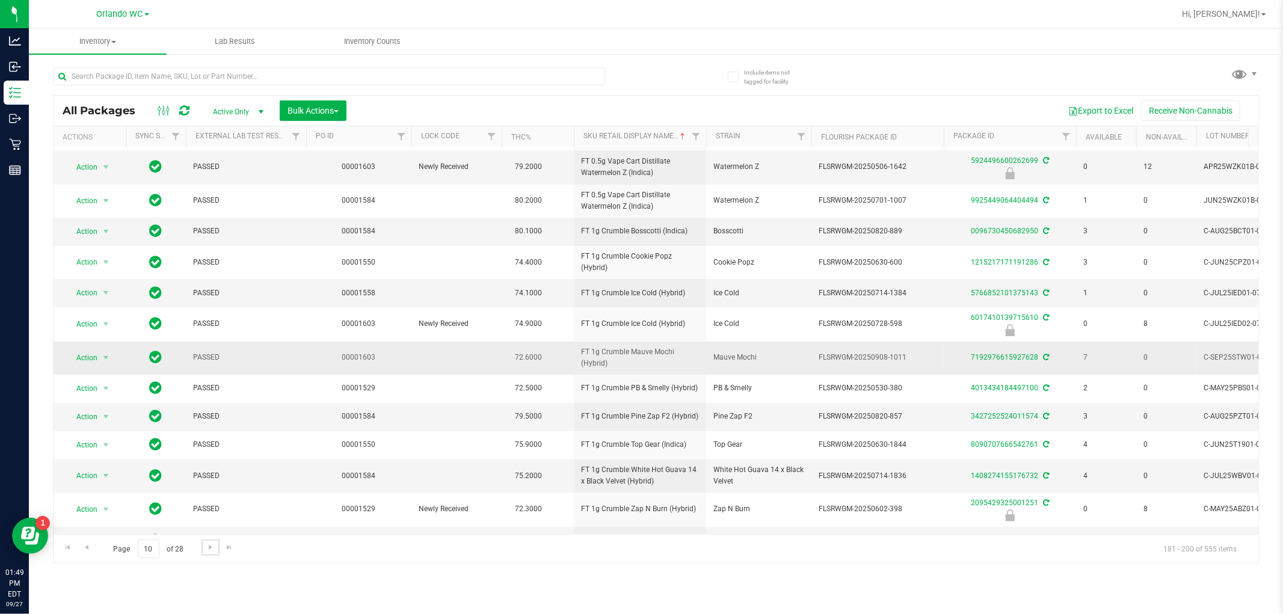
scroll to position [259, 0]
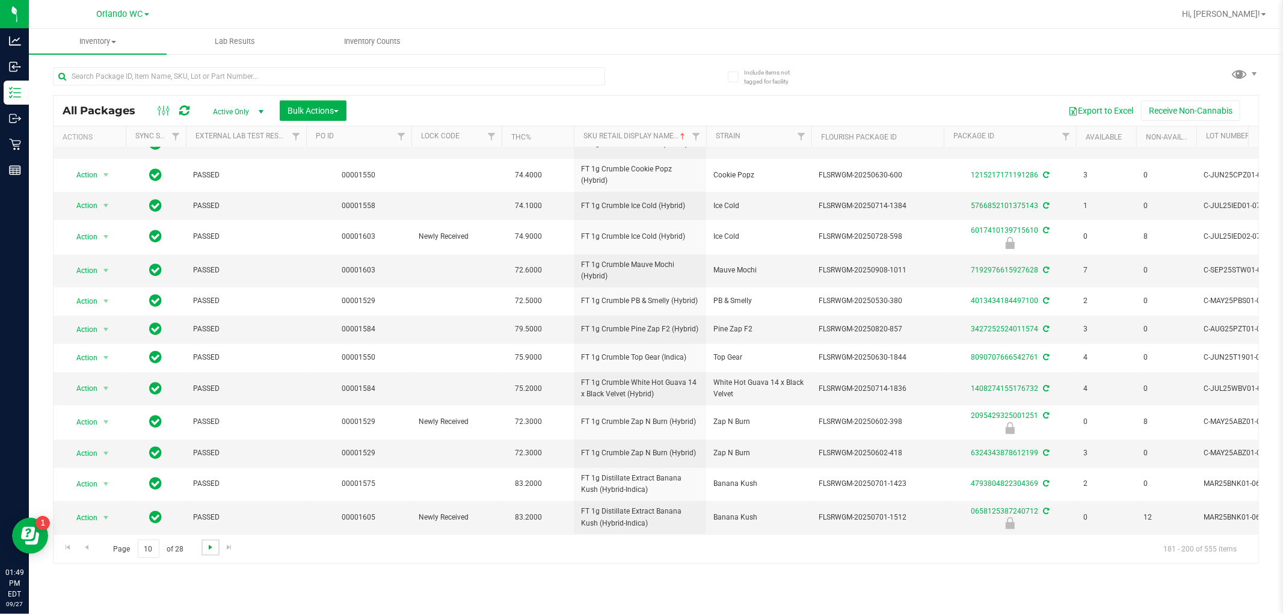
click at [211, 549] on span "Go to the next page" at bounding box center [211, 548] width 10 height 10
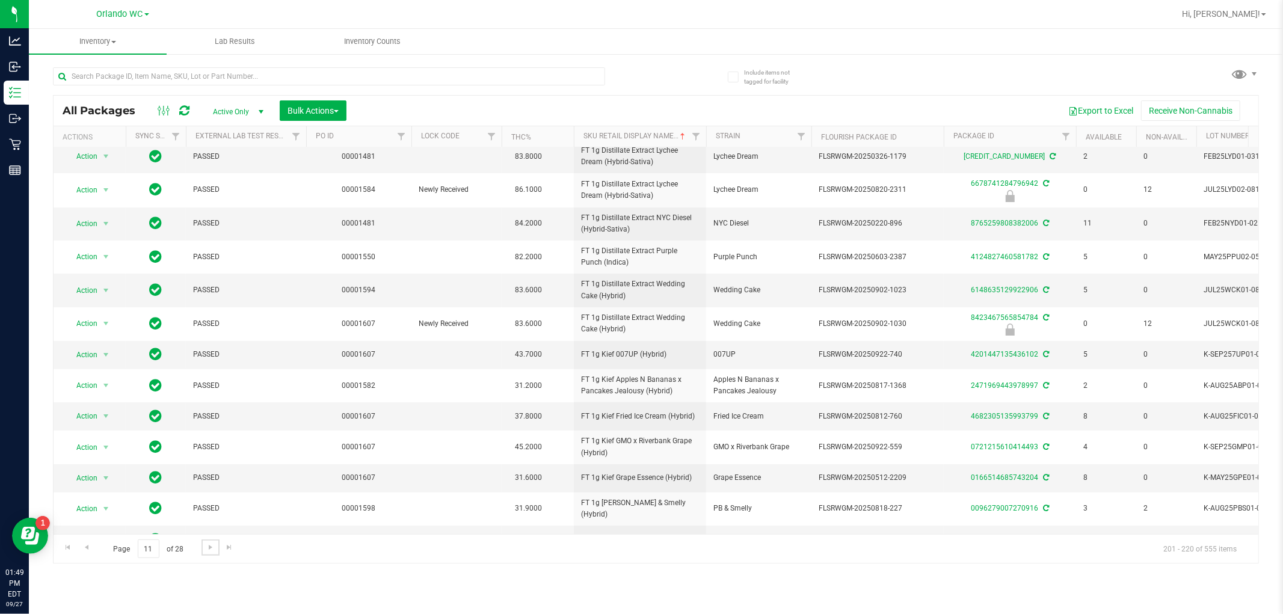
scroll to position [262, 0]
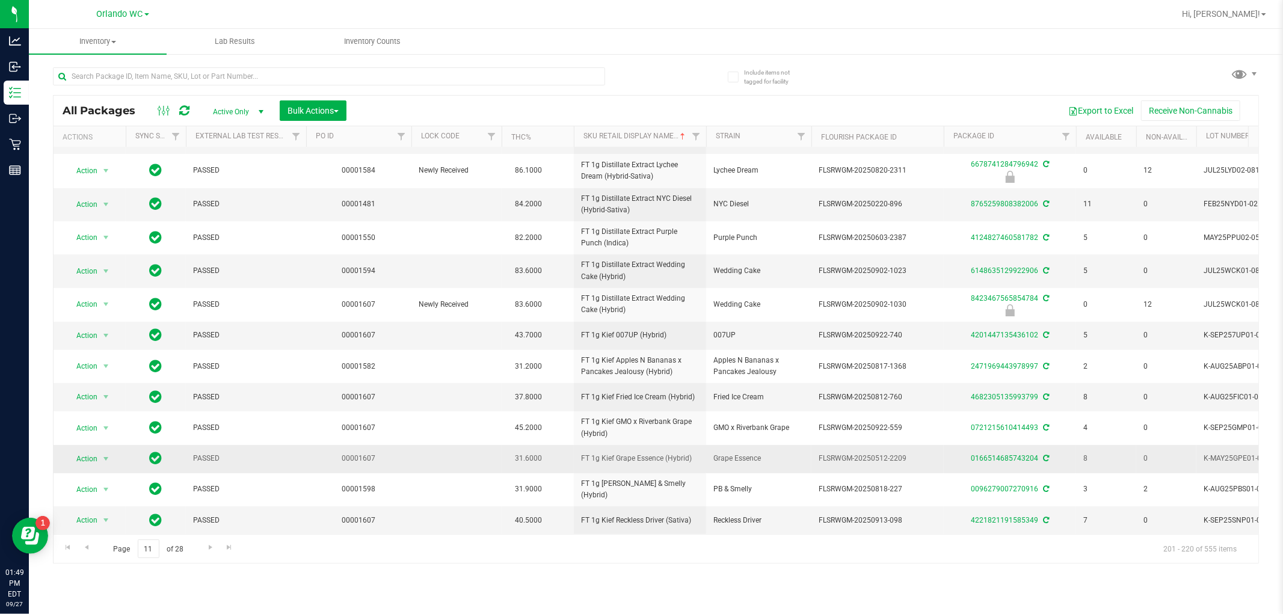
click at [621, 453] on span "FT 1g Kief Grape Essence (Hybrid)" at bounding box center [640, 458] width 118 height 11
click at [206, 549] on span "Go to the next page" at bounding box center [211, 548] width 10 height 10
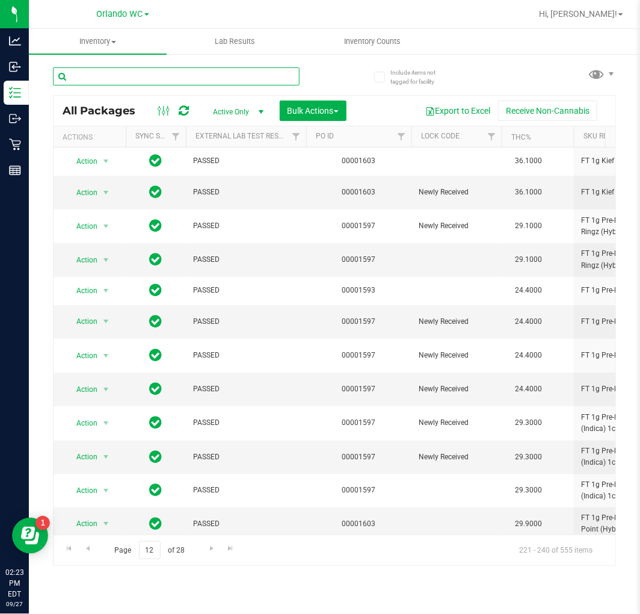
click at [103, 77] on input "text" at bounding box center [176, 76] width 247 height 18
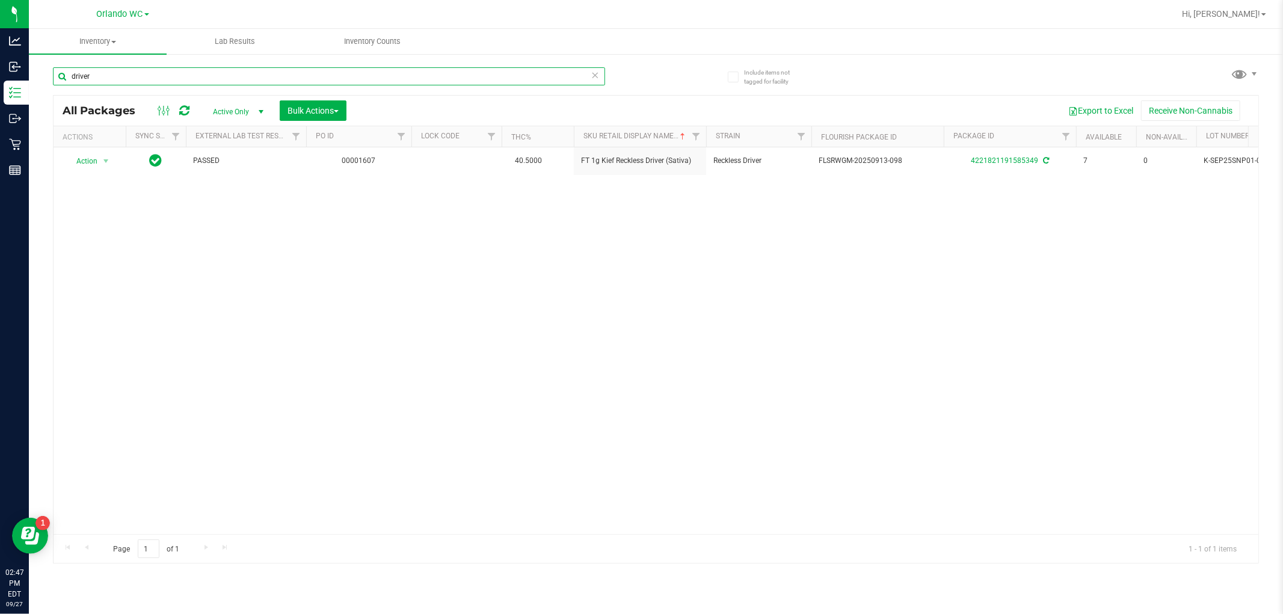
type input "driver"
click at [639, 309] on div "Action Action Adjust qty Create package Edit attributes Global inventory Locate…" at bounding box center [656, 340] width 1205 height 387
click at [249, 106] on span "Active Only" at bounding box center [236, 111] width 66 height 17
click at [226, 181] on li "All" at bounding box center [235, 185] width 65 height 18
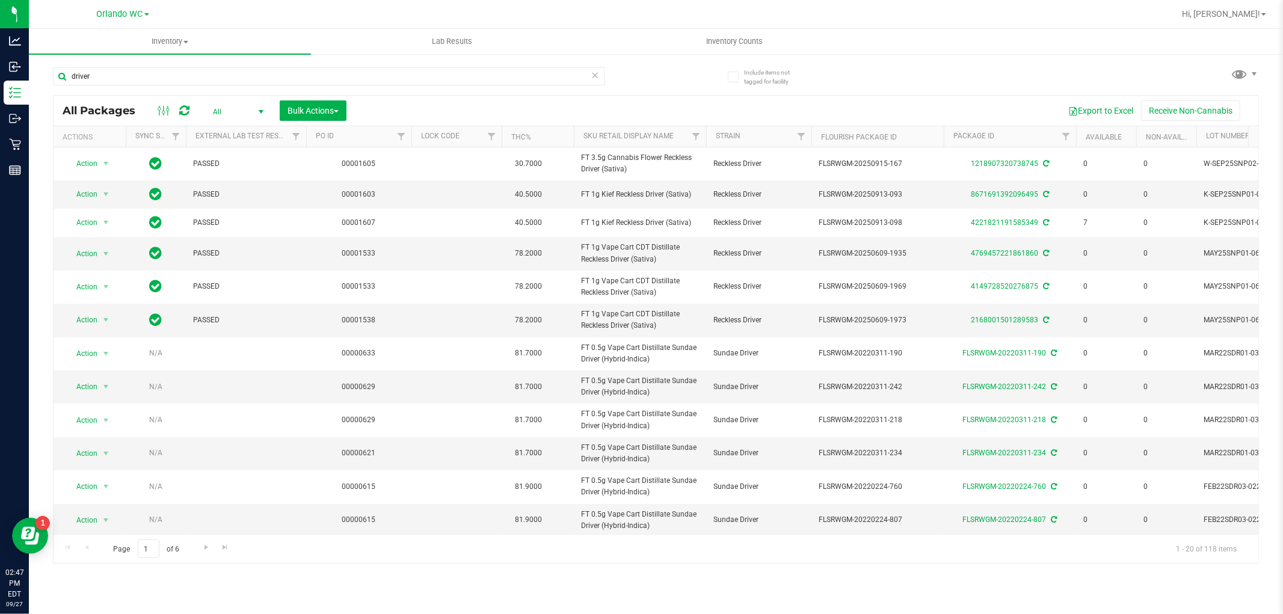
click at [217, 119] on span "All" at bounding box center [236, 111] width 66 height 17
click at [218, 129] on li "Active Only" at bounding box center [235, 132] width 65 height 18
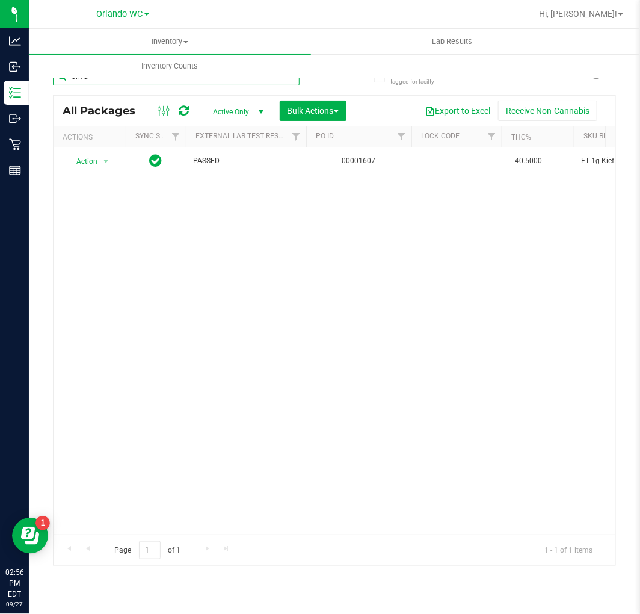
click at [109, 83] on input "driver" at bounding box center [176, 76] width 247 height 18
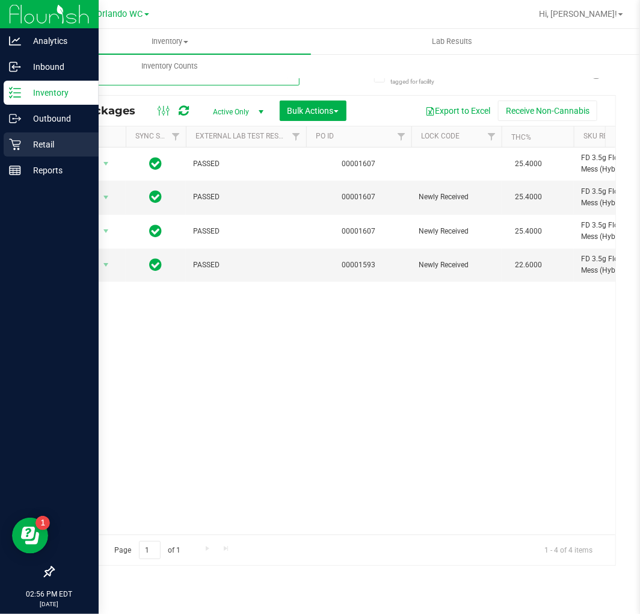
type input "htm"
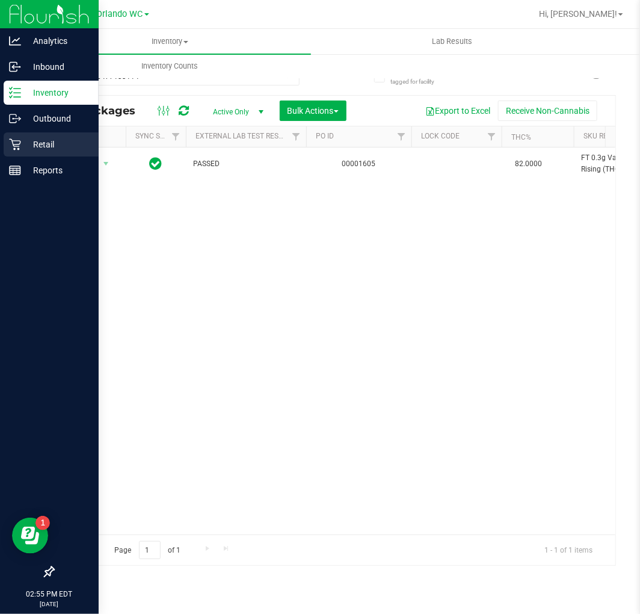
click at [44, 140] on p "Retail" at bounding box center [57, 144] width 72 height 14
